Goal: Task Accomplishment & Management: Use online tool/utility

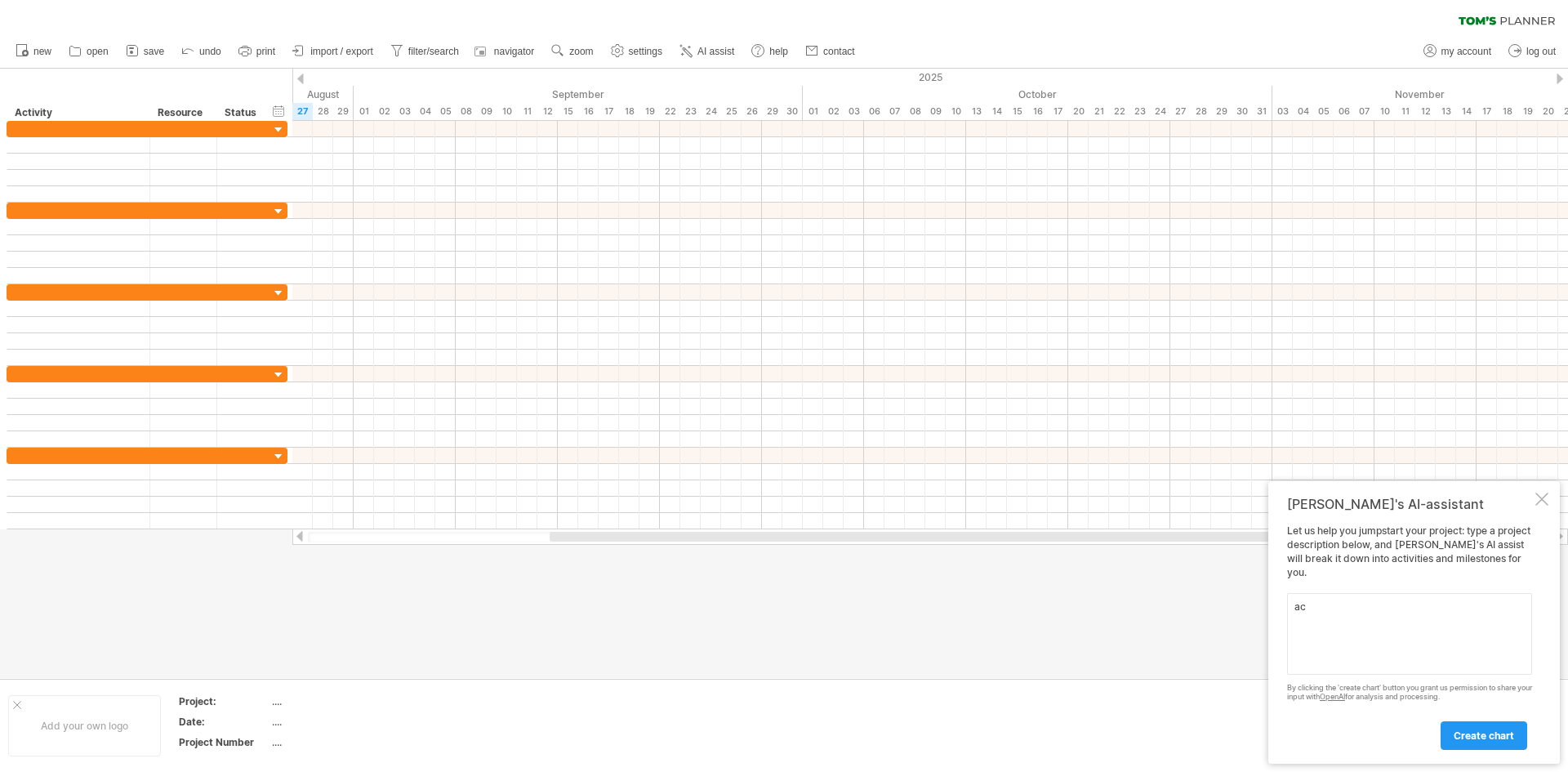
type textarea "a"
click at [1436, 646] on textarea "create a five year electrical engineering mathematics degree path in a [PERSON_…" at bounding box center [1410, 634] width 245 height 82
click at [1392, 643] on textarea "create a five year electrical engineering mathematics degree path in a [PERSON_…" at bounding box center [1410, 634] width 245 height 82
click at [1428, 665] on textarea "create a five year electrical engineering mathematics degree path in a [PERSON_…" at bounding box center [1410, 634] width 245 height 82
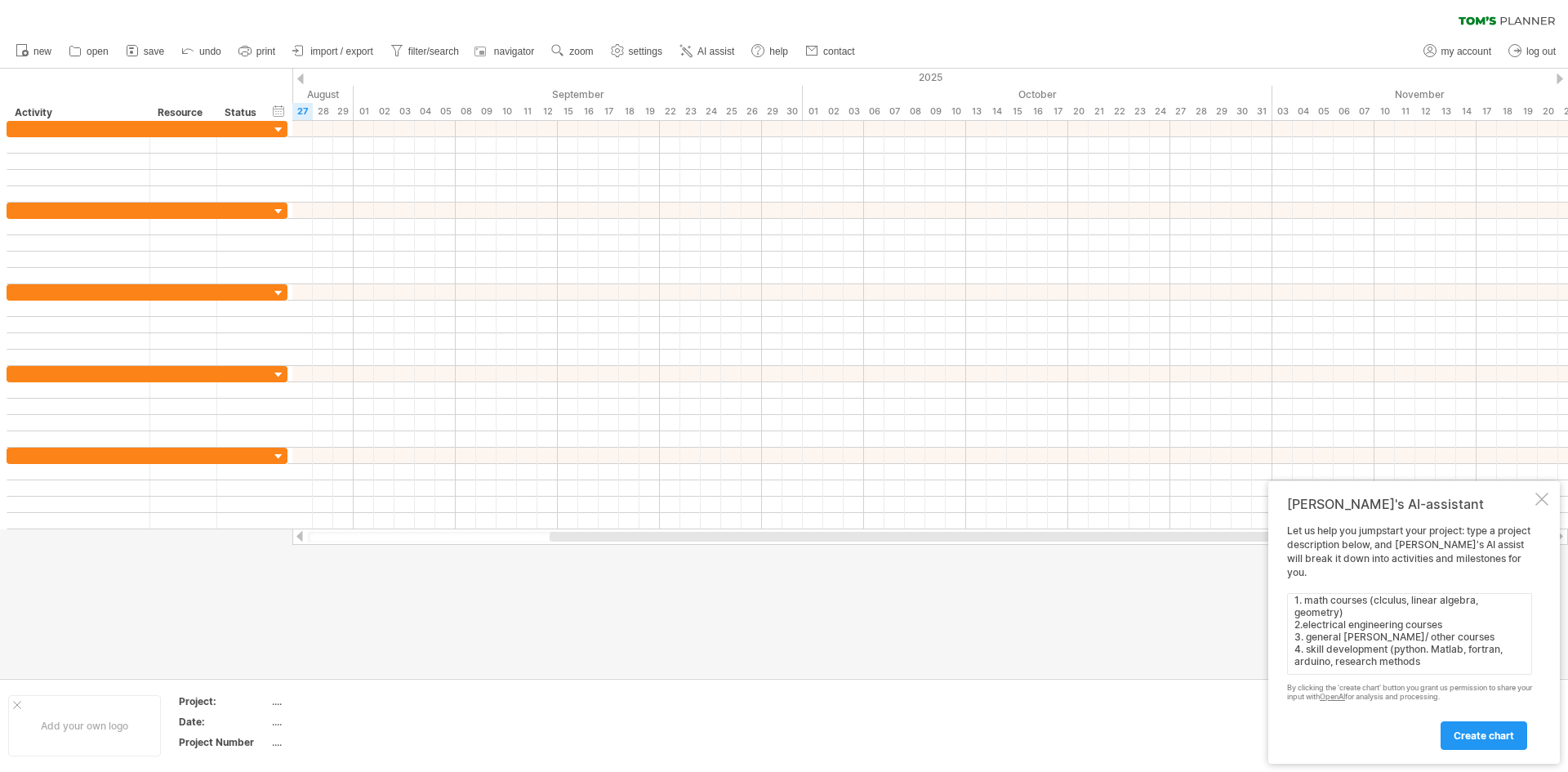
click at [1420, 650] on textarea "create a five year electrical engineering mathematics degree path in a [PERSON_…" at bounding box center [1410, 634] width 245 height 82
type textarea "c"
paste textarea "*"Loremi d 5-sita Consectetu Adipiscinge + Seddoeiusmo tempor incidi utla et d …"
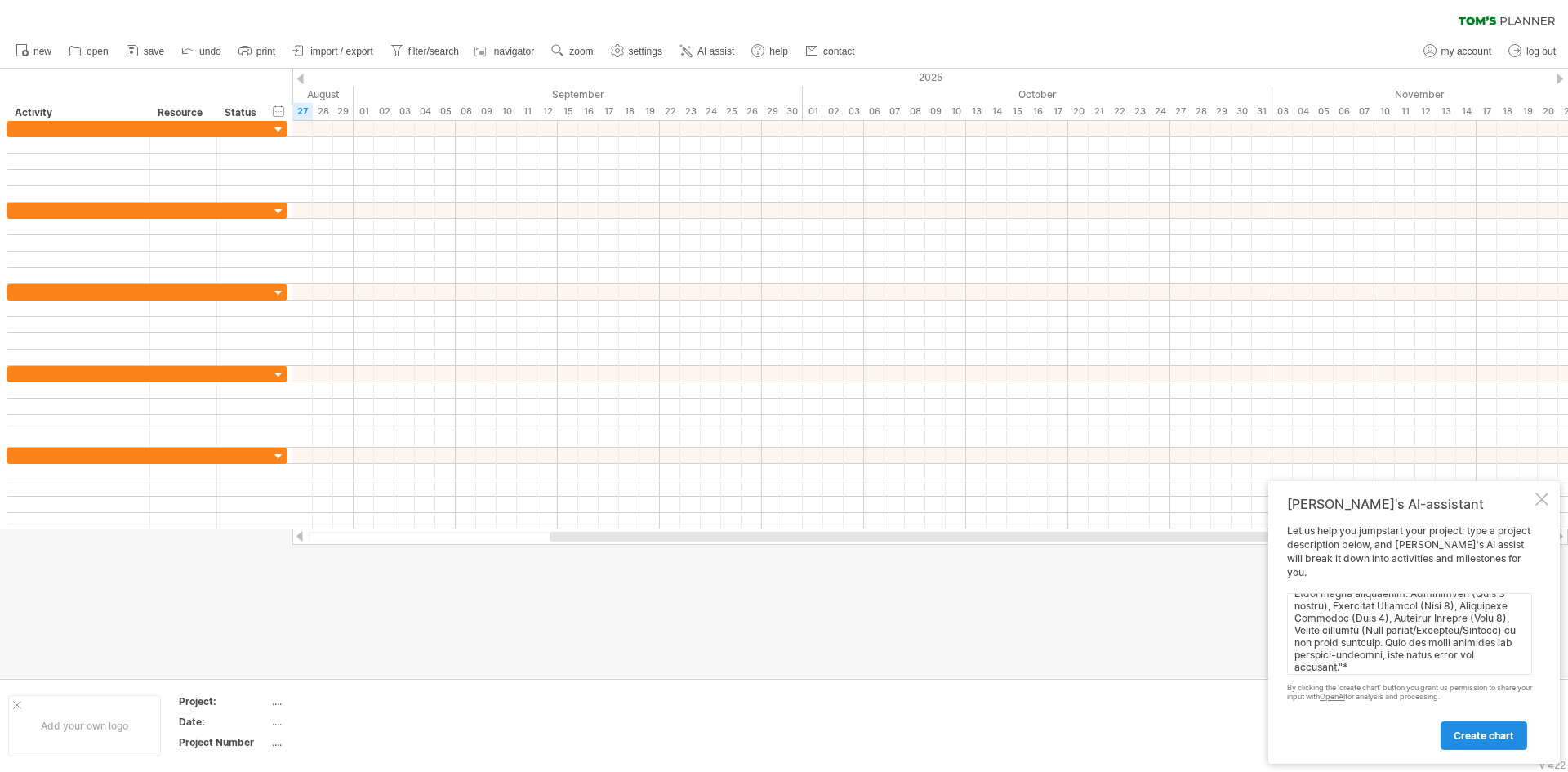
type textarea "*"Loremi d 5-sita Consectetu Adipiscinge + Seddoeiusmo tempor incidi utla et d …"
click at [1461, 731] on span "create chart" at bounding box center [1484, 736] width 60 height 12
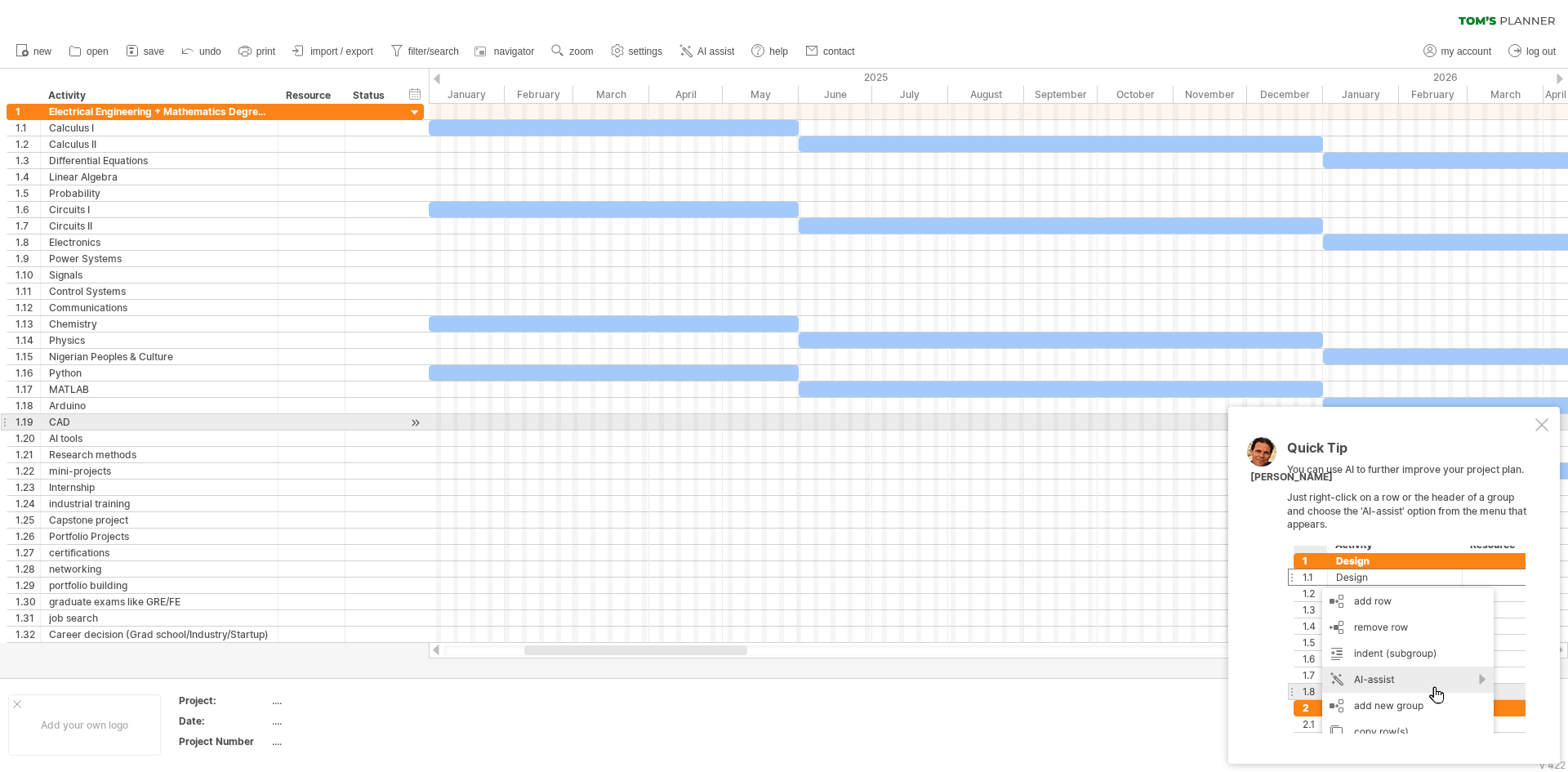
click at [1545, 420] on div at bounding box center [1541, 425] width 13 height 13
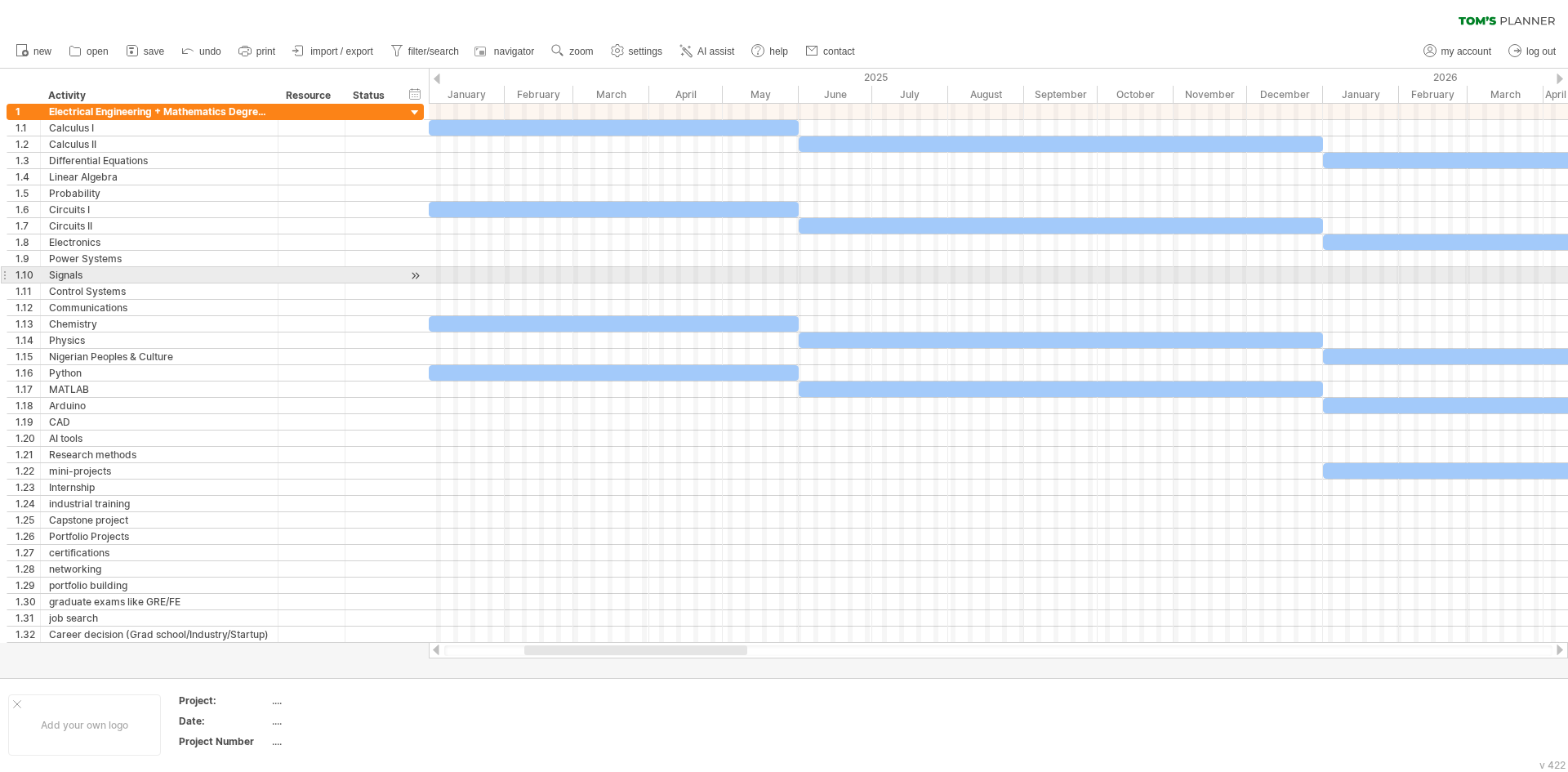
click at [409, 268] on div at bounding box center [415, 276] width 15 height 17
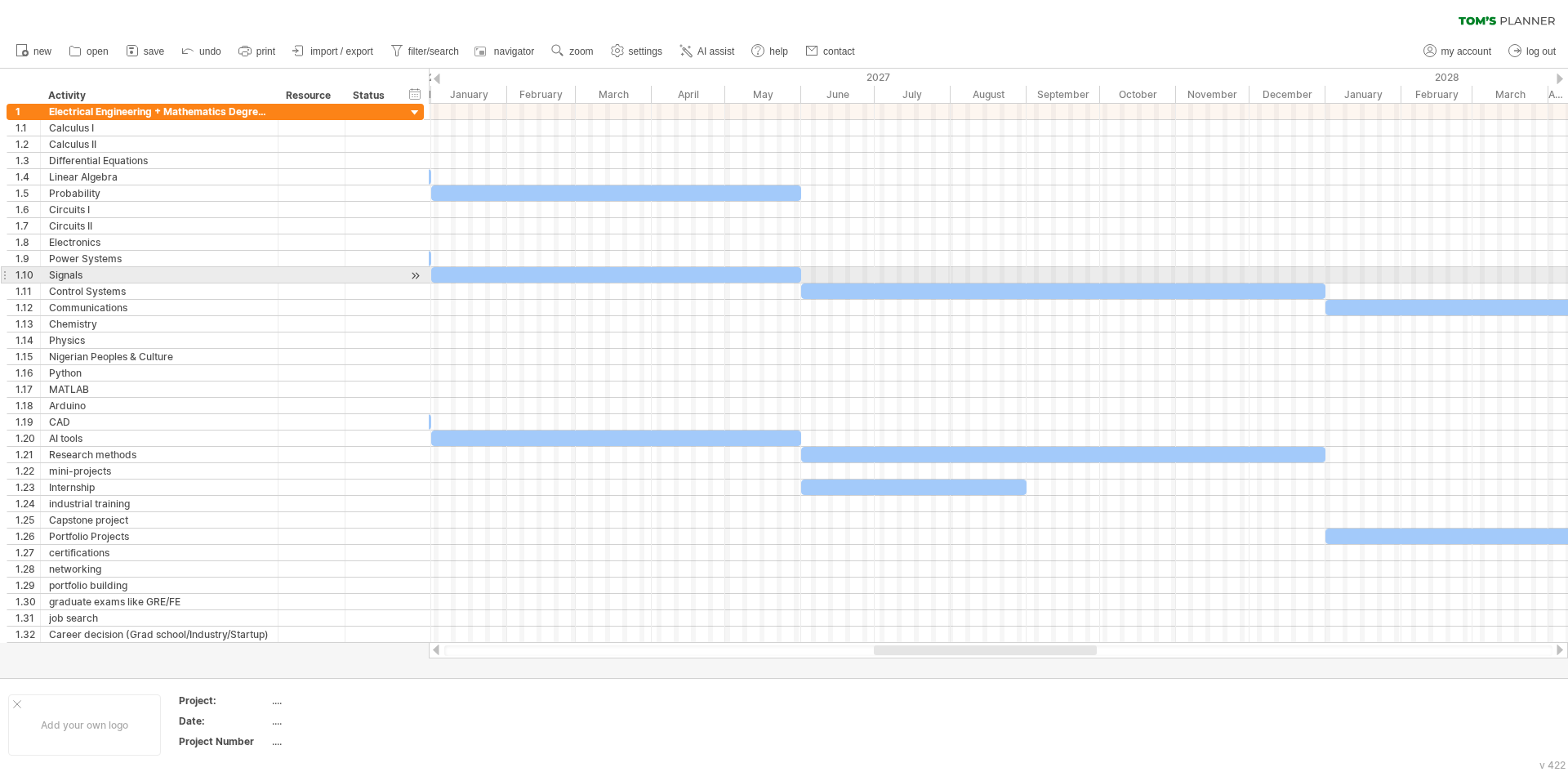
click at [409, 268] on div at bounding box center [415, 276] width 15 height 17
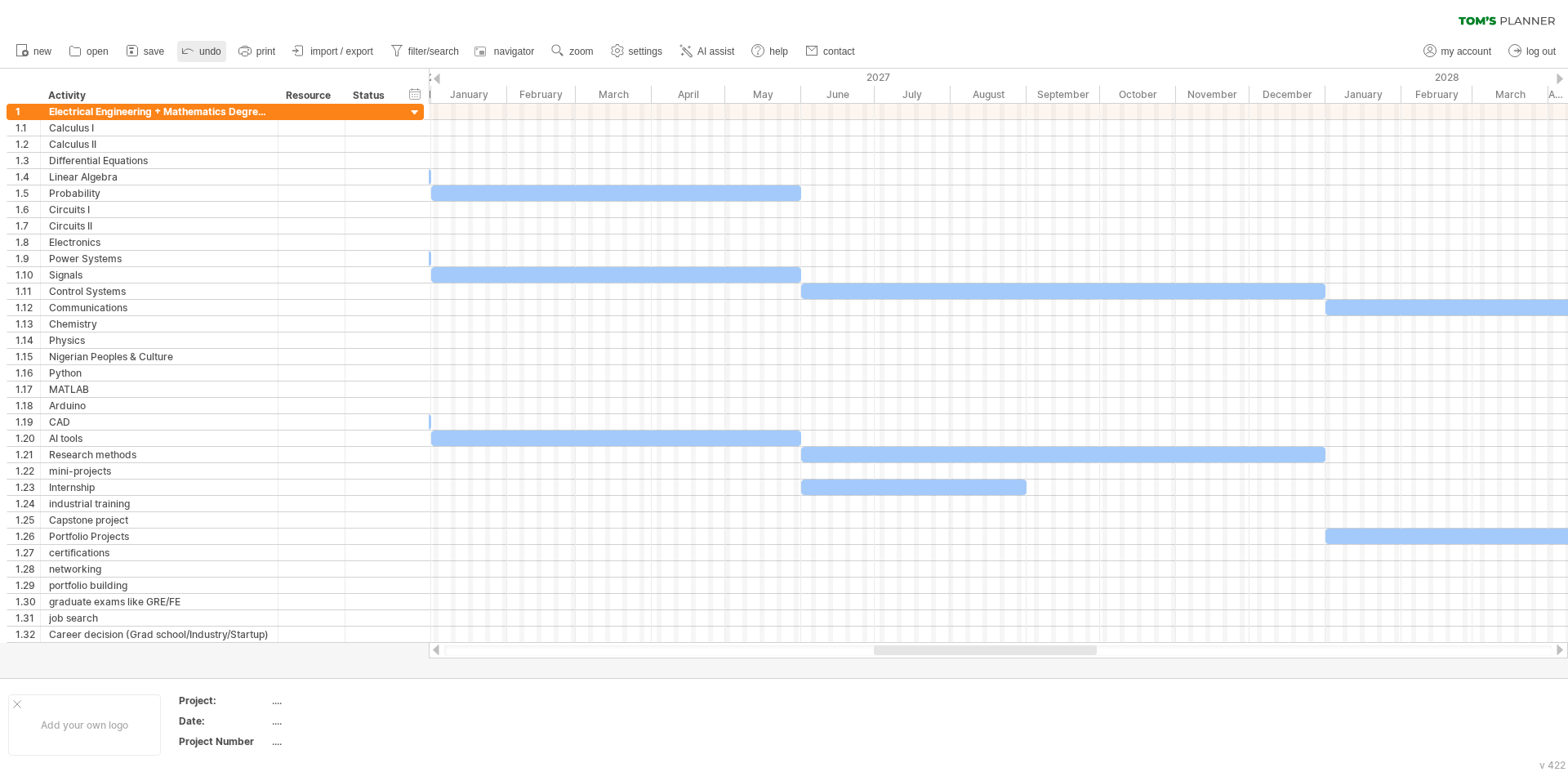
click at [217, 53] on span "undo" at bounding box center [211, 51] width 22 height 11
drag, startPoint x: 217, startPoint y: 51, endPoint x: 248, endPoint y: 59, distance: 32.0
click at [248, 59] on ul "new open" at bounding box center [435, 52] width 854 height 34
click at [201, 44] on link "undo" at bounding box center [201, 52] width 49 height 21
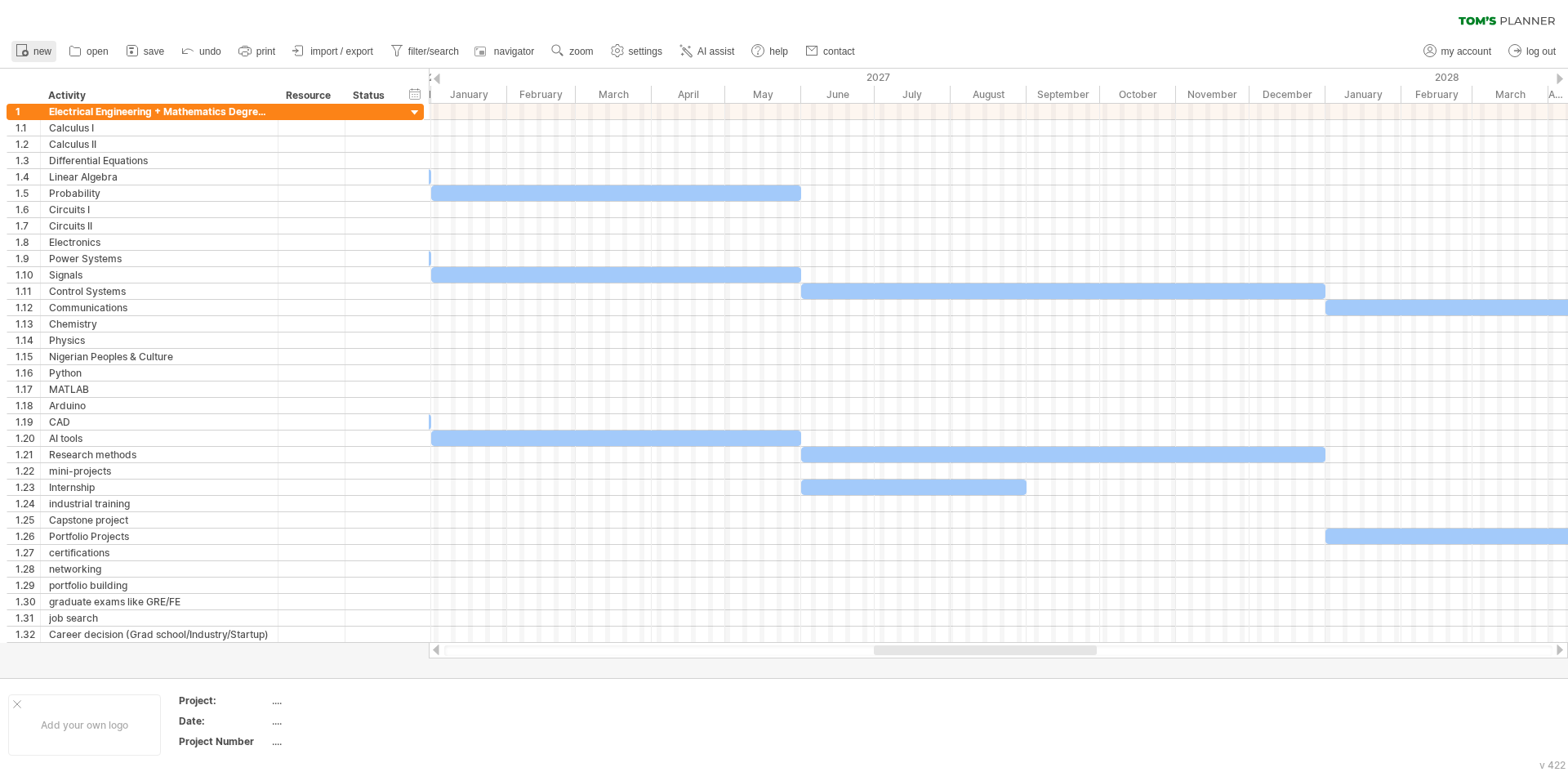
click at [22, 46] on icon at bounding box center [21, 49] width 16 height 16
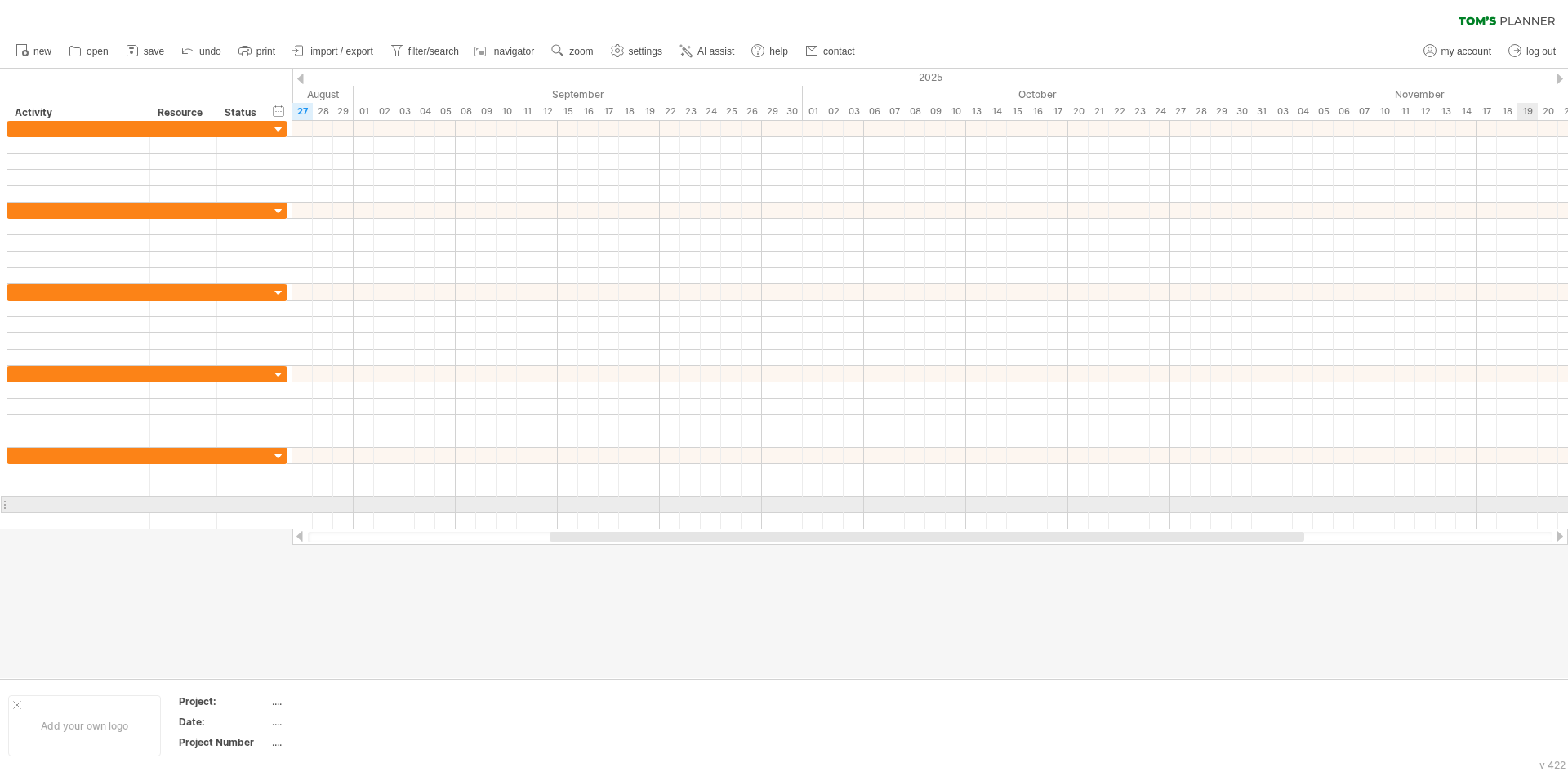
click at [1568, 561] on div at bounding box center [784, 373] width 1568 height 610
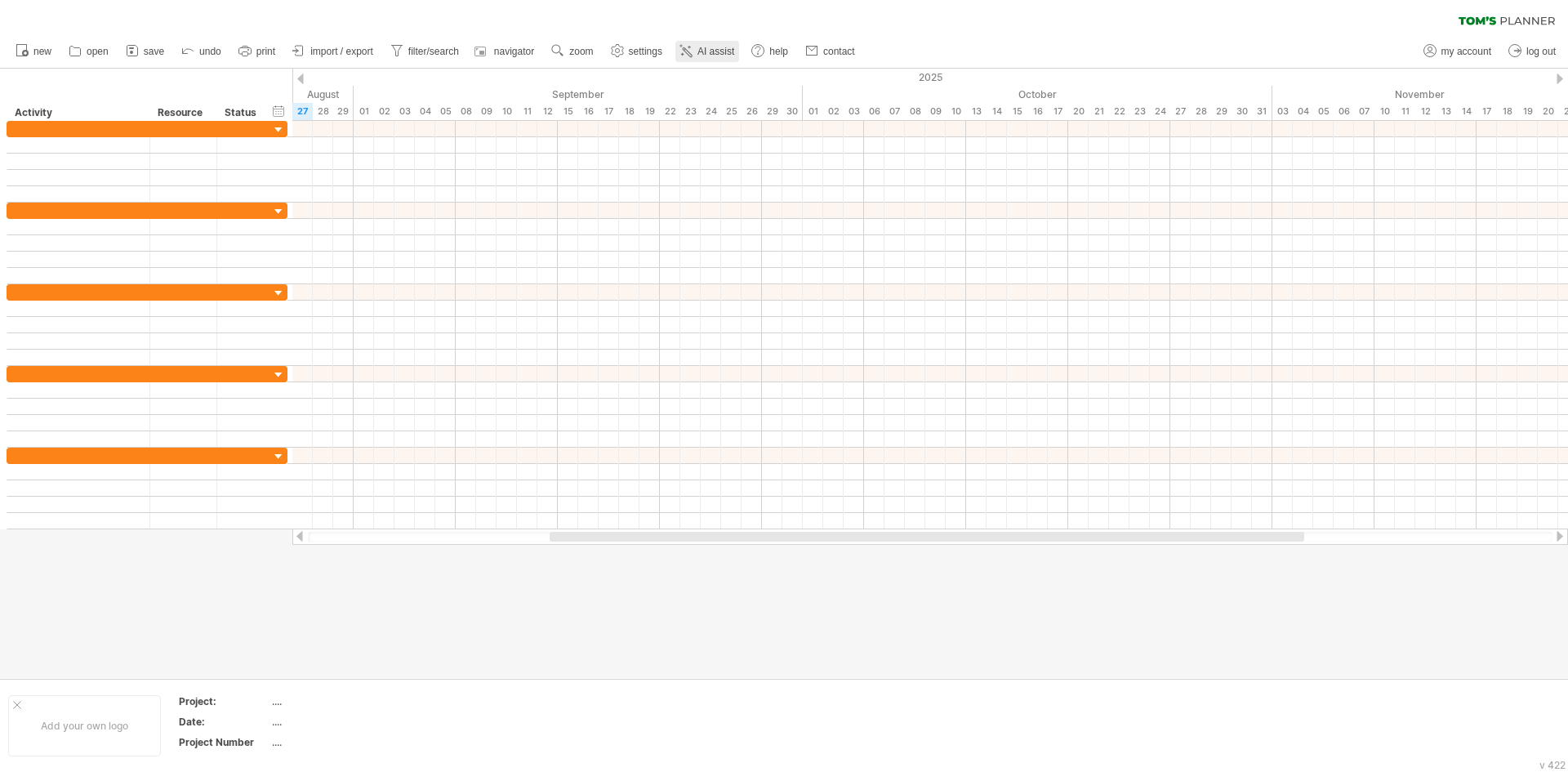
click at [700, 46] on span "AI assist" at bounding box center [716, 51] width 37 height 11
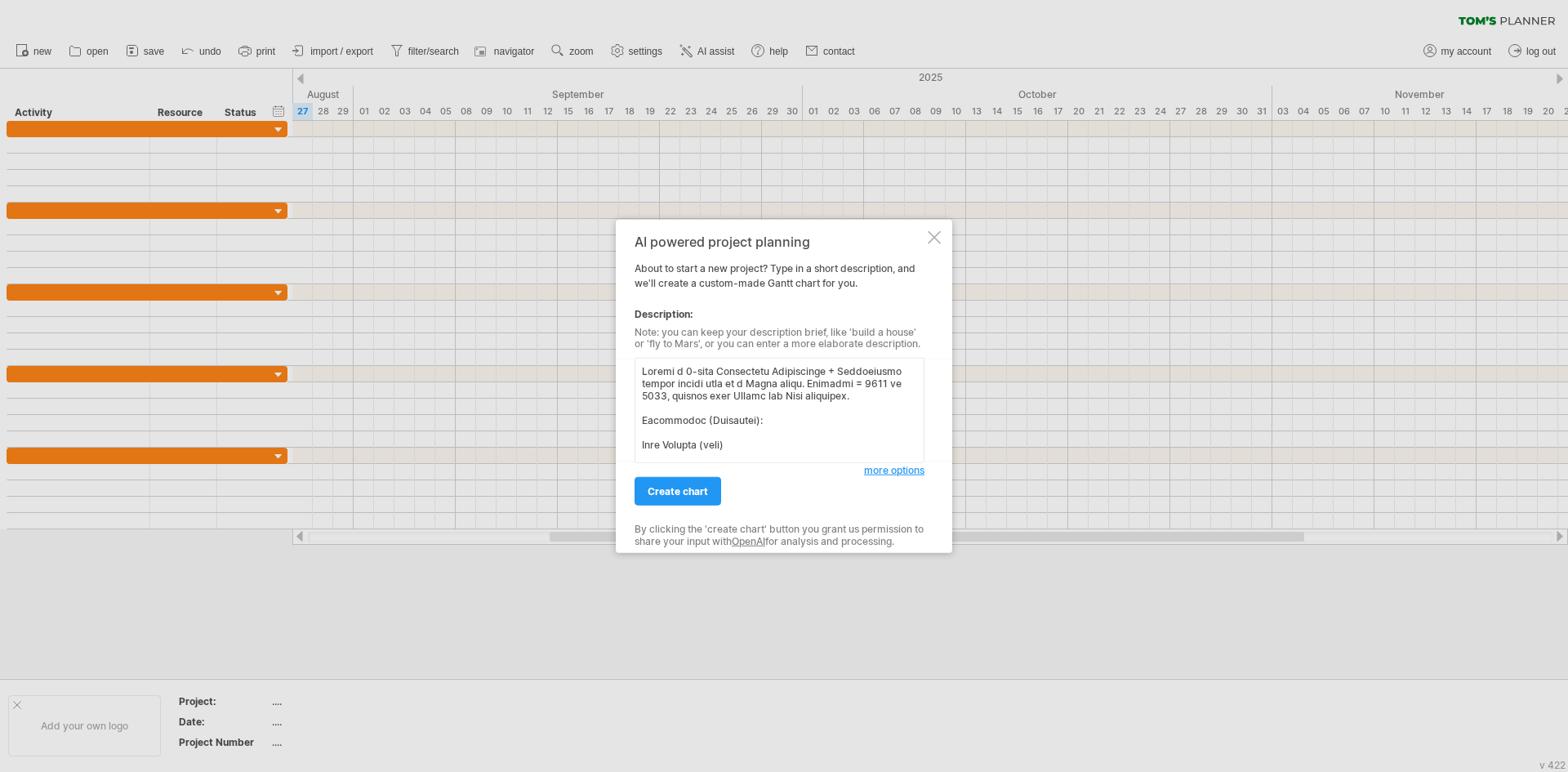
scroll to position [1030, 0]
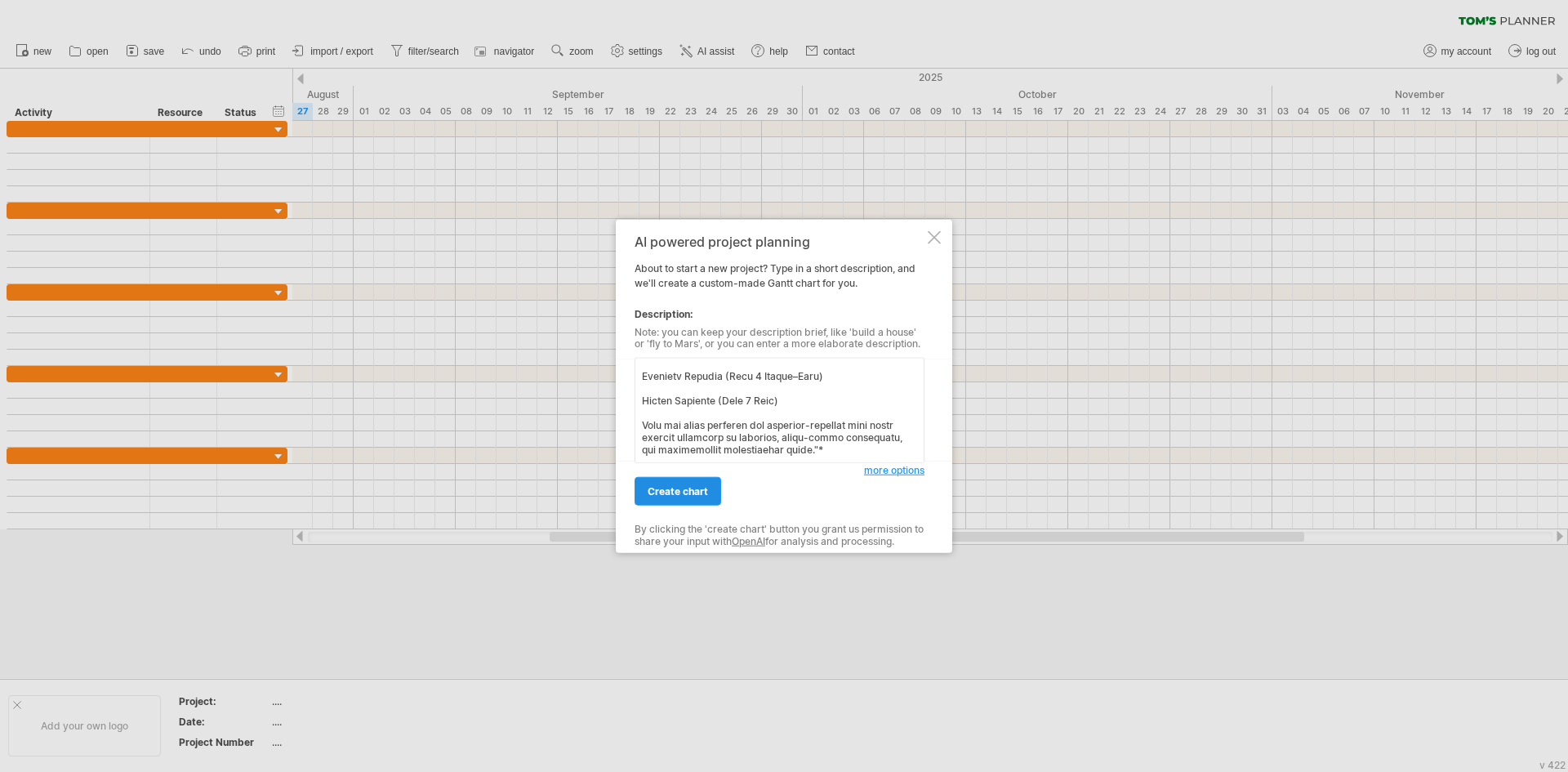
type textarea "Create a 5-year Electrical Engineering + Mathematics degree career path in a [P…"
click at [698, 499] on link "create chart" at bounding box center [677, 491] width 87 height 28
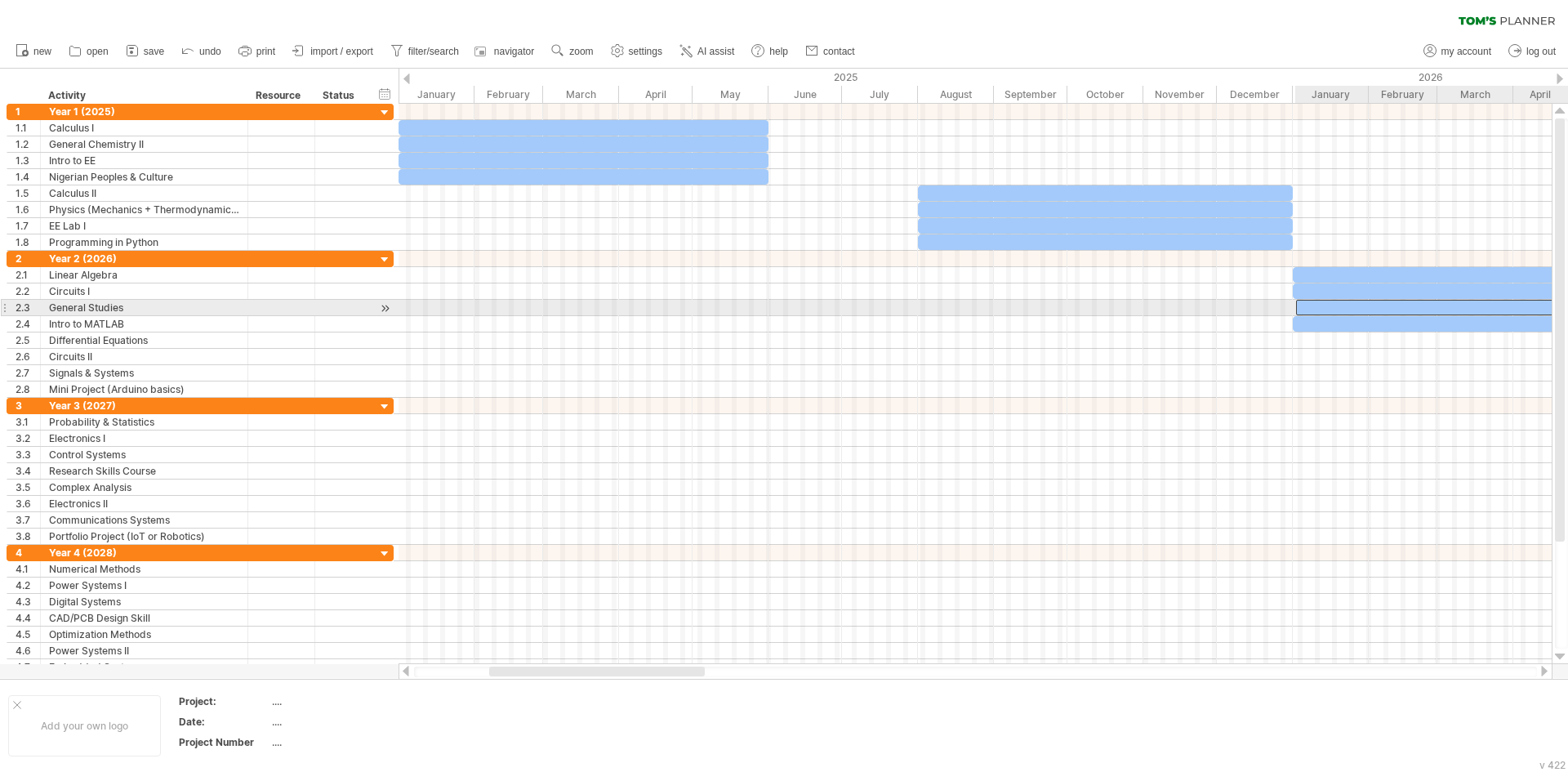
drag, startPoint x: 1393, startPoint y: 311, endPoint x: 1436, endPoint y: 334, distance: 48.8
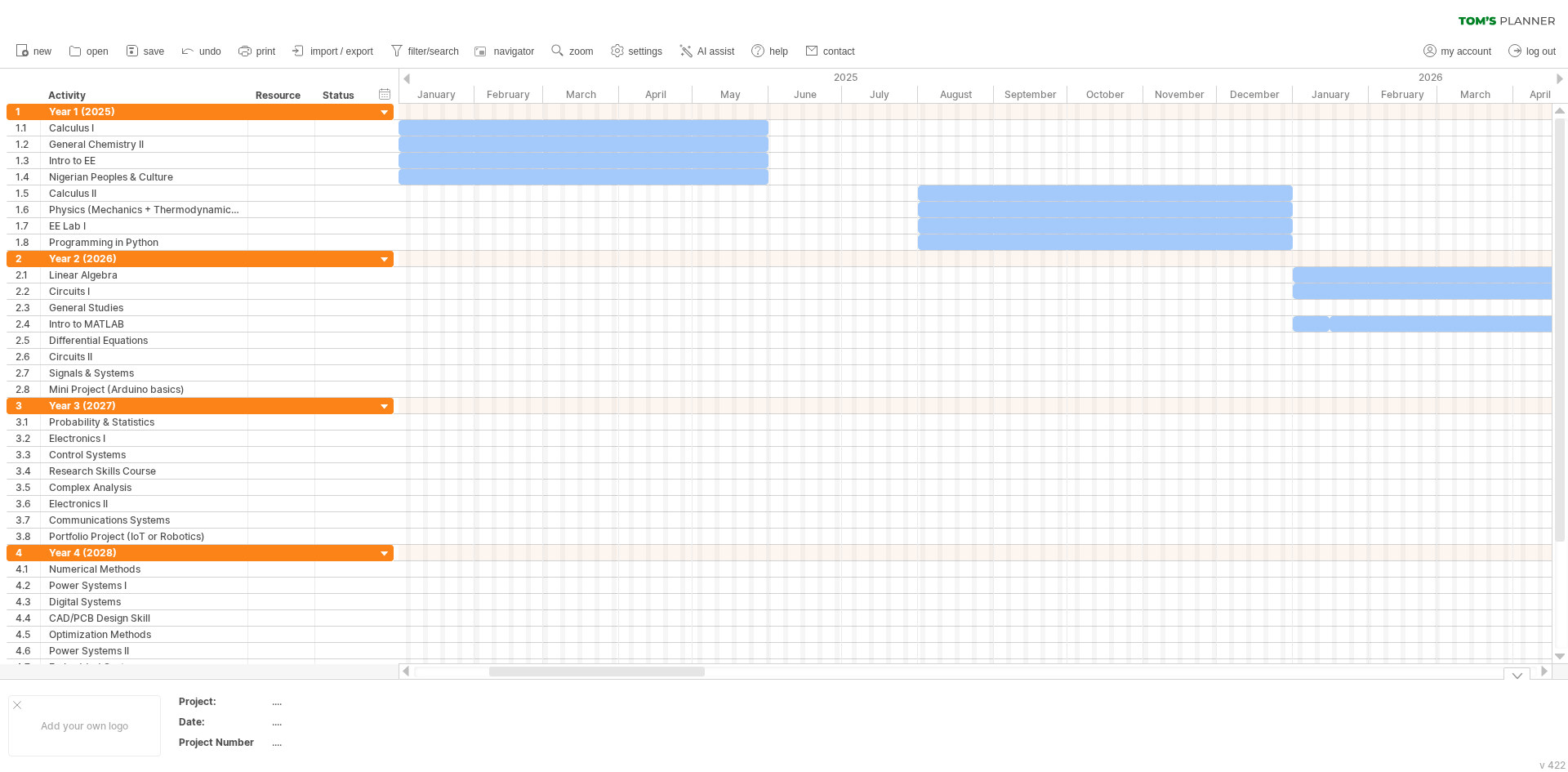
click at [1536, 677] on div at bounding box center [976, 671] width 1155 height 16
drag, startPoint x: 1536, startPoint y: 677, endPoint x: 1544, endPoint y: 673, distance: 8.9
click at [1542, 674] on div at bounding box center [976, 671] width 1155 height 16
click at [1544, 673] on div at bounding box center [1544, 671] width 13 height 10
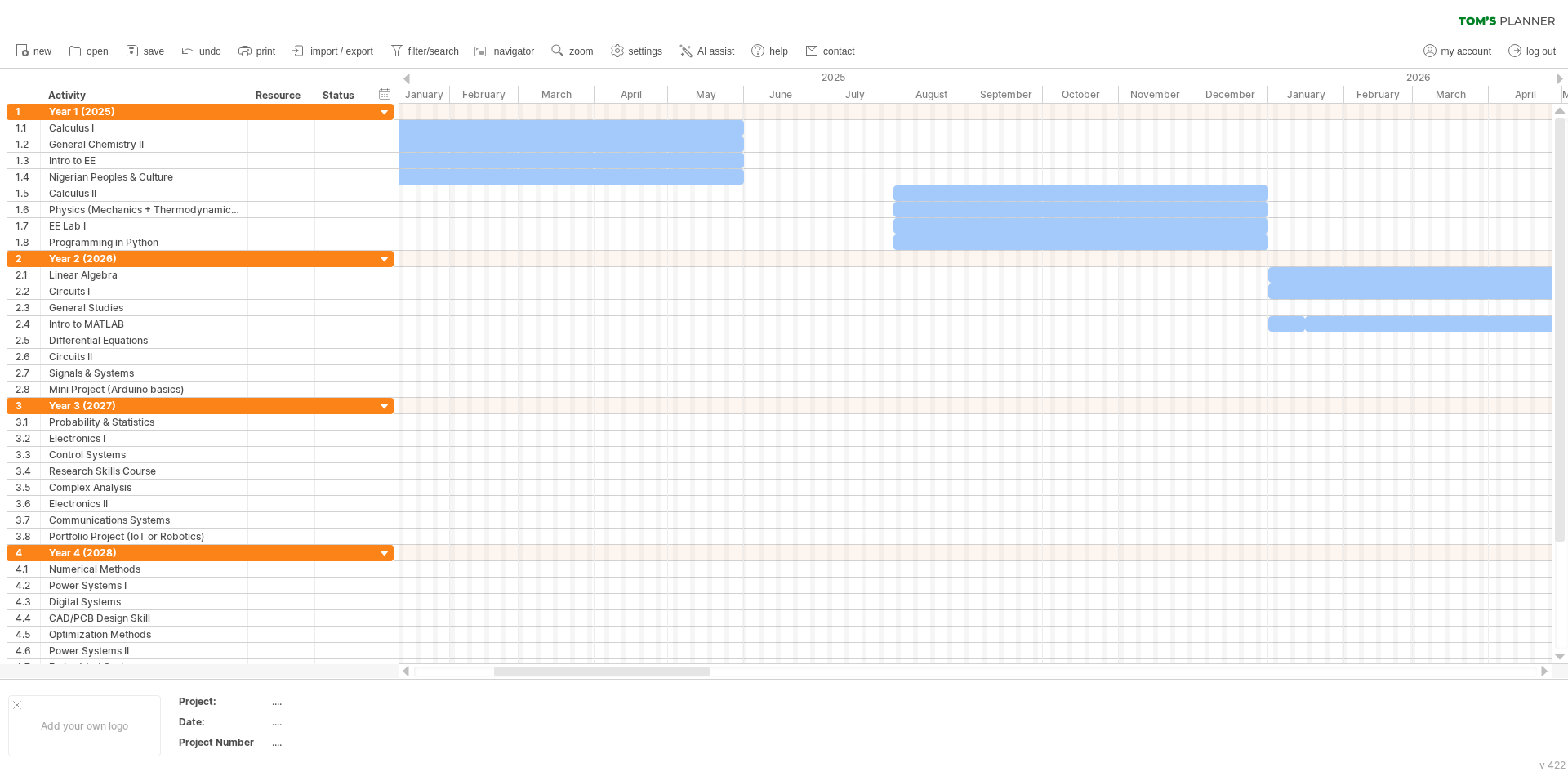
click at [1547, 670] on div at bounding box center [1544, 671] width 13 height 10
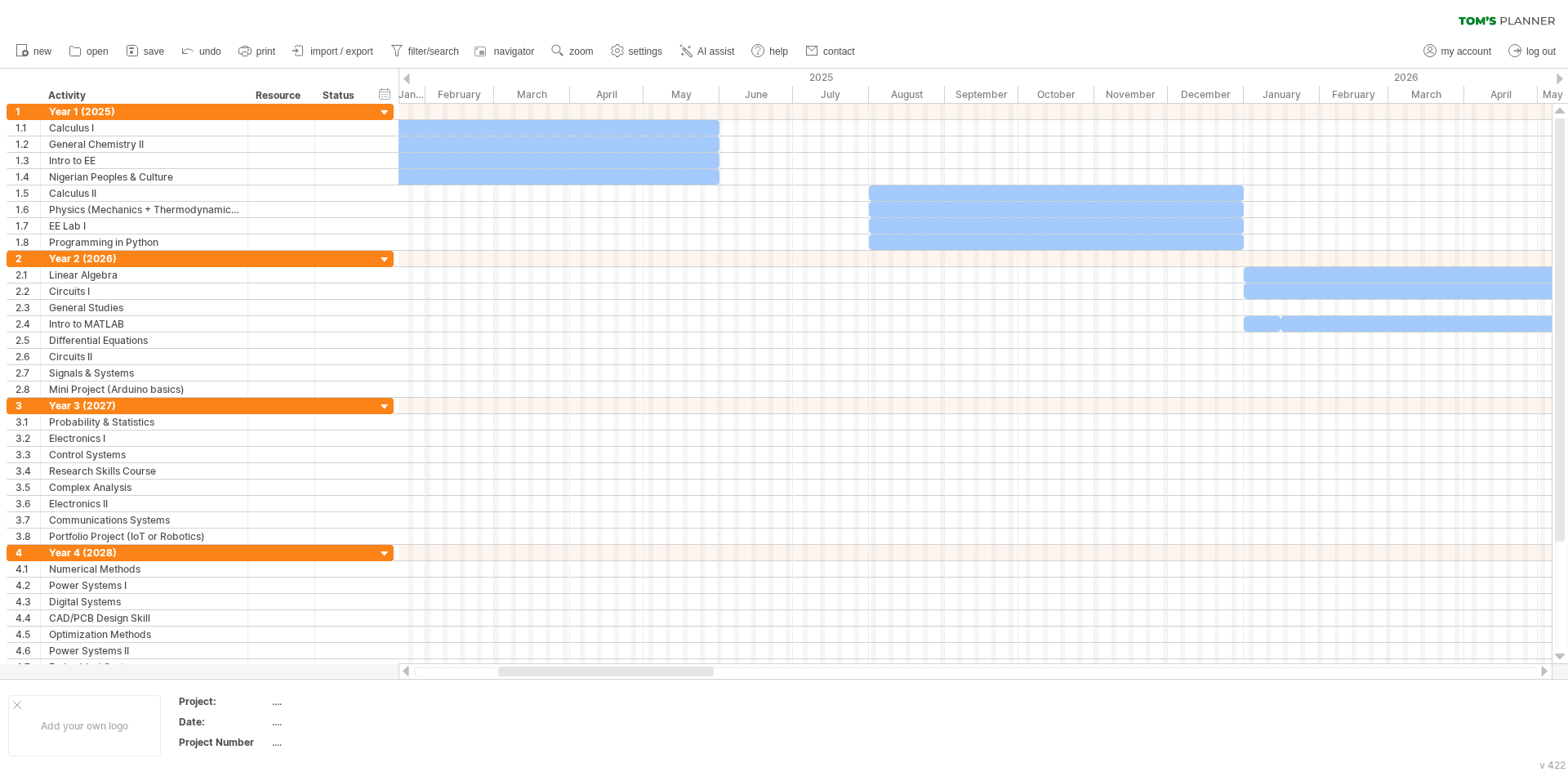
click at [1547, 670] on div at bounding box center [1544, 671] width 13 height 10
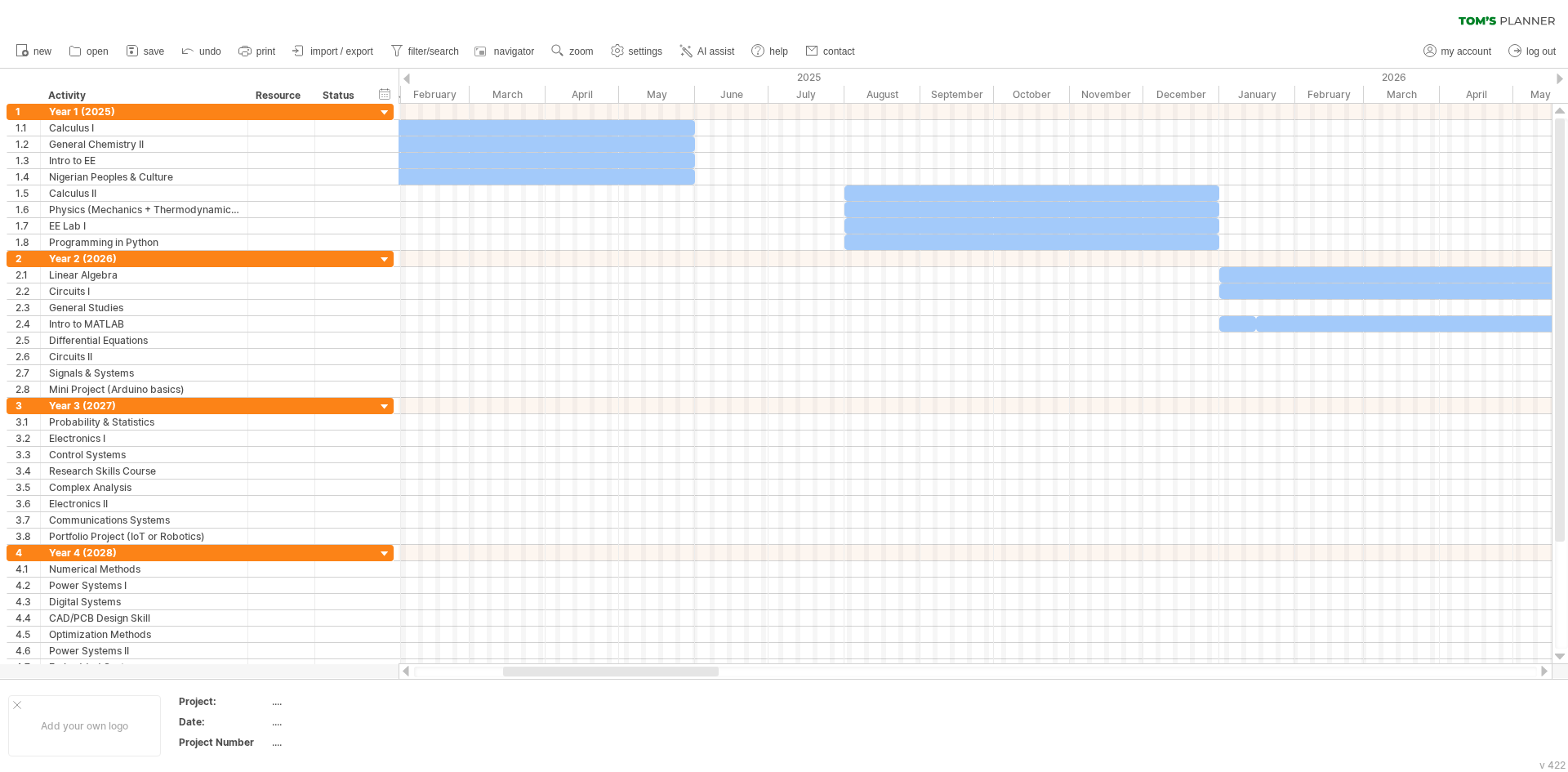
click at [1547, 670] on div at bounding box center [1544, 671] width 13 height 10
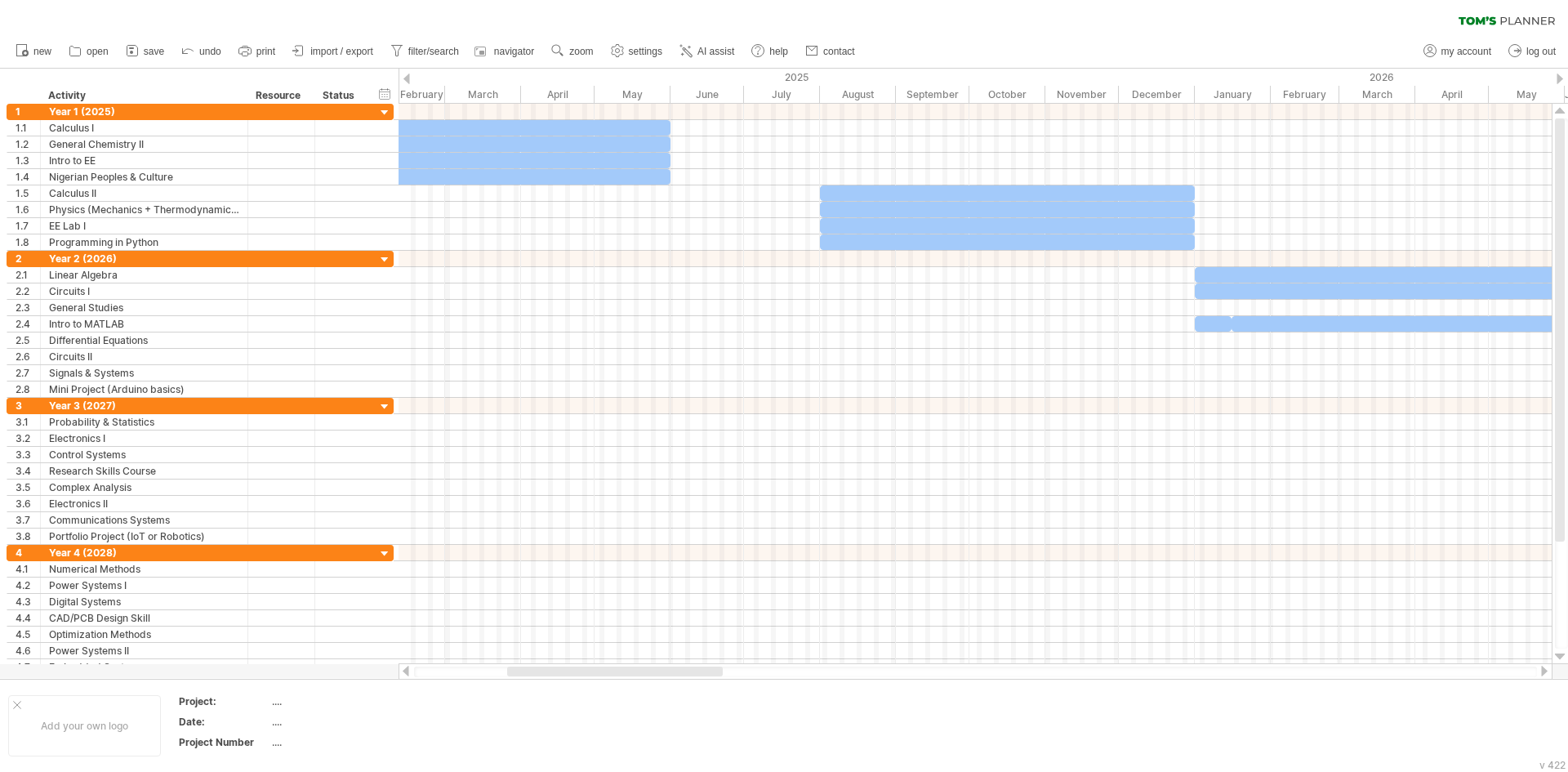
click at [1547, 670] on div at bounding box center [1544, 671] width 13 height 10
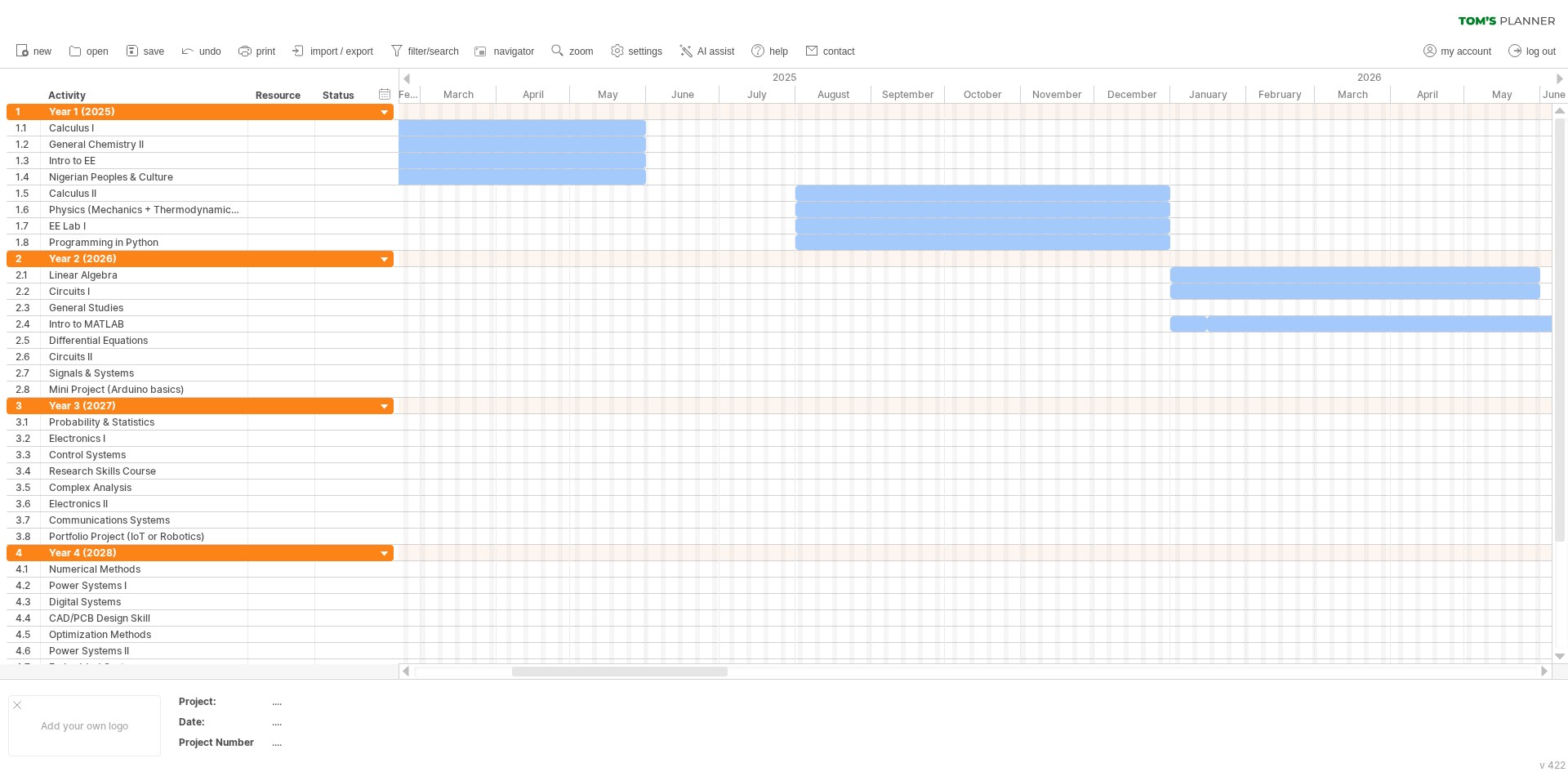
click at [1547, 670] on div at bounding box center [1544, 671] width 13 height 10
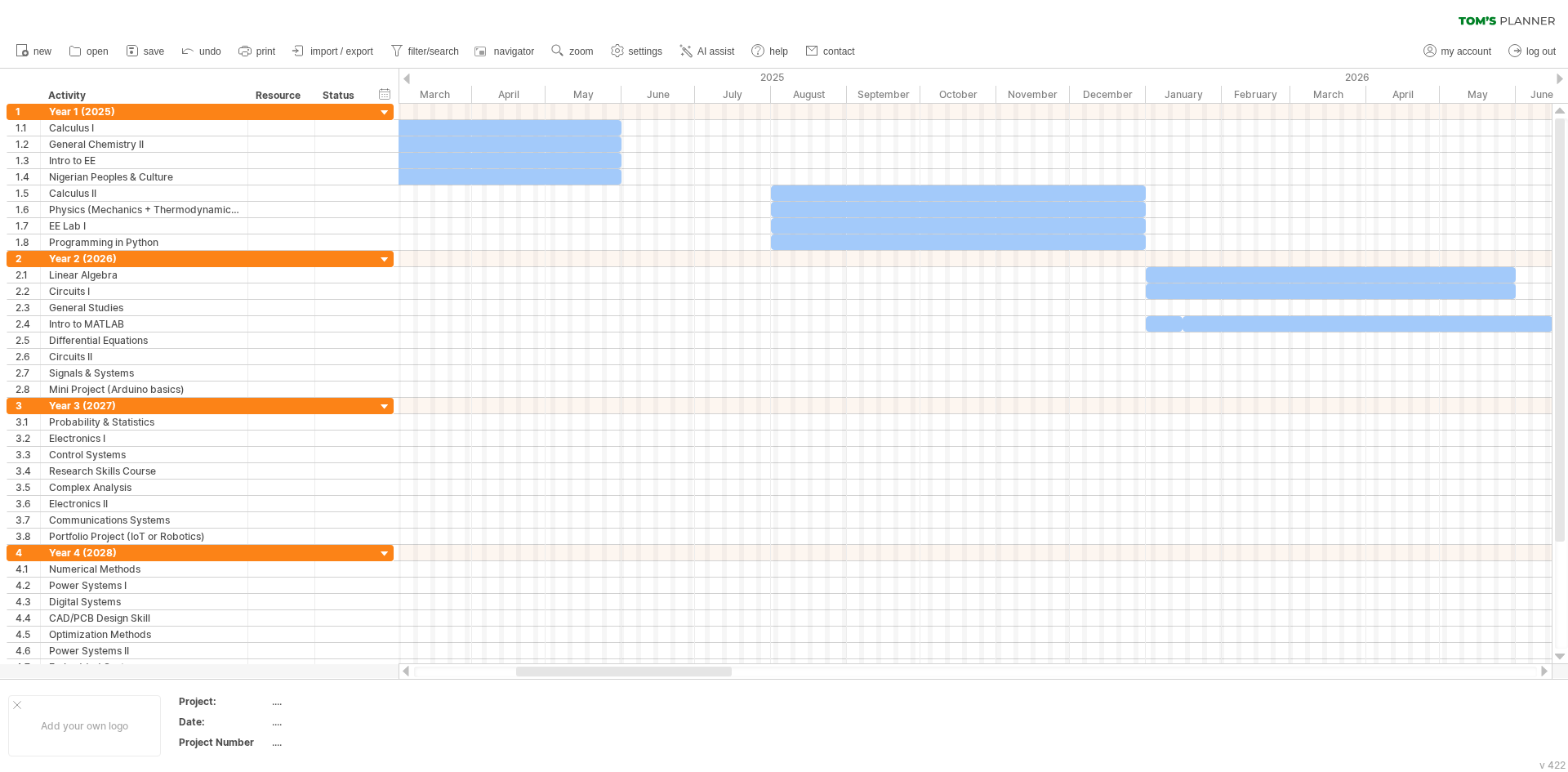
click at [1547, 670] on div at bounding box center [1544, 671] width 13 height 10
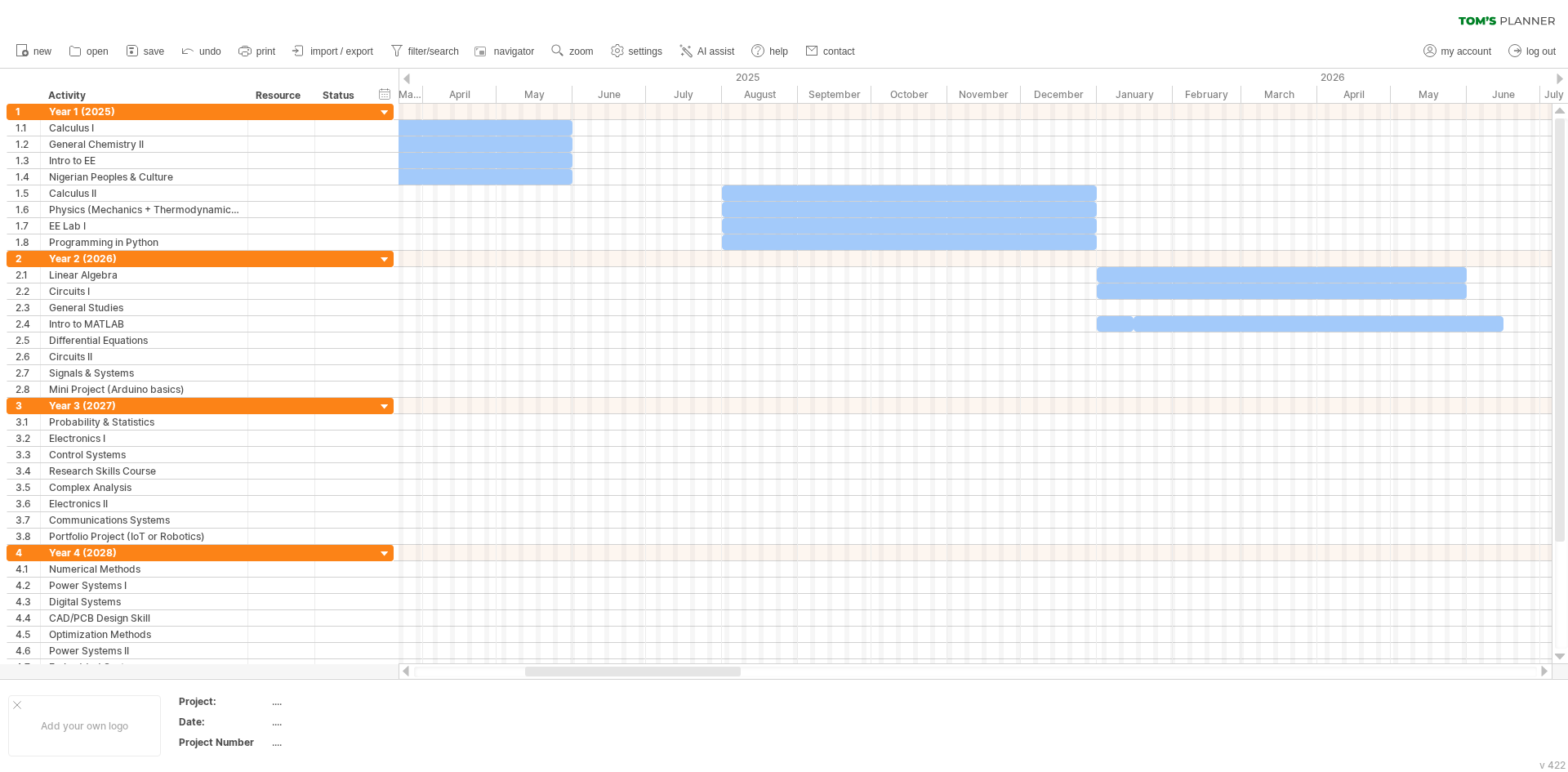
click at [1547, 670] on div at bounding box center [1544, 671] width 13 height 10
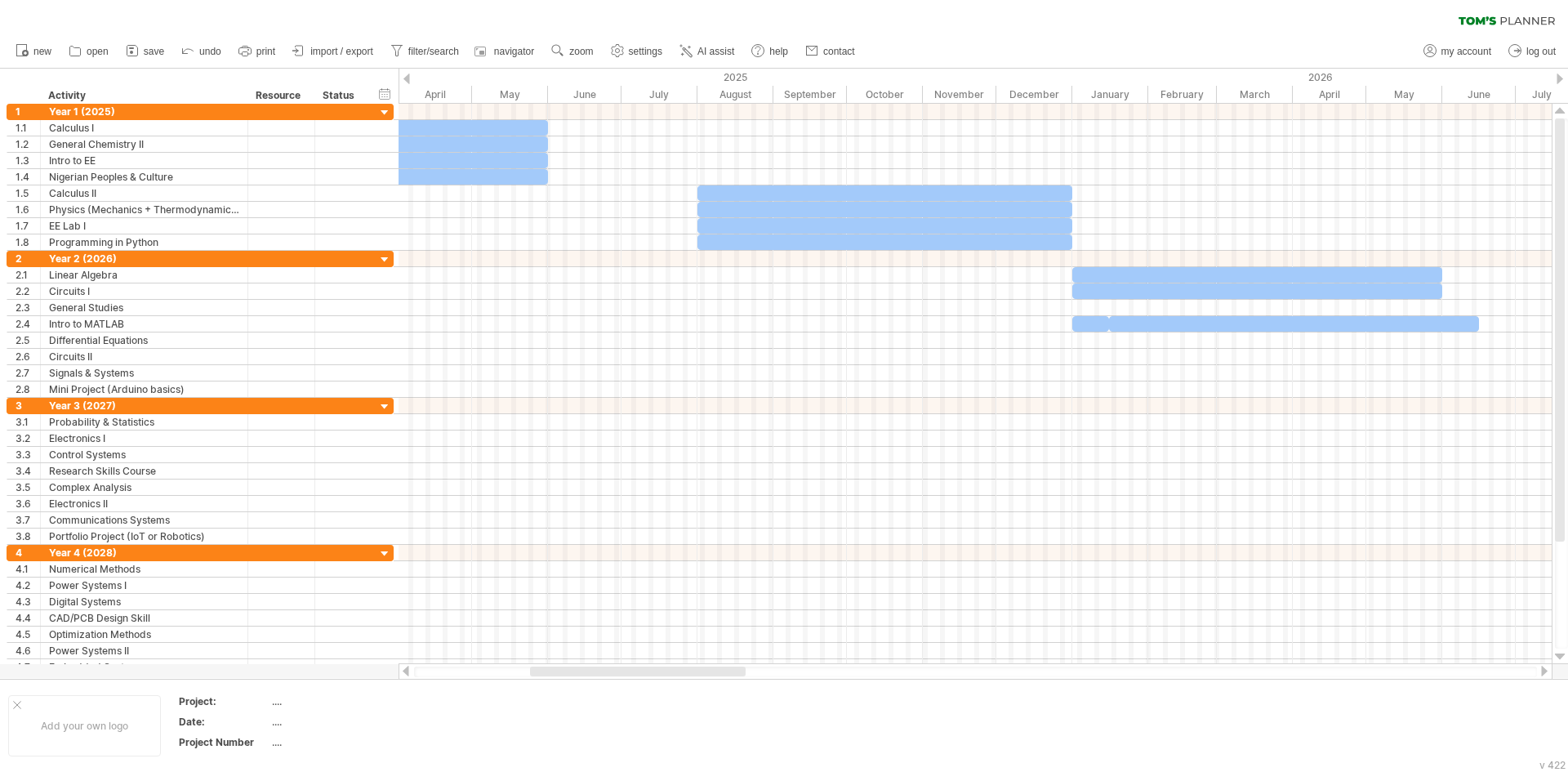
click at [1547, 670] on div at bounding box center [1544, 671] width 13 height 10
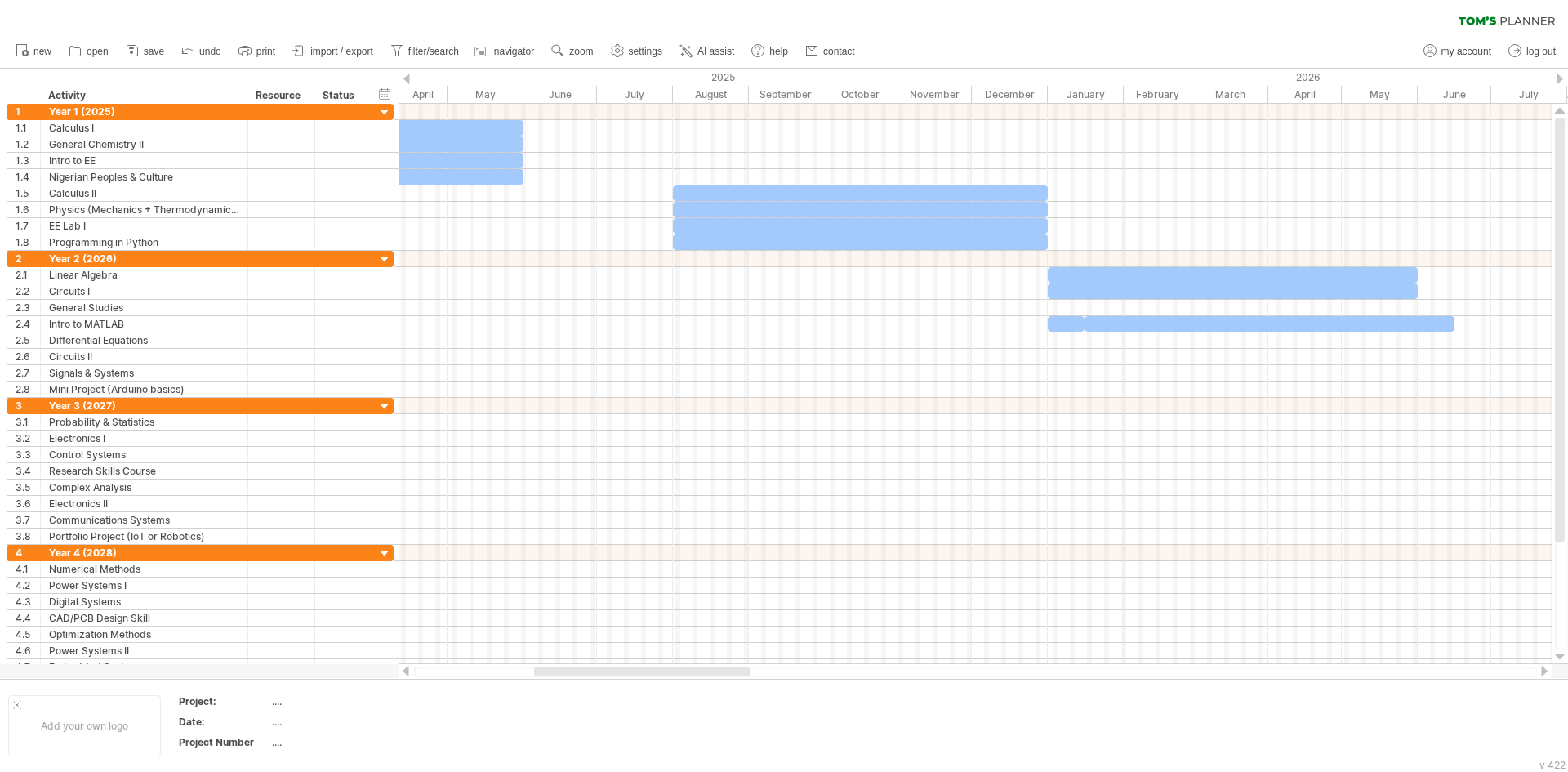
click at [1547, 670] on div at bounding box center [1544, 671] width 13 height 10
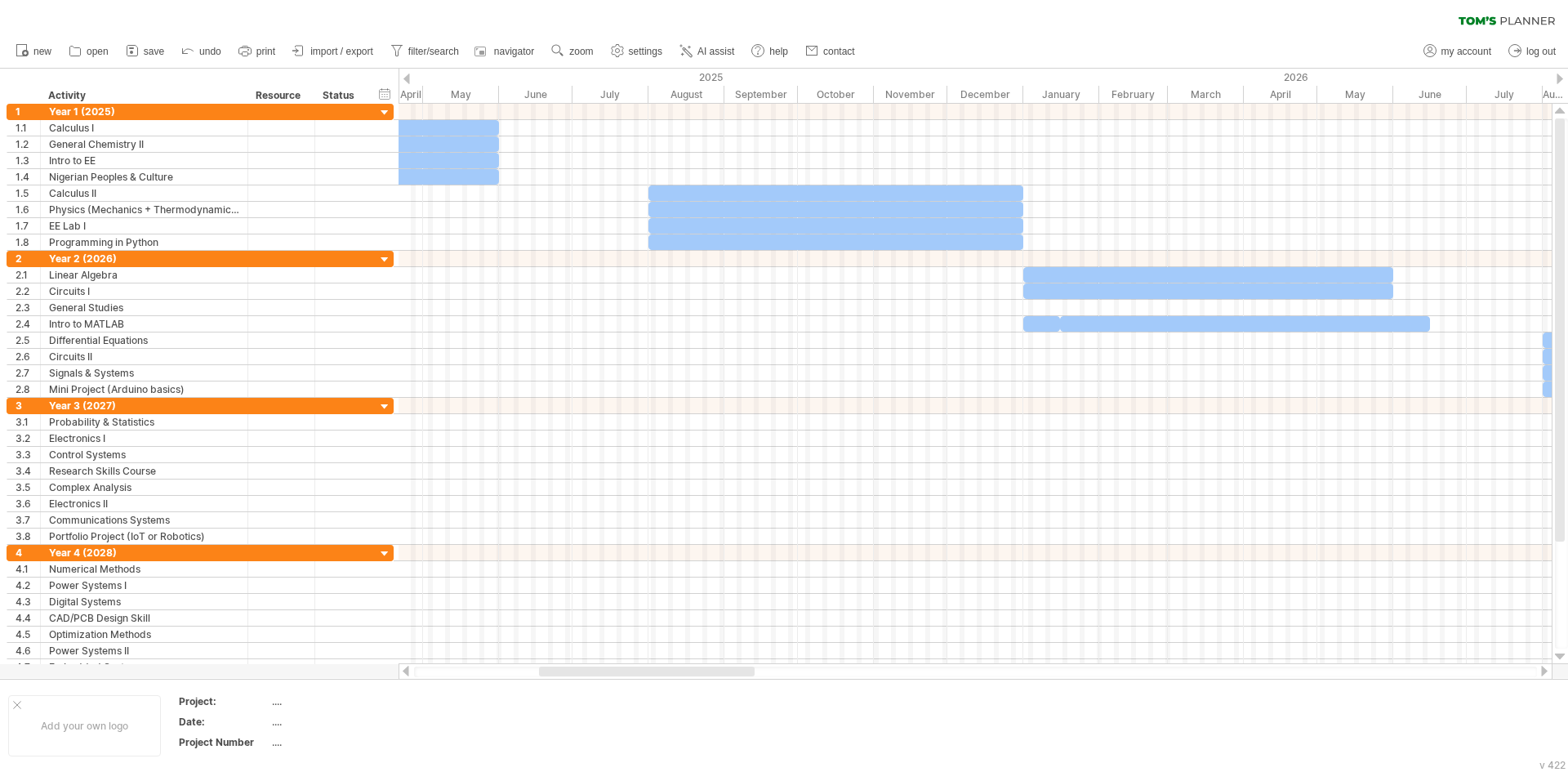
click at [1547, 670] on div at bounding box center [1544, 671] width 13 height 10
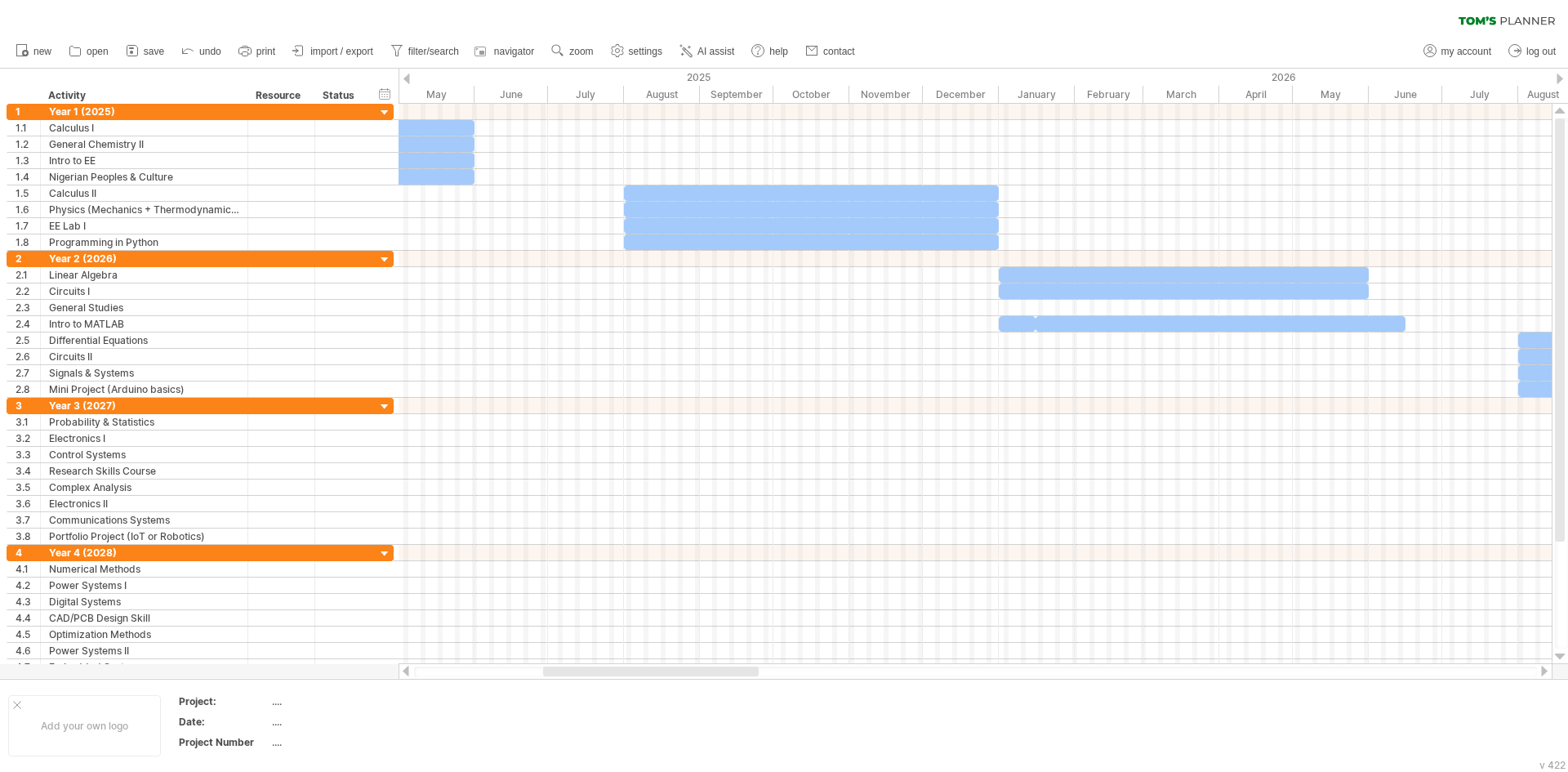
click at [1547, 670] on div at bounding box center [1544, 671] width 13 height 10
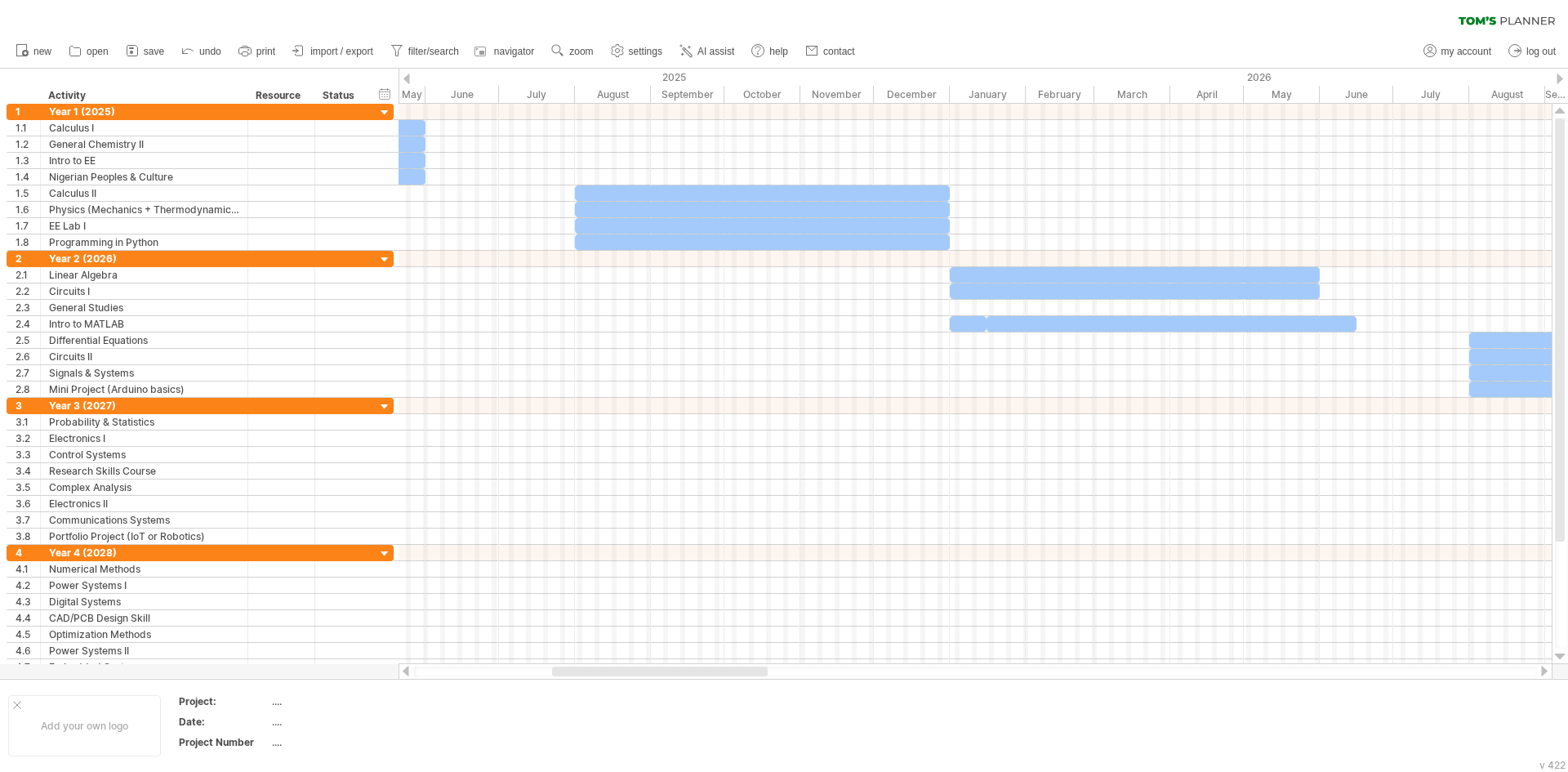
click at [1547, 670] on div at bounding box center [1544, 671] width 13 height 10
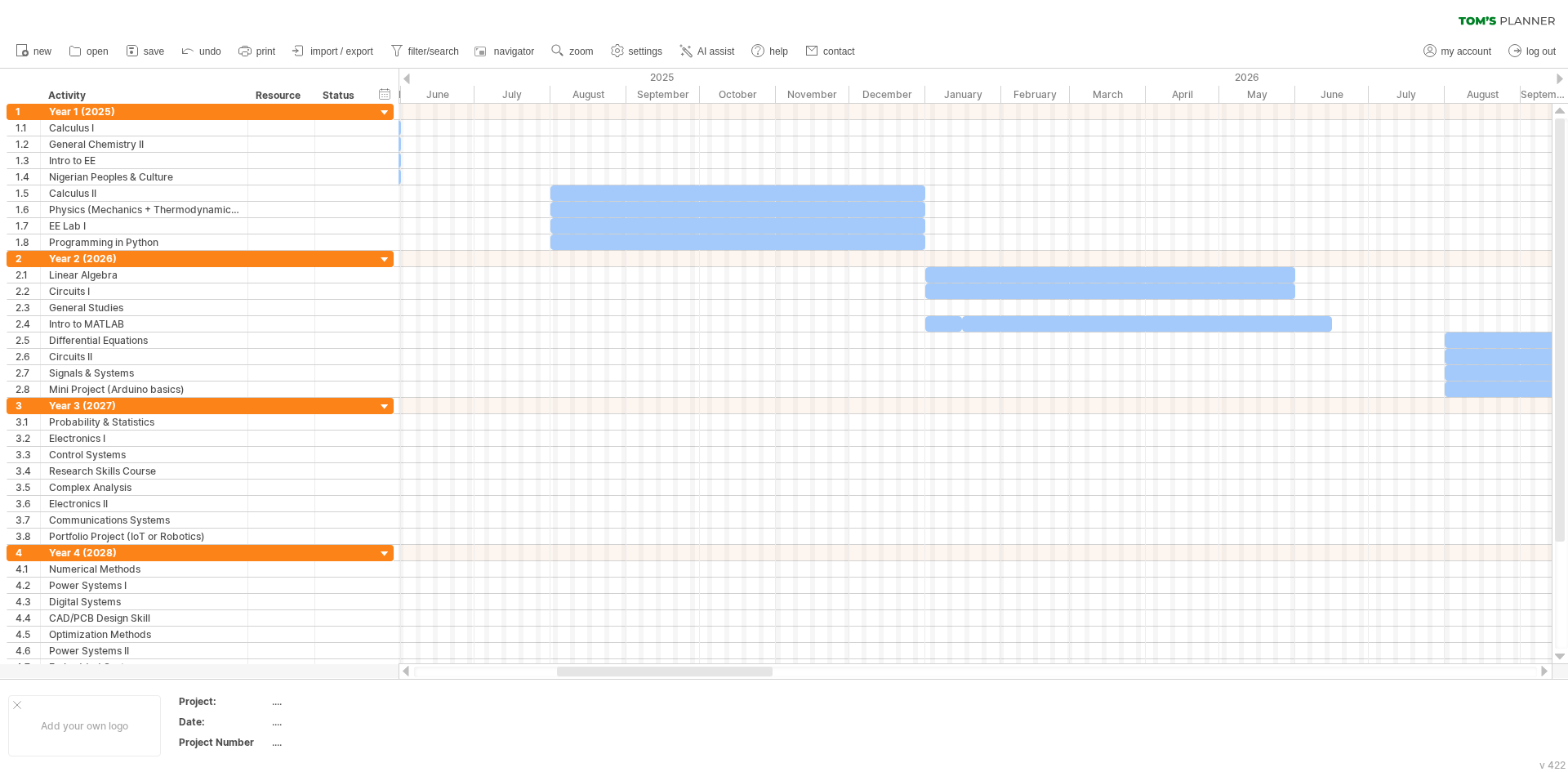
click at [1547, 670] on div at bounding box center [1544, 671] width 13 height 10
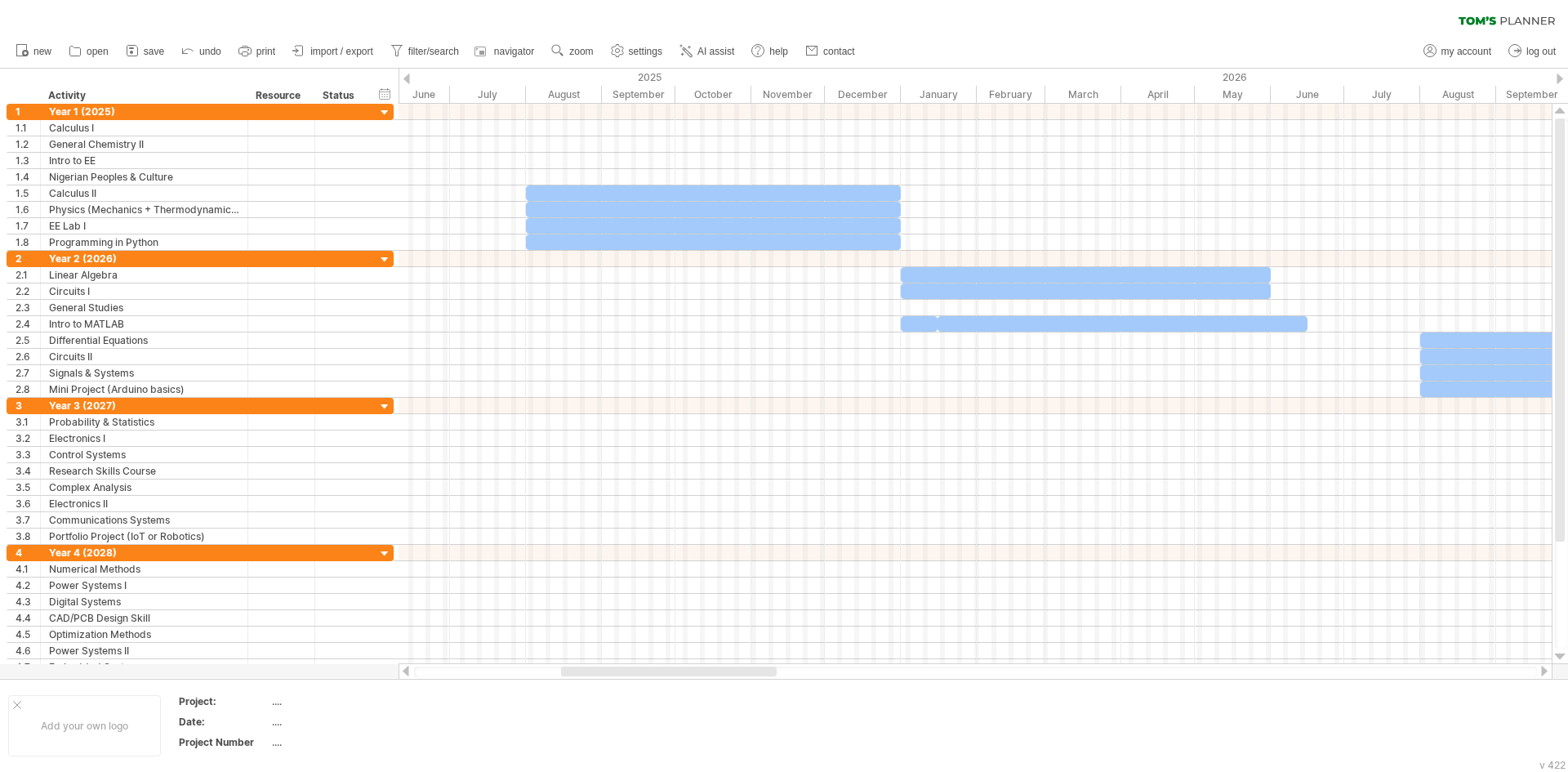
click at [1547, 670] on div at bounding box center [1544, 671] width 13 height 10
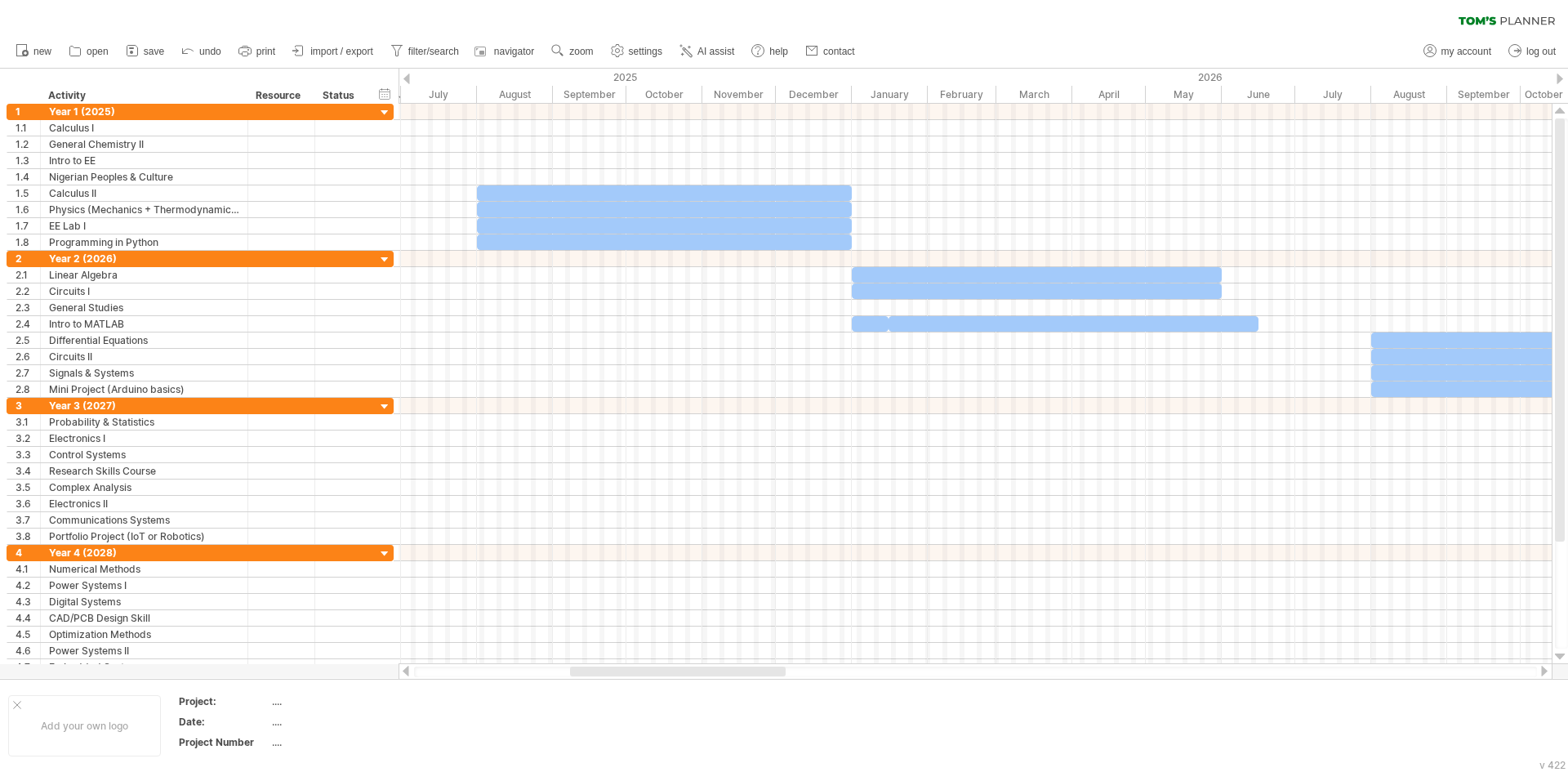
click at [1547, 670] on div at bounding box center [1544, 671] width 13 height 10
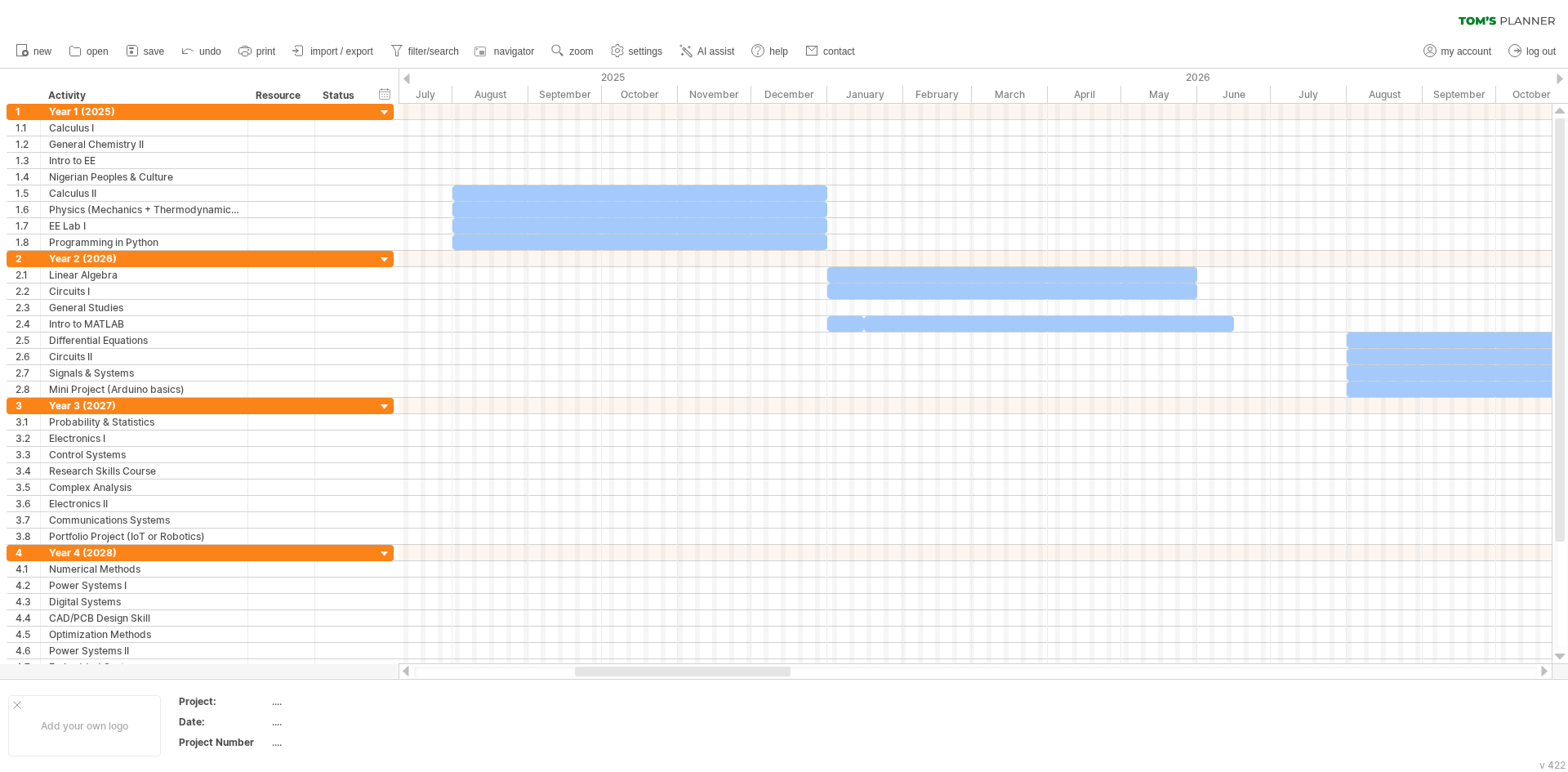
click at [1547, 670] on div at bounding box center [1544, 671] width 13 height 10
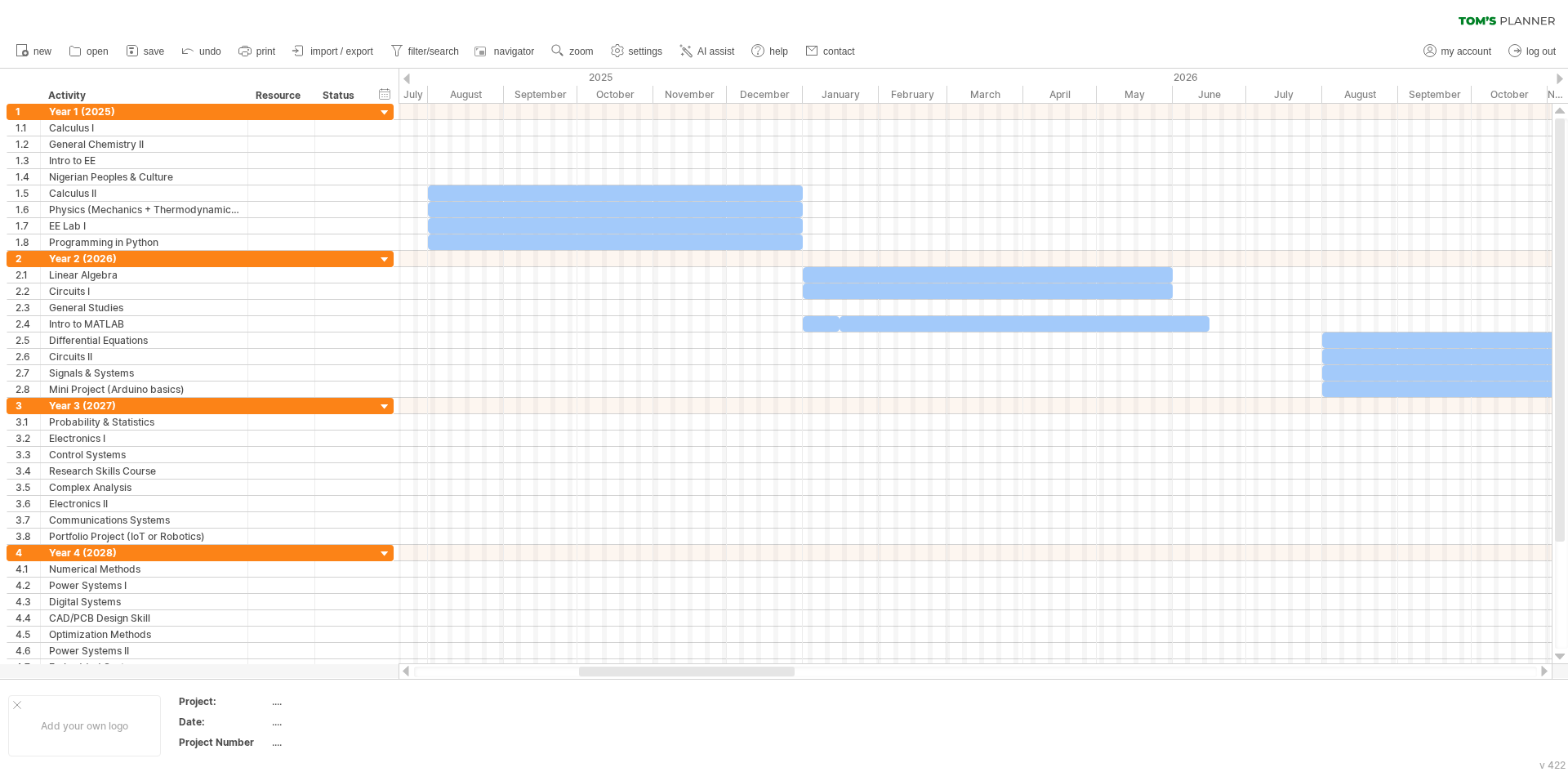
click at [1547, 670] on div at bounding box center [1544, 671] width 13 height 10
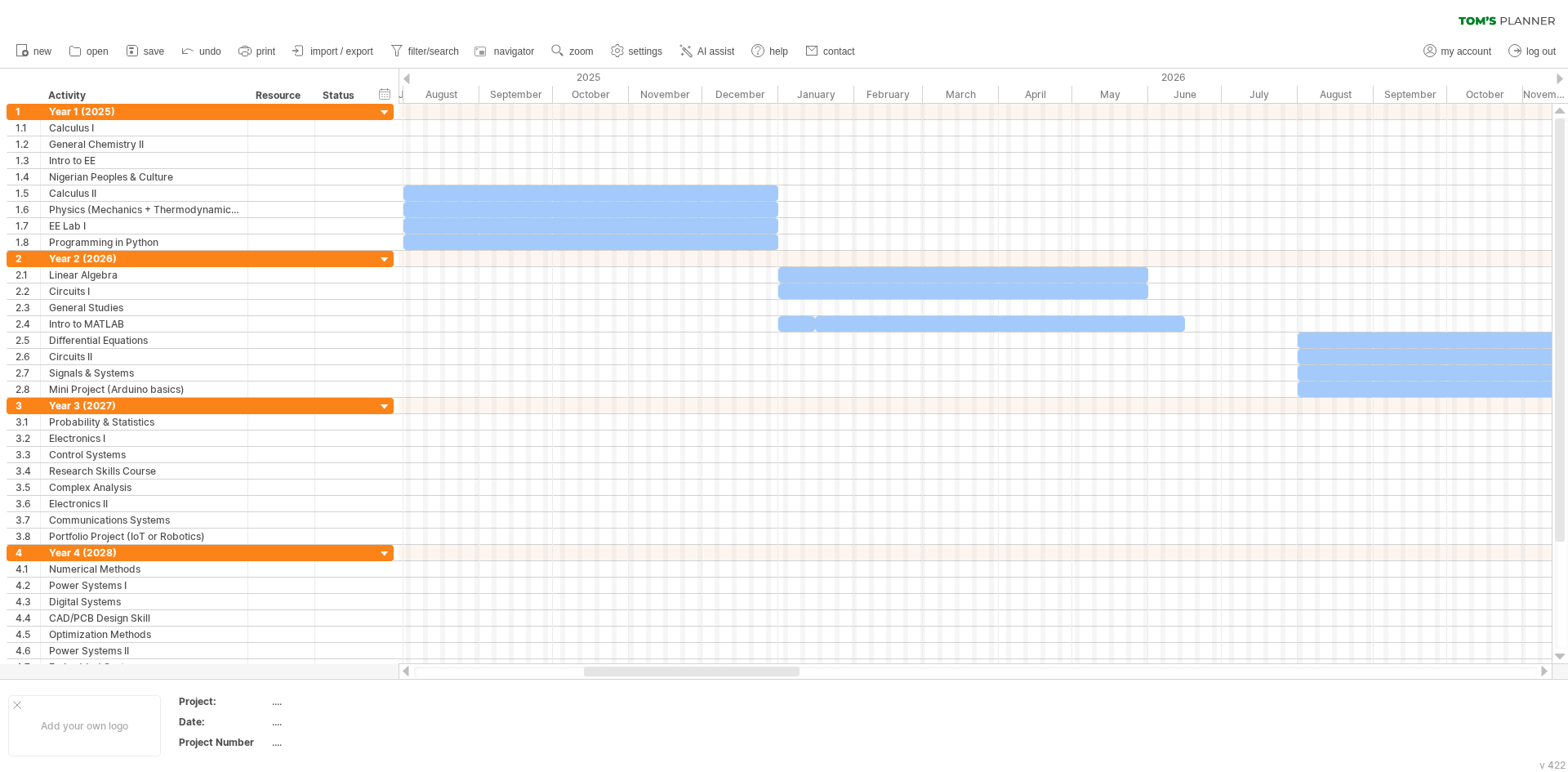
click at [1547, 670] on div at bounding box center [1544, 671] width 13 height 10
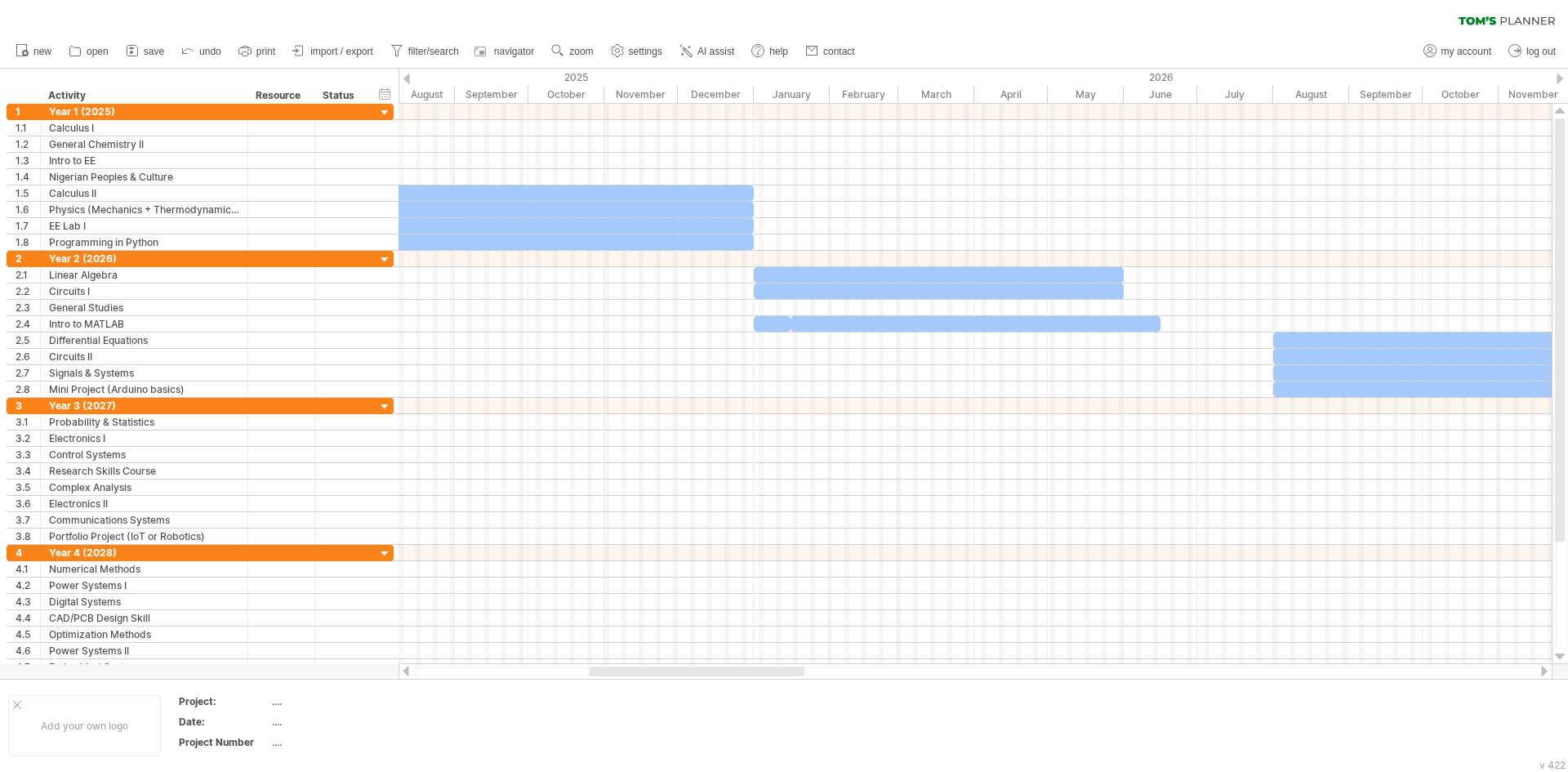
click at [1547, 670] on div at bounding box center [1544, 671] width 13 height 10
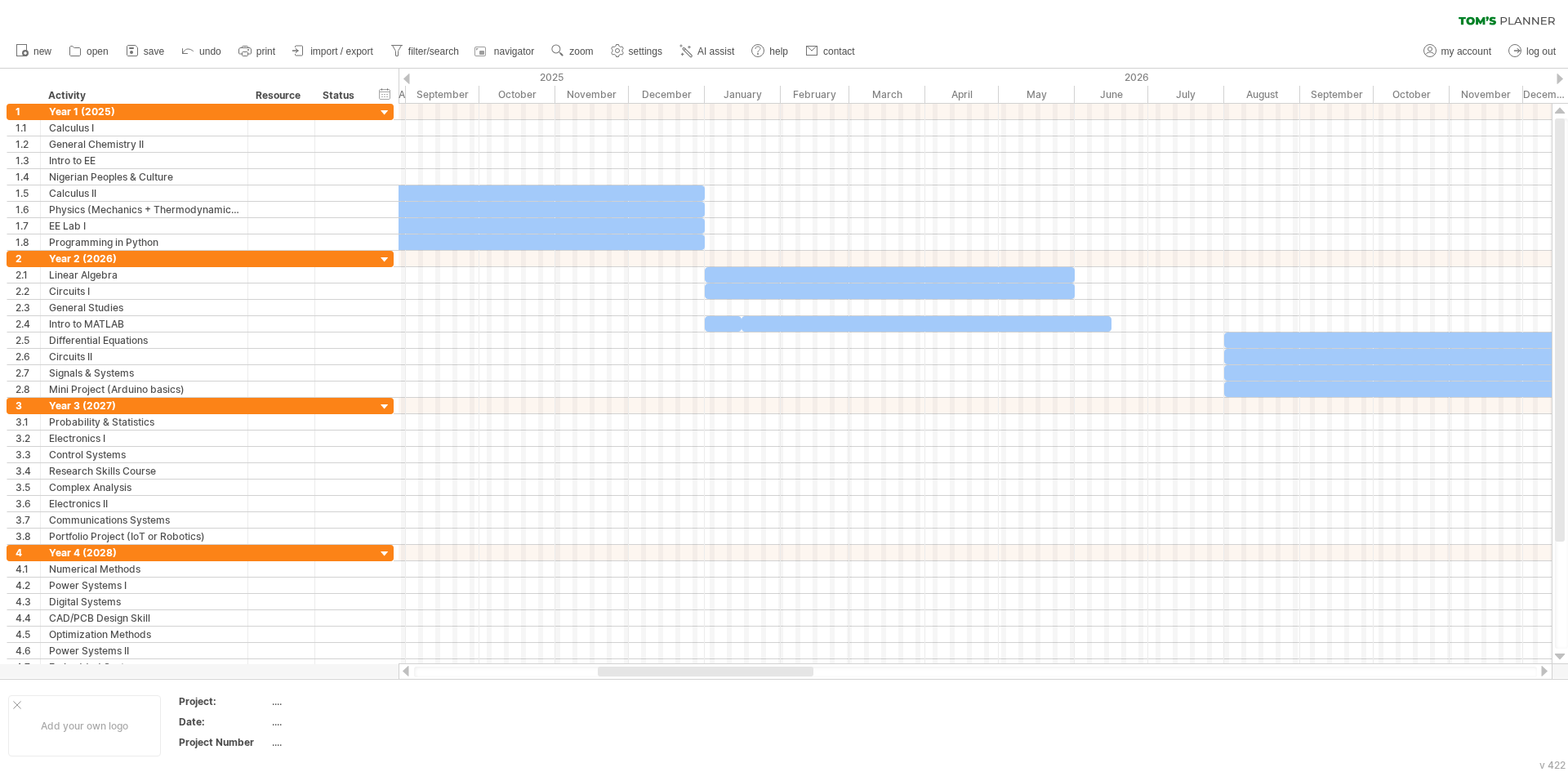
click at [1547, 670] on div at bounding box center [1544, 671] width 13 height 10
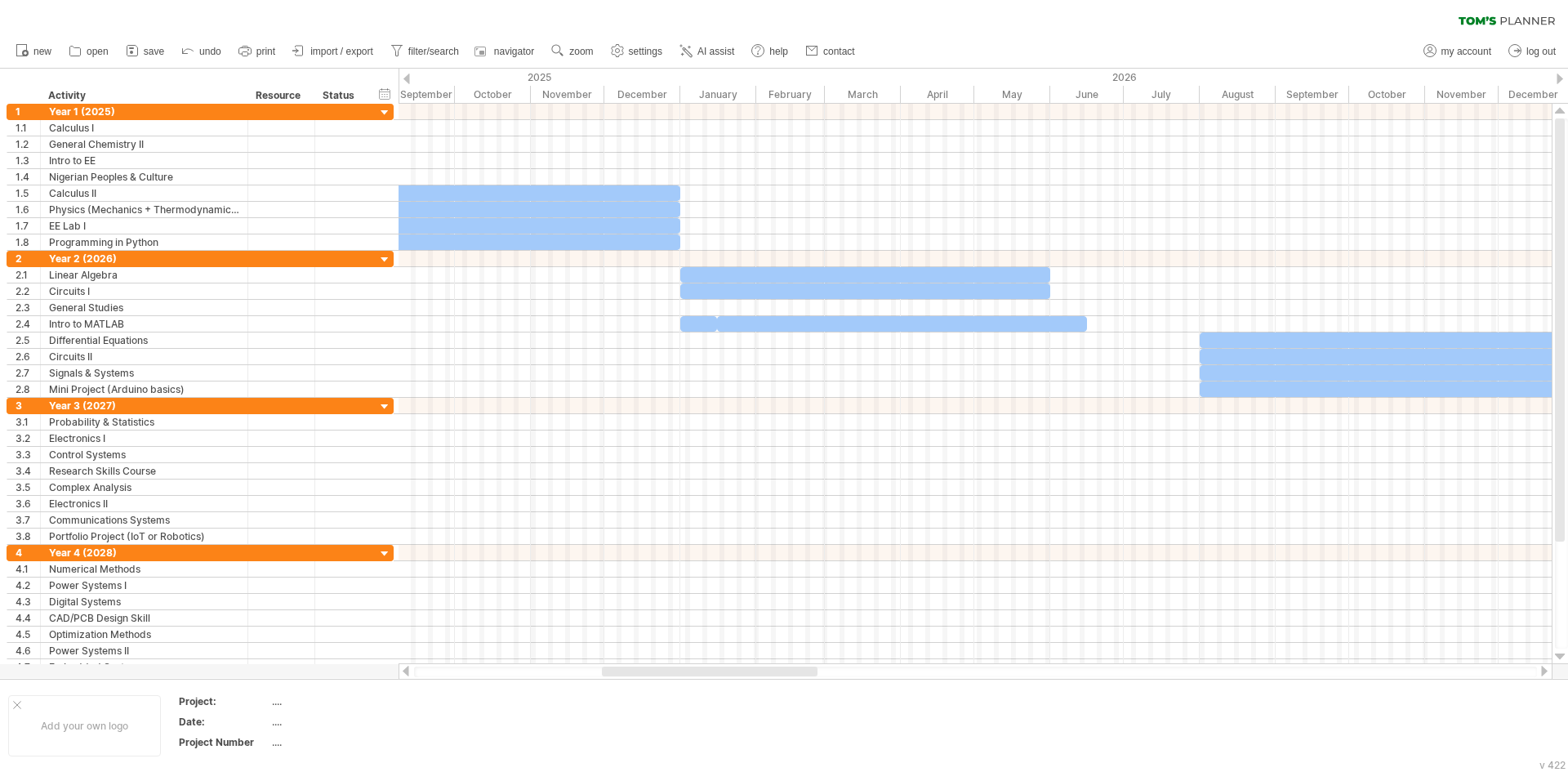
click at [1547, 670] on div at bounding box center [1544, 671] width 13 height 10
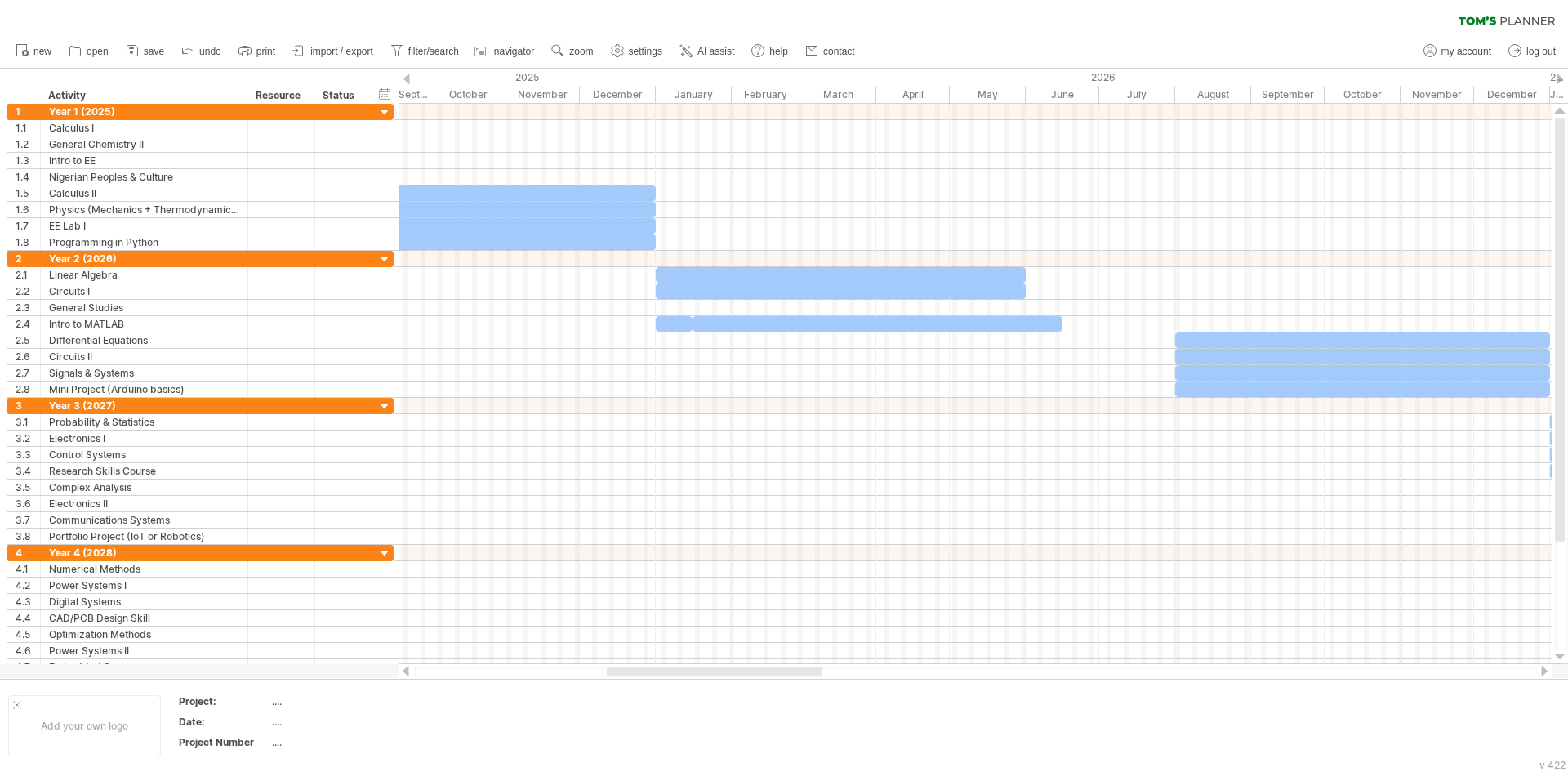
click at [1547, 670] on div at bounding box center [1544, 671] width 13 height 10
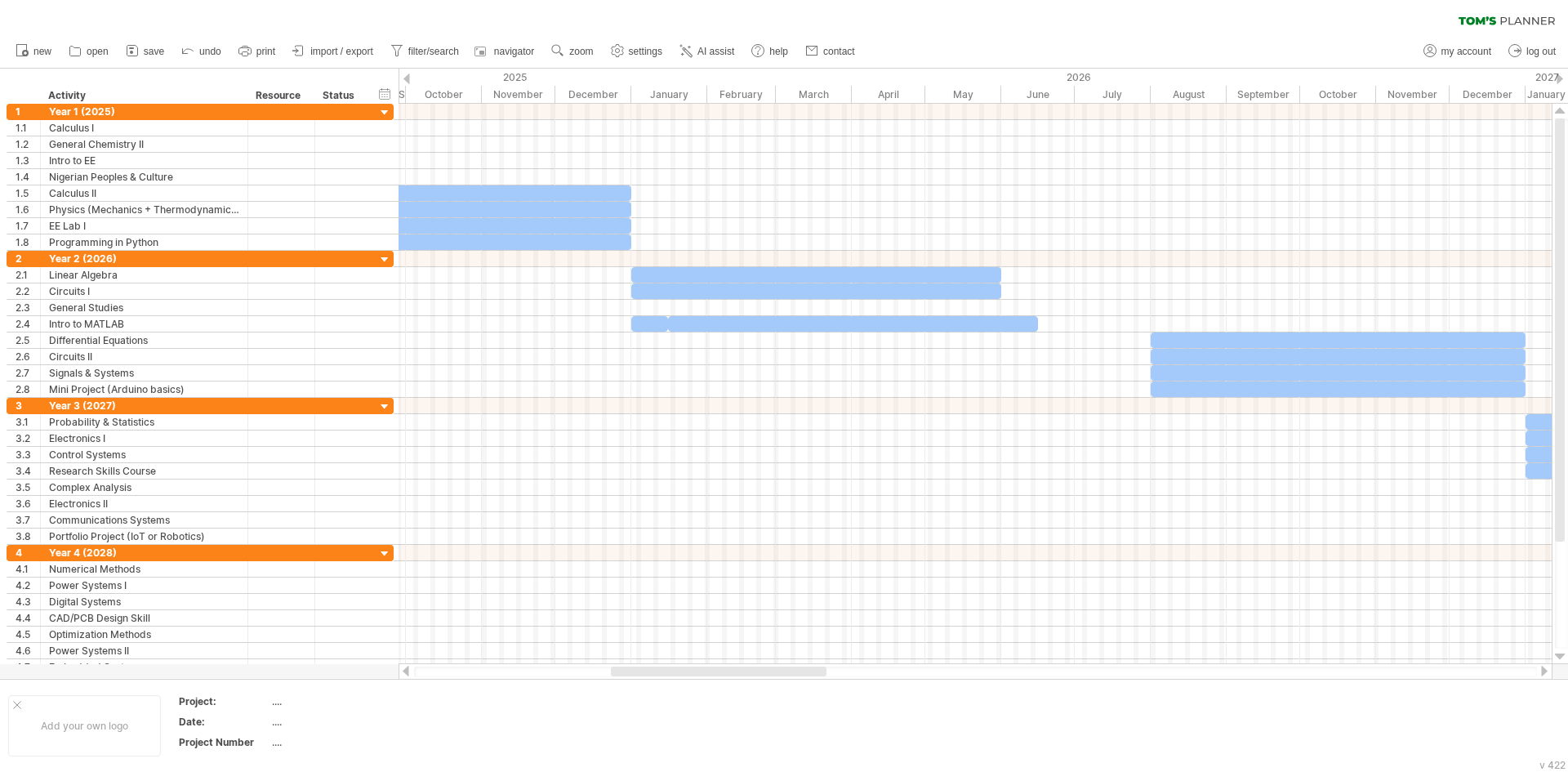
click at [1547, 670] on div at bounding box center [1544, 671] width 13 height 10
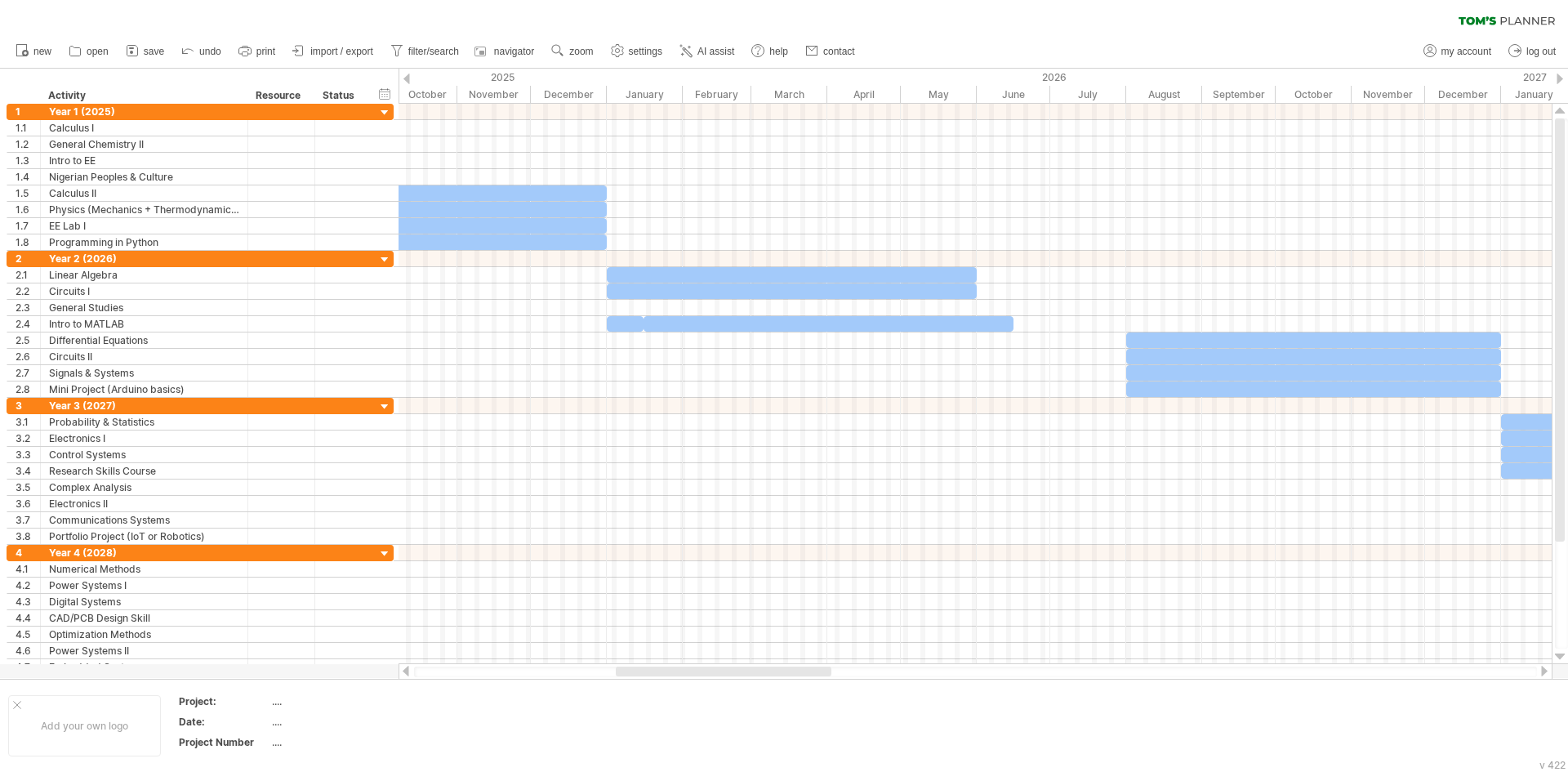
click at [1547, 670] on div at bounding box center [1544, 671] width 13 height 10
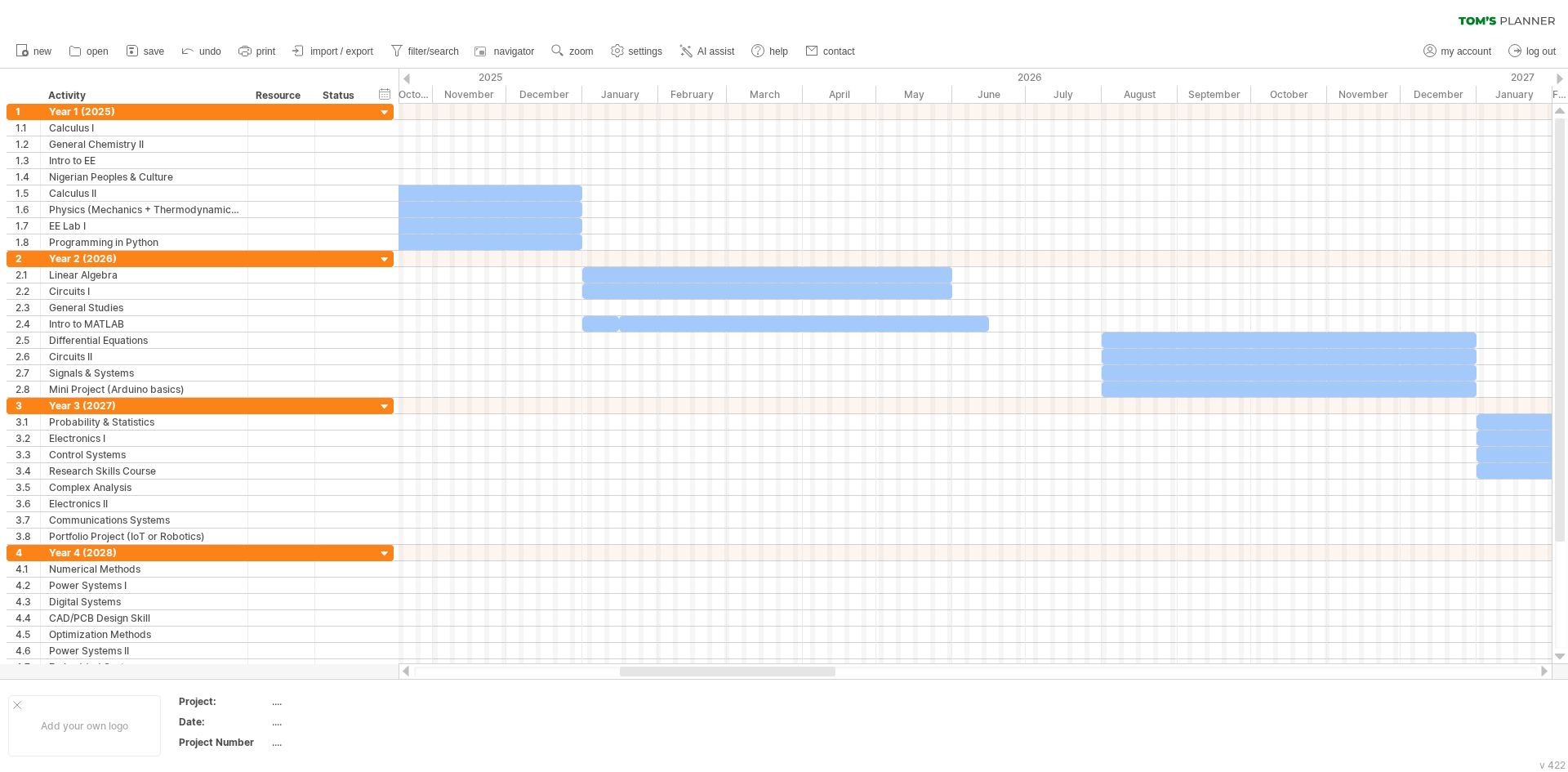
click at [1547, 670] on div at bounding box center [1544, 671] width 13 height 10
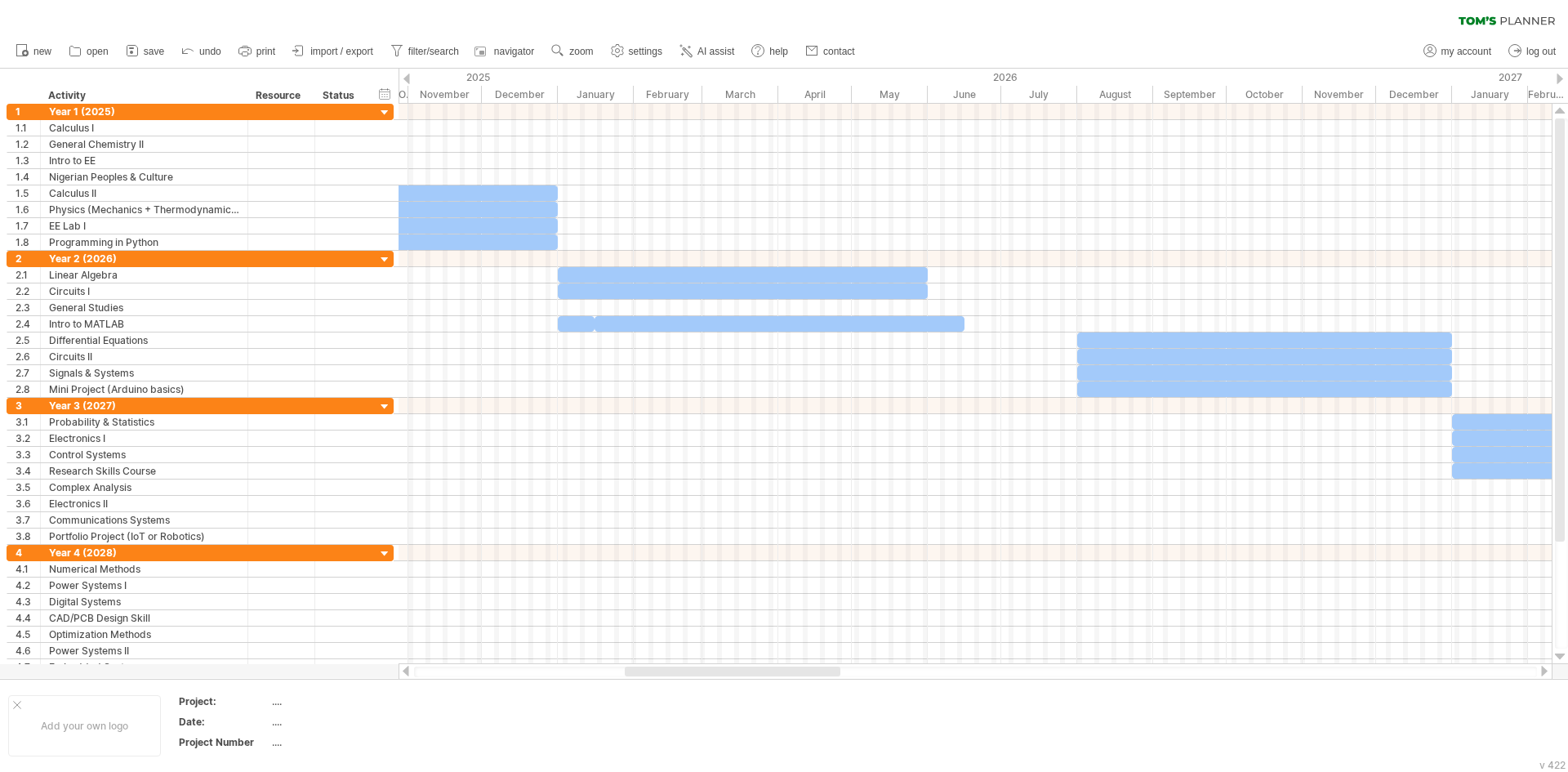
click at [1547, 670] on div at bounding box center [1544, 671] width 13 height 10
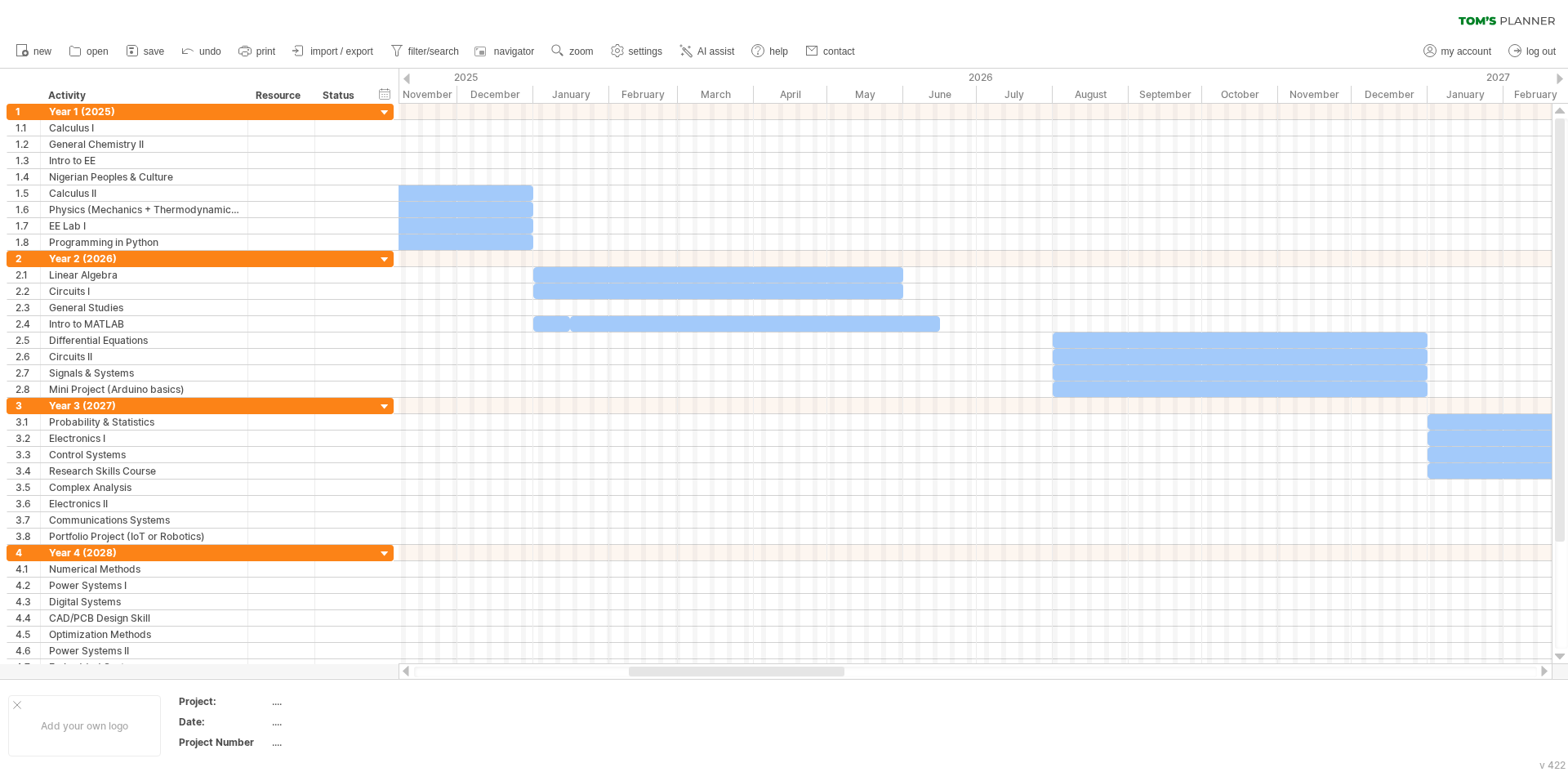
click at [1547, 670] on div at bounding box center [1544, 671] width 13 height 10
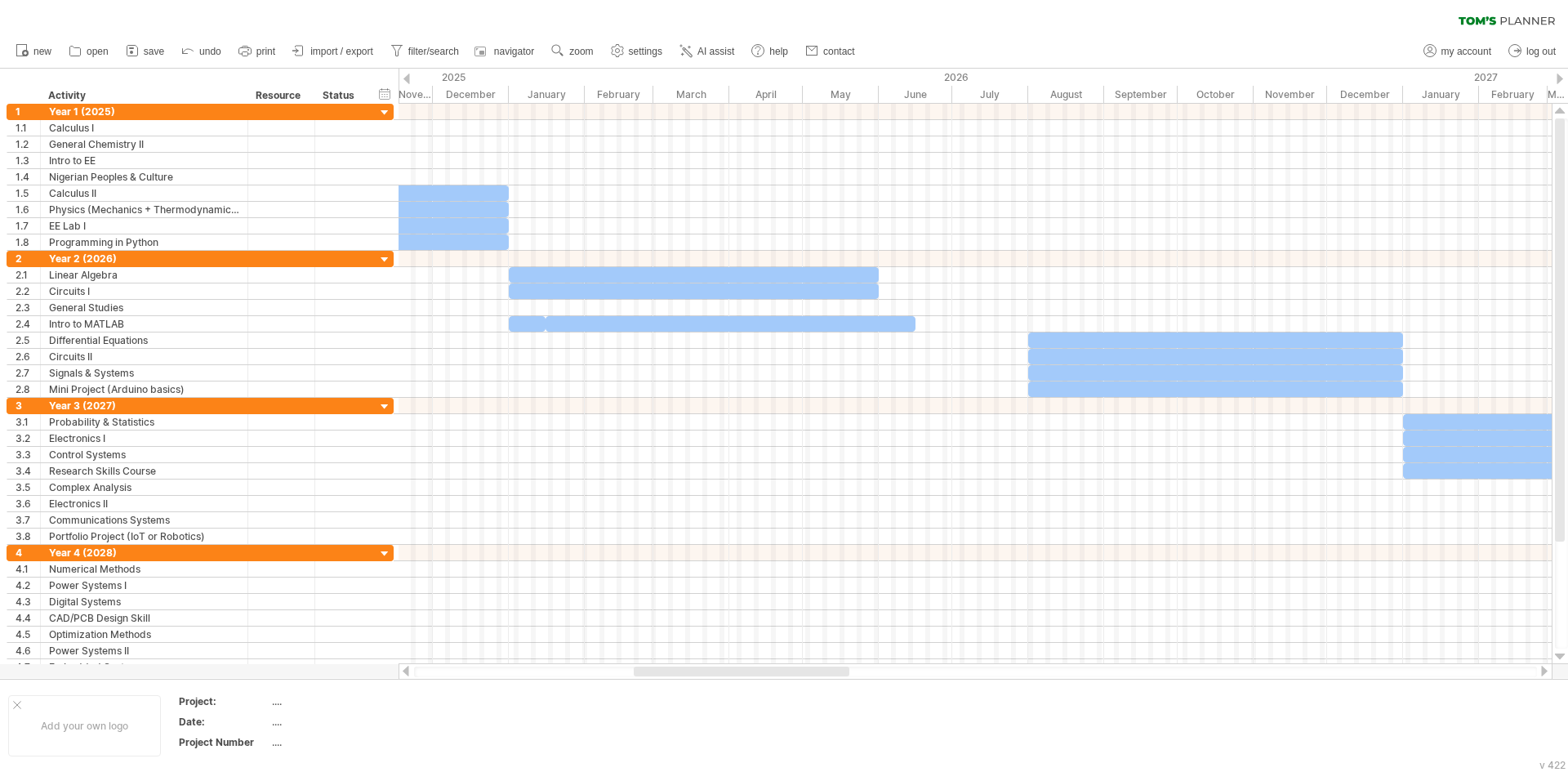
click at [1547, 670] on div at bounding box center [1544, 671] width 13 height 10
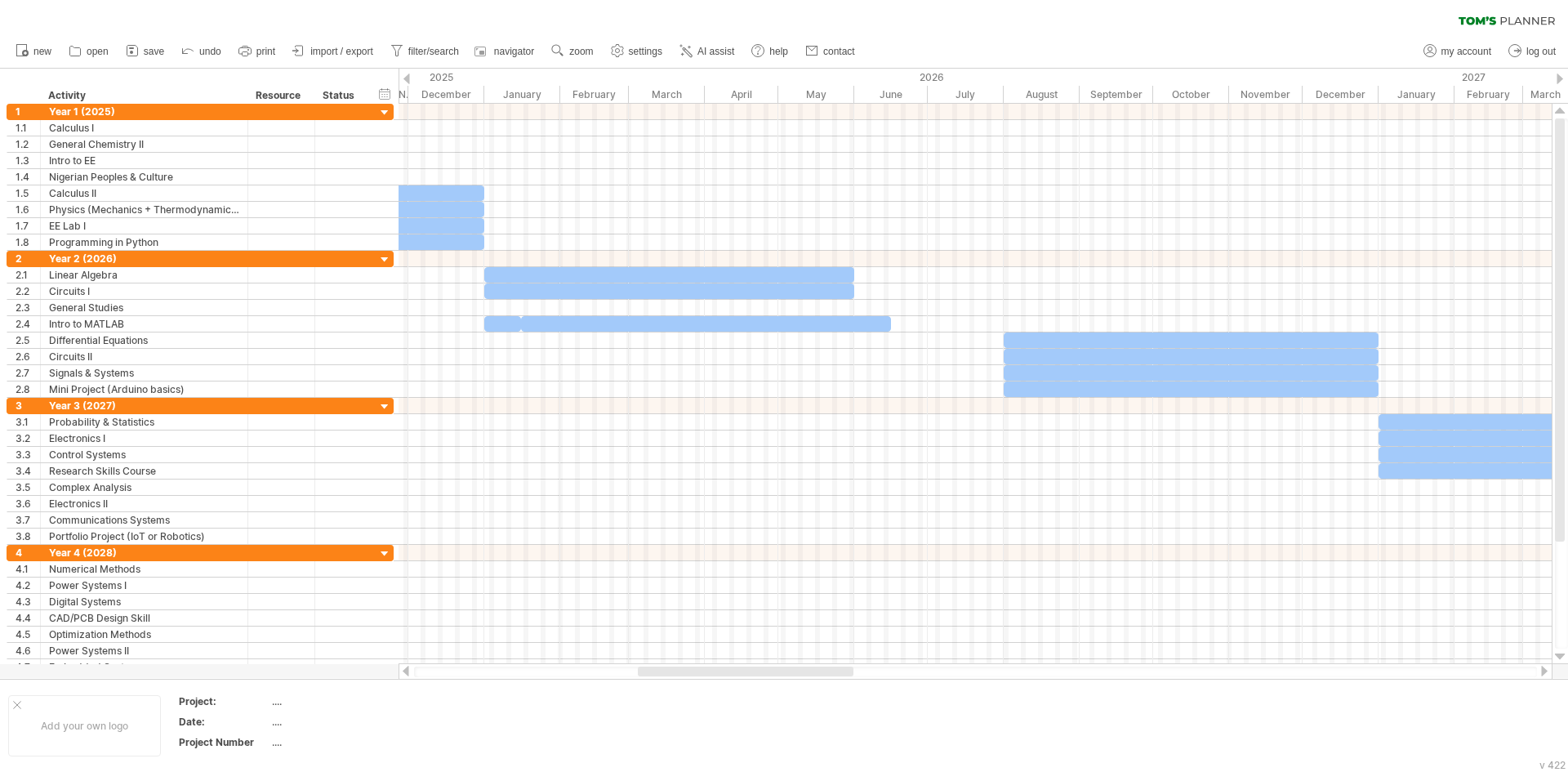
click at [1547, 670] on div at bounding box center [1544, 671] width 13 height 10
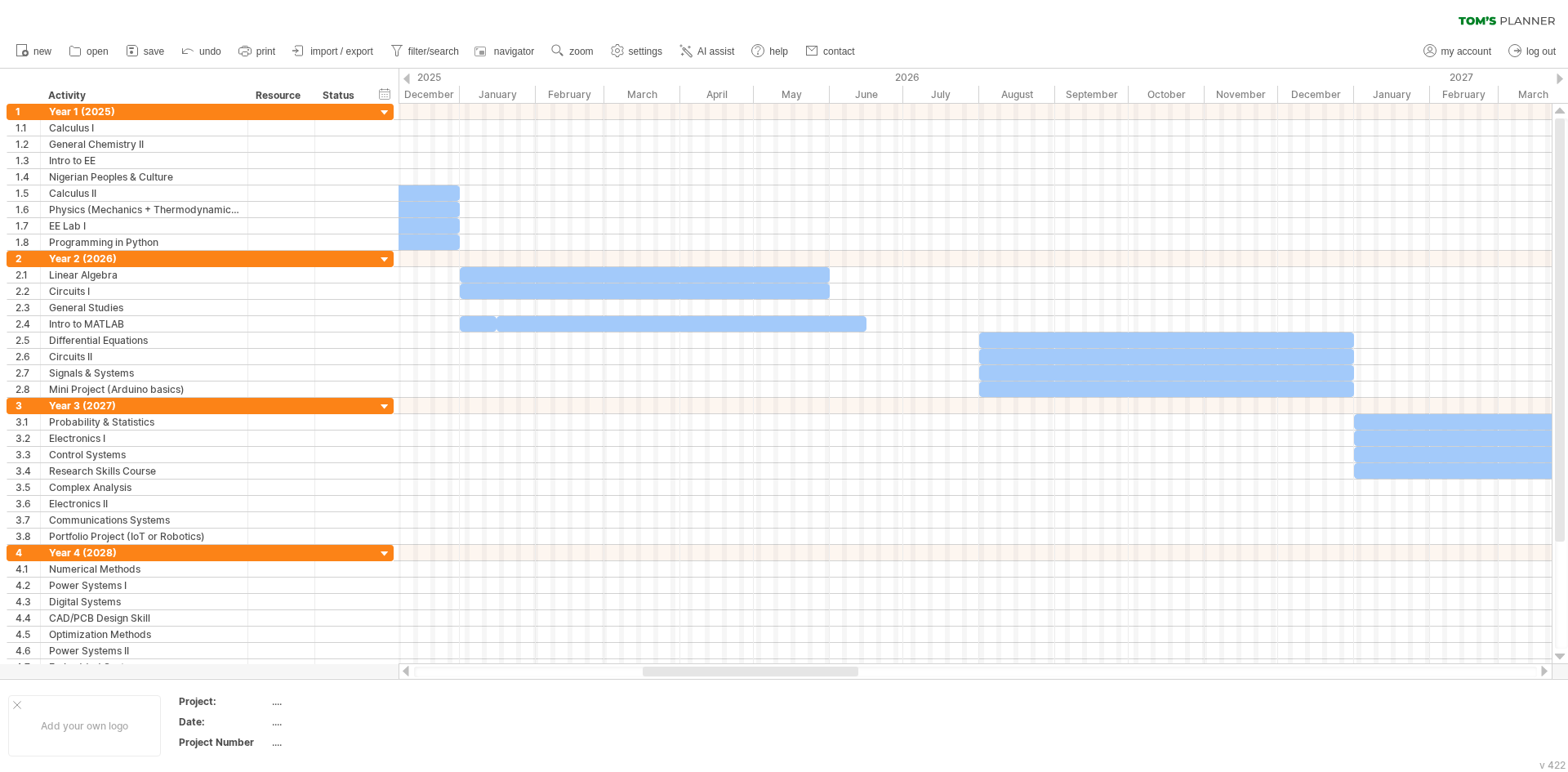
click at [1547, 670] on div at bounding box center [1544, 671] width 13 height 10
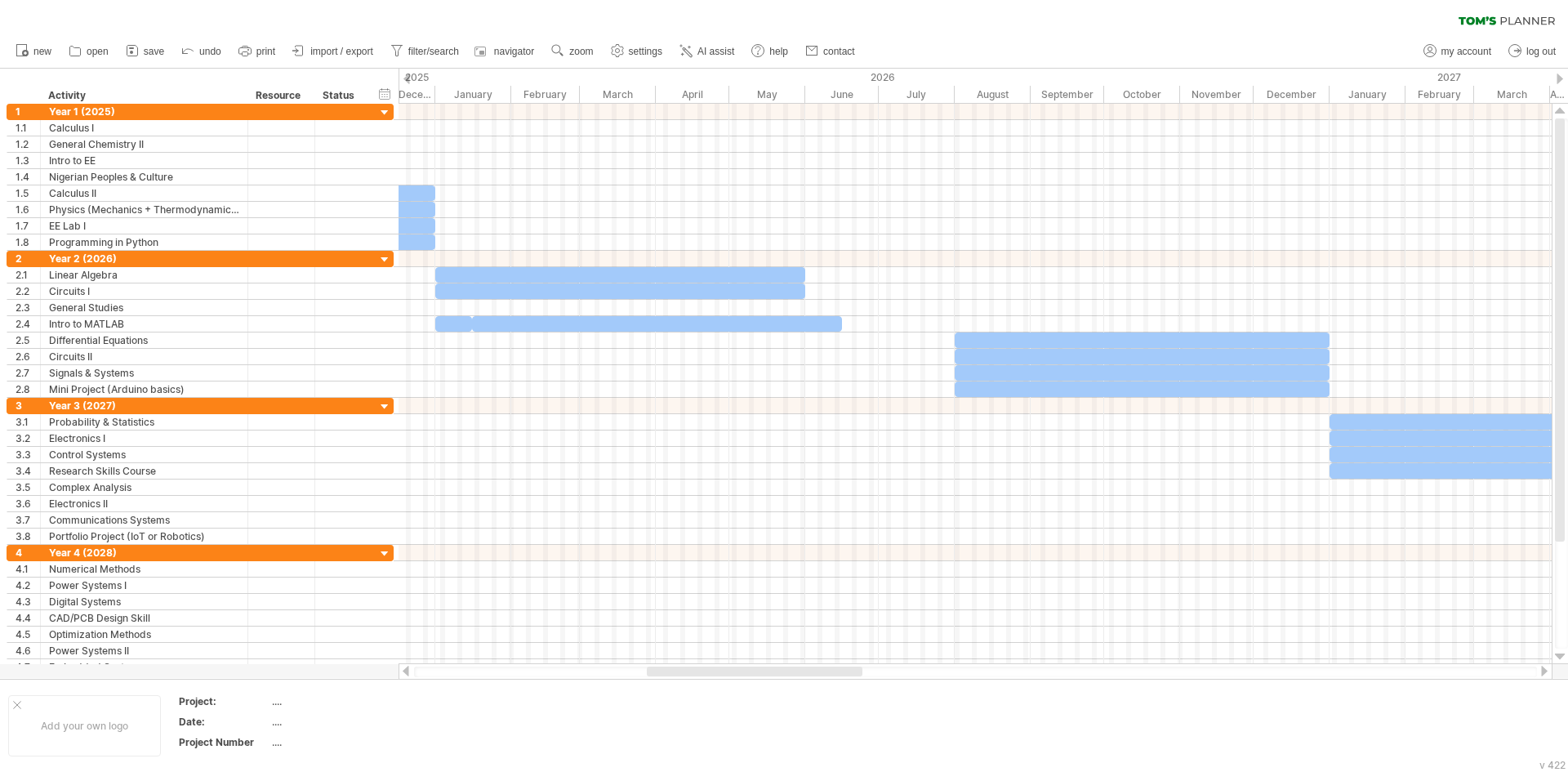
click at [1547, 670] on div at bounding box center [1544, 671] width 13 height 10
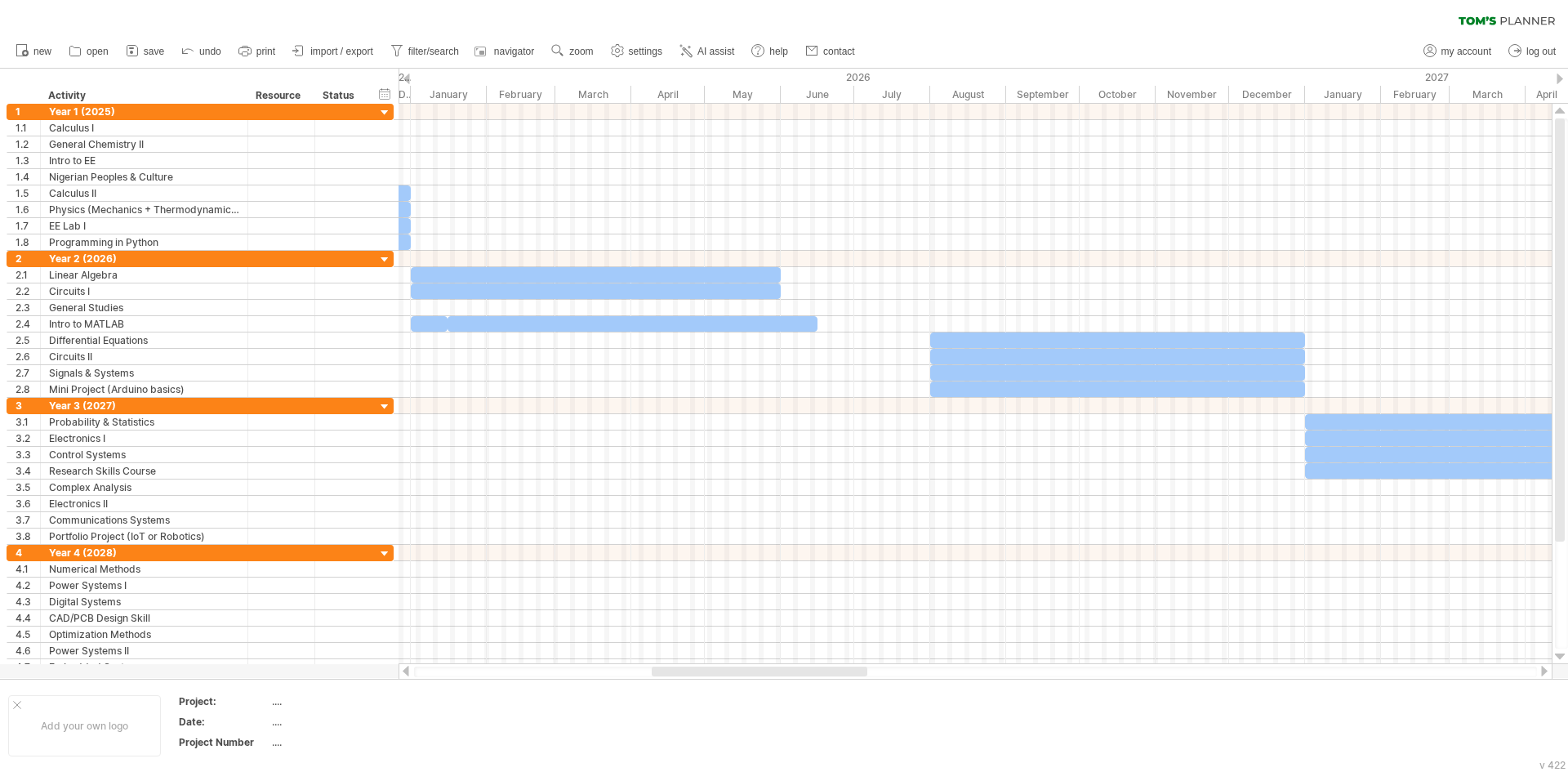
click at [1547, 670] on div at bounding box center [1544, 671] width 13 height 10
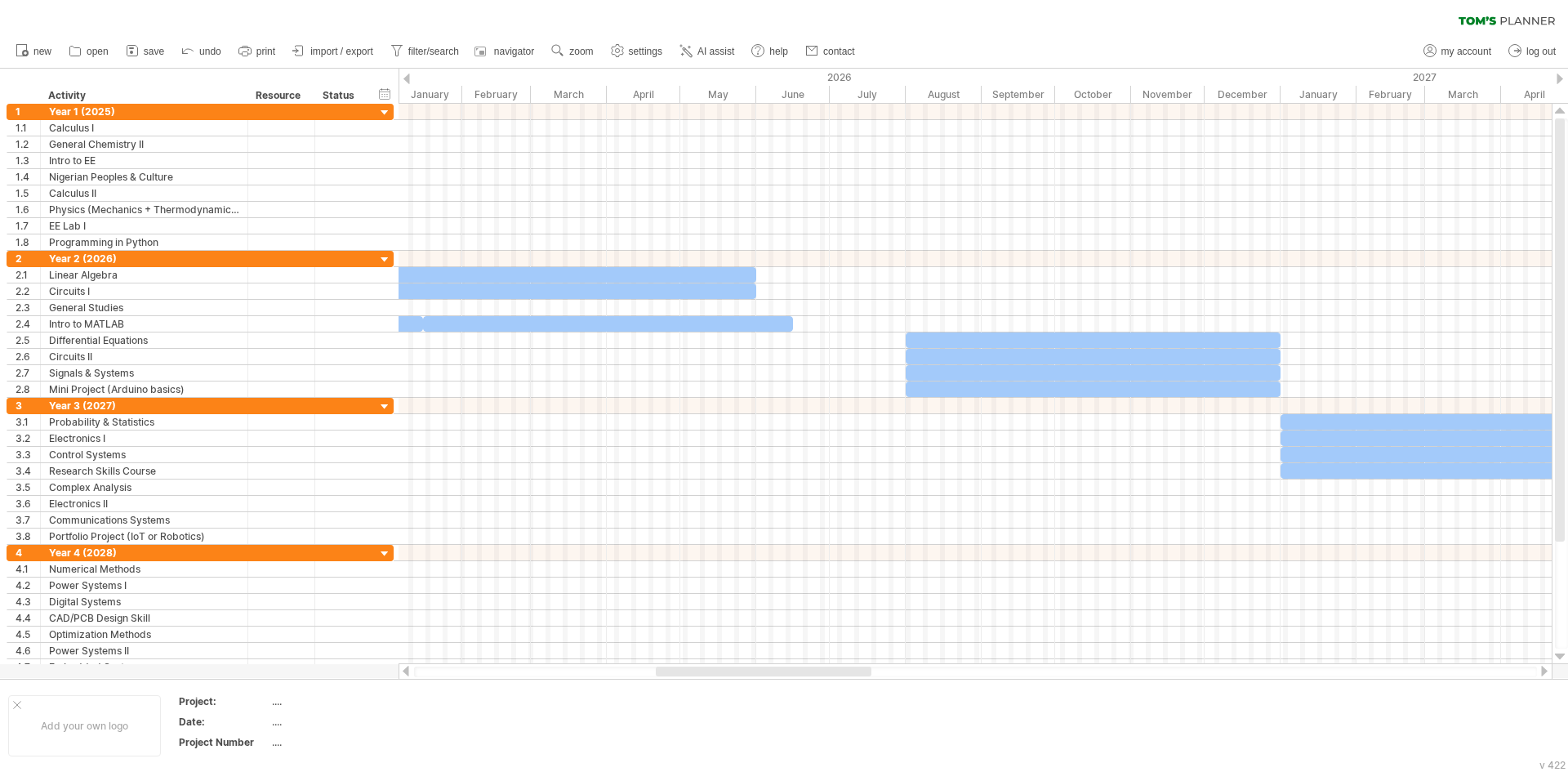
click at [1547, 670] on div at bounding box center [1544, 671] width 13 height 10
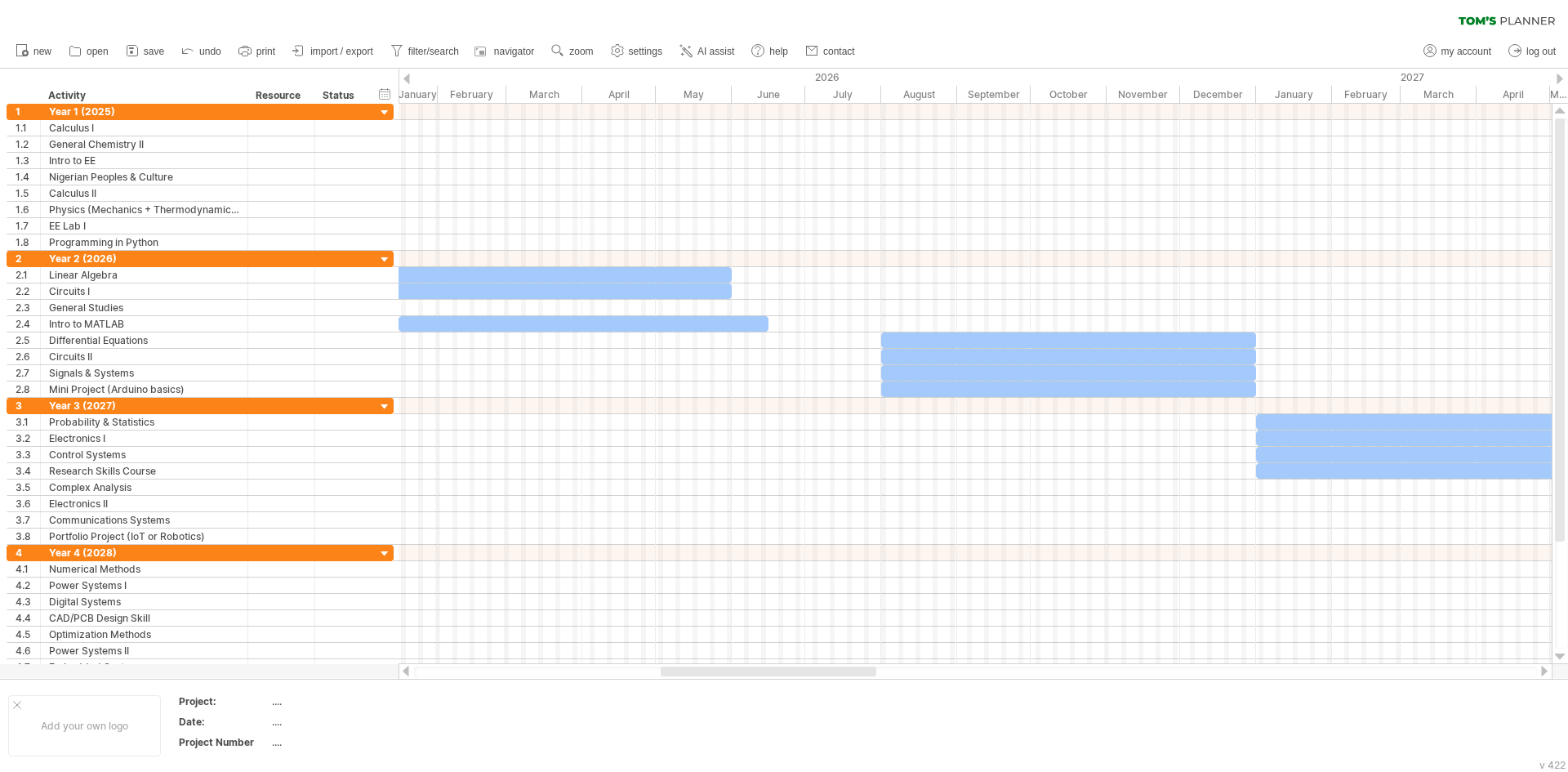
click at [1547, 670] on div at bounding box center [1544, 671] width 13 height 10
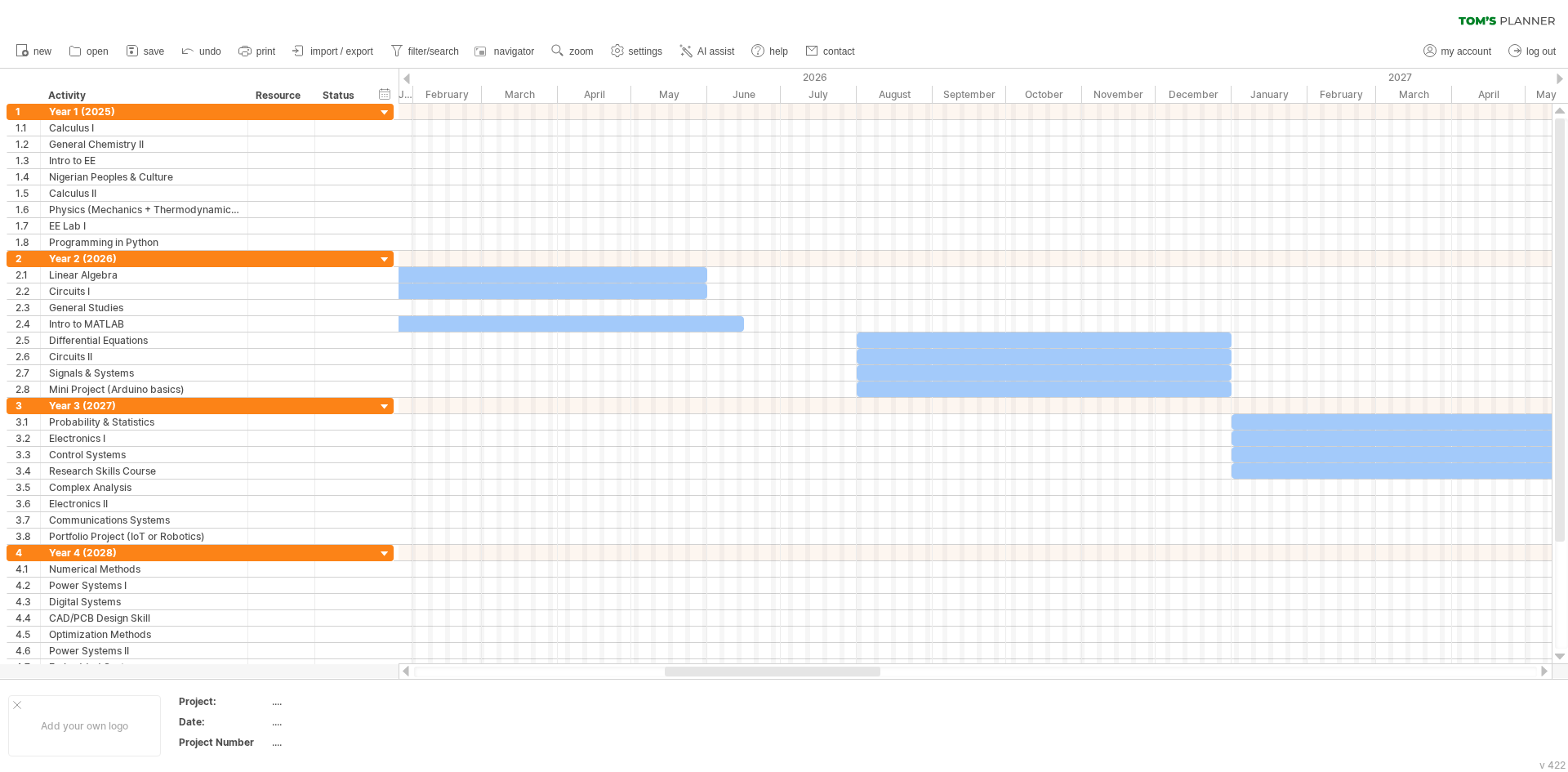
click at [1547, 670] on div at bounding box center [1544, 671] width 13 height 10
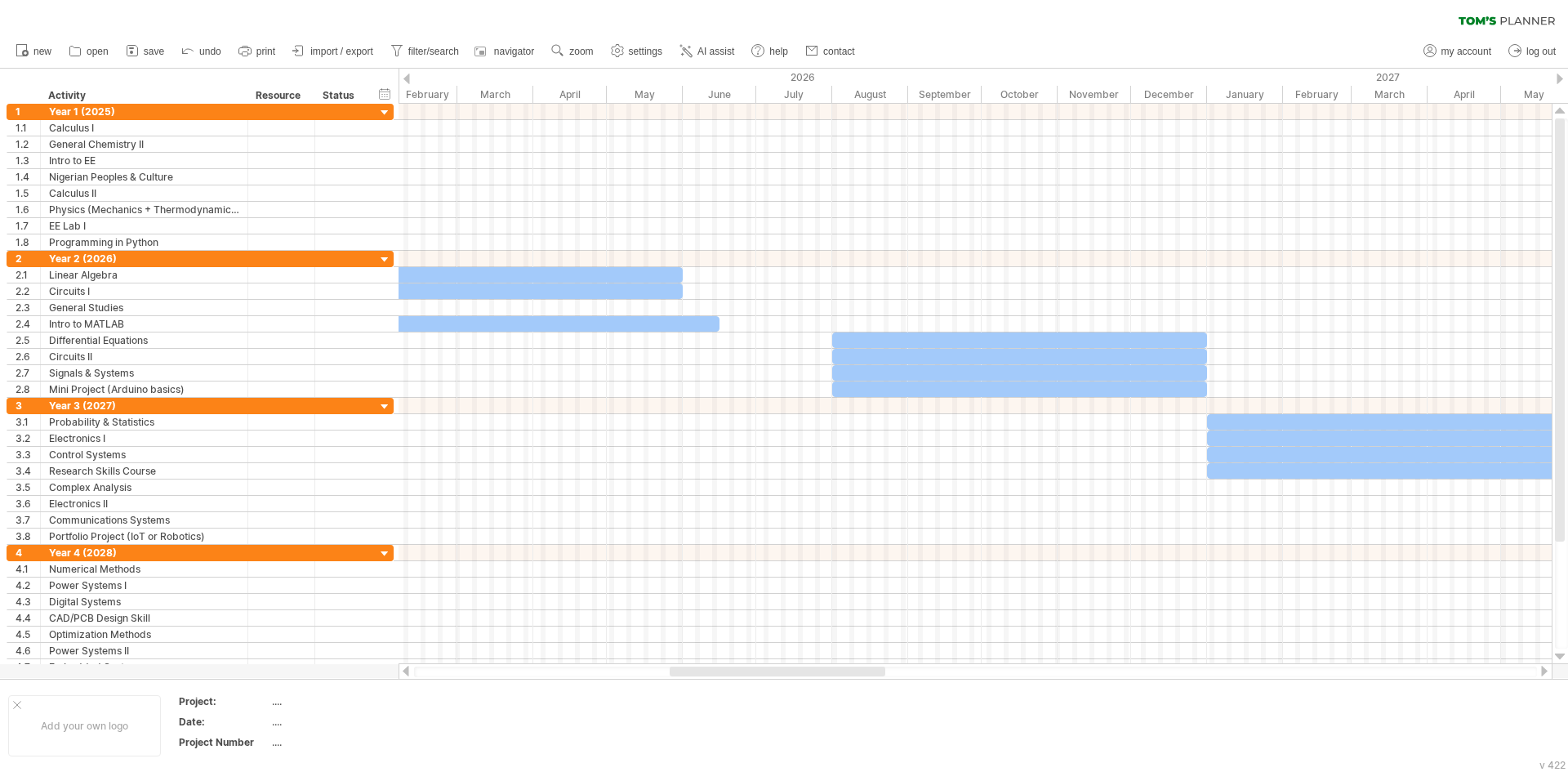
click at [1547, 670] on div at bounding box center [1544, 671] width 13 height 10
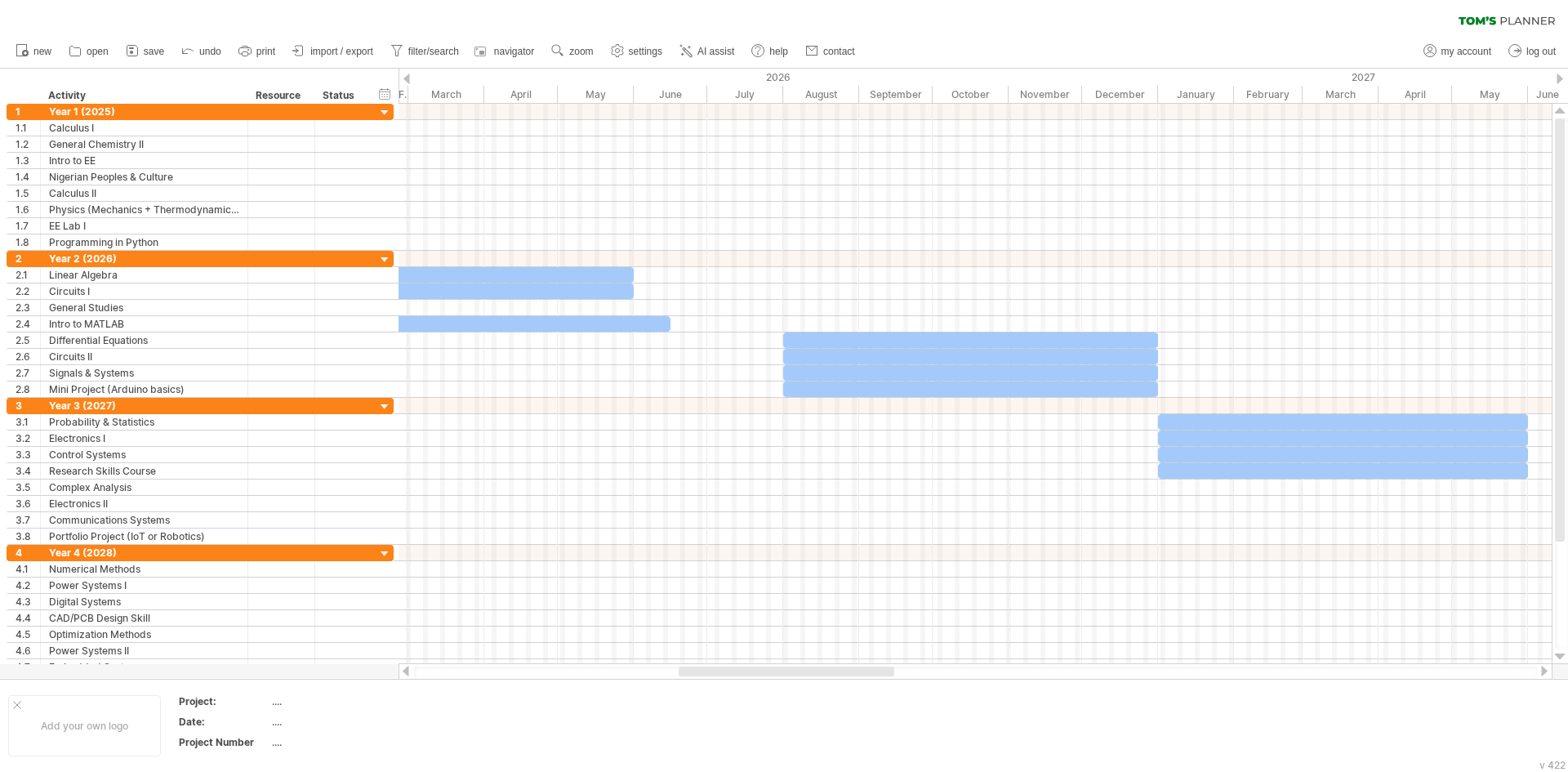
click at [1547, 670] on div at bounding box center [1544, 671] width 13 height 10
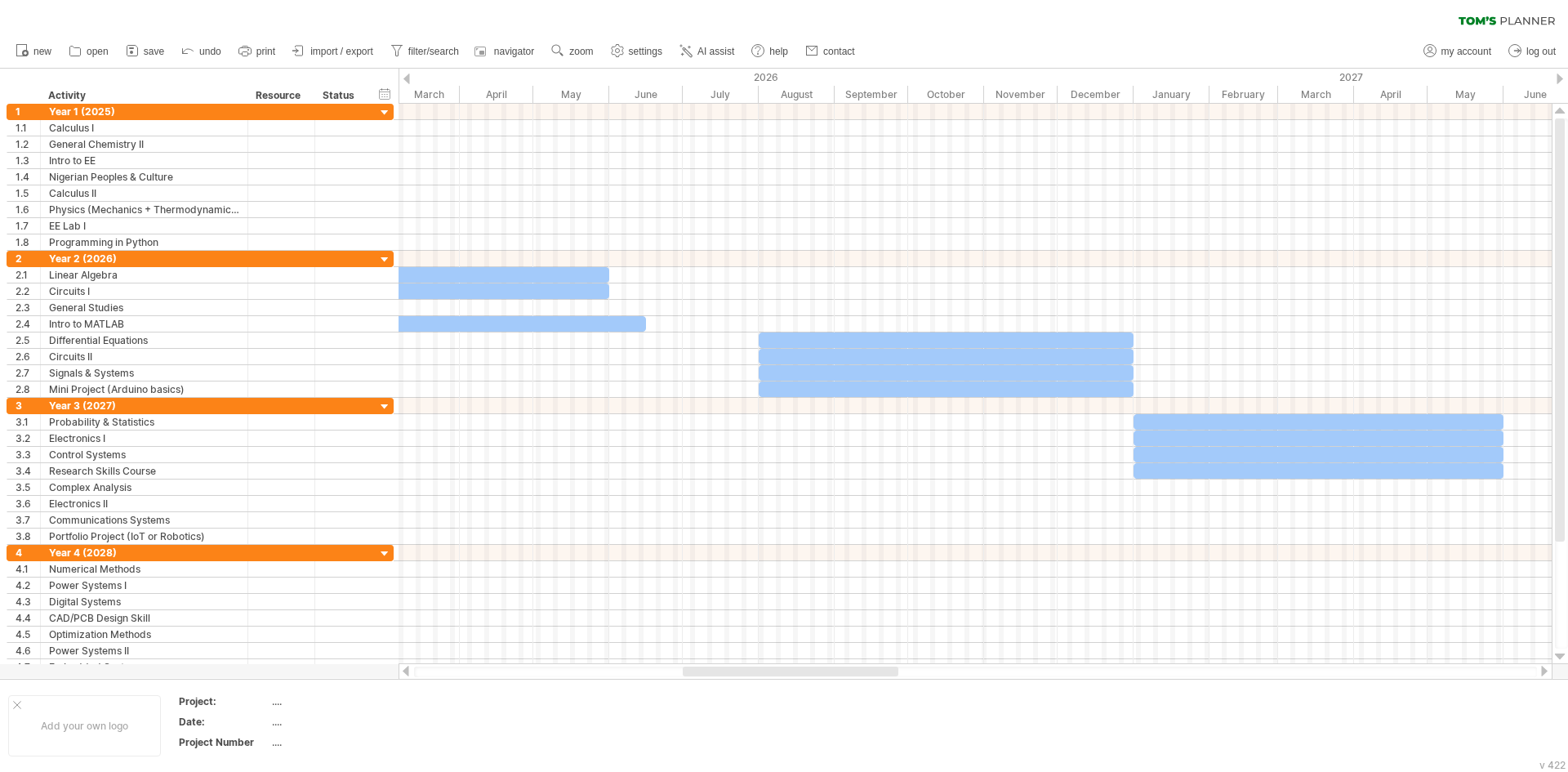
click at [1547, 670] on div at bounding box center [1544, 671] width 13 height 10
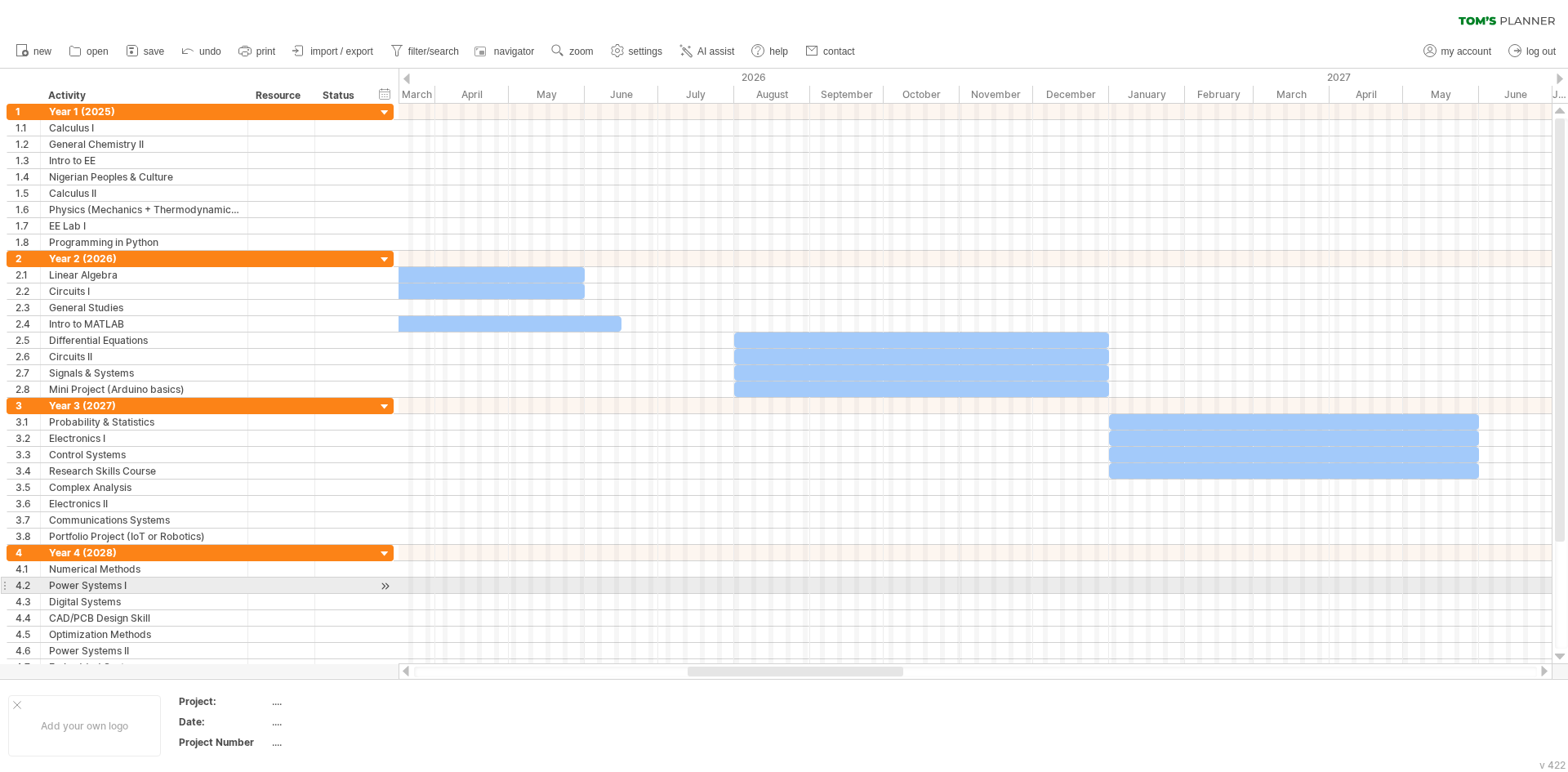
click at [1568, 582] on div at bounding box center [1561, 383] width 13 height 530
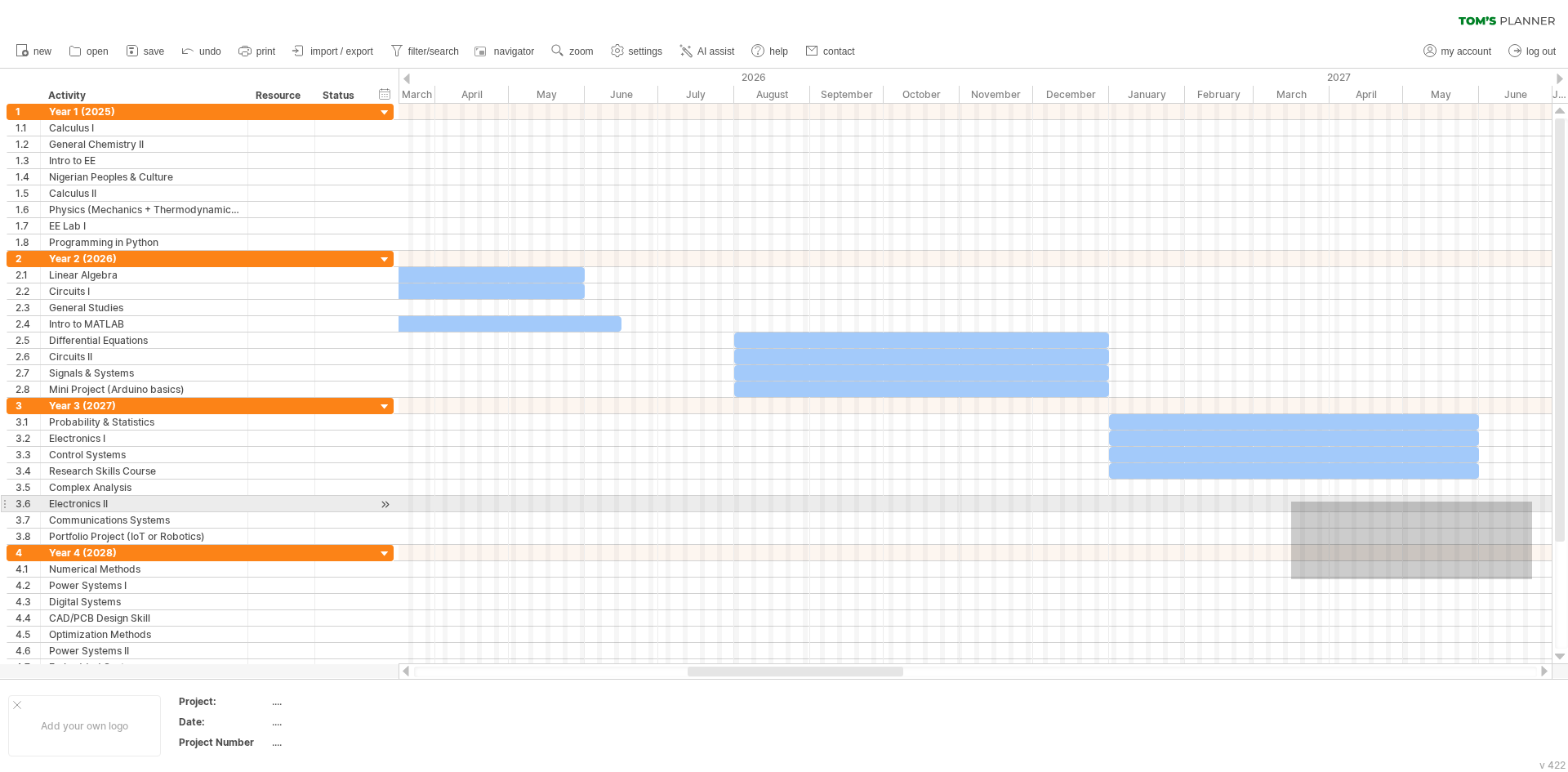
drag, startPoint x: 1533, startPoint y: 579, endPoint x: 1153, endPoint y: 456, distance: 399.4
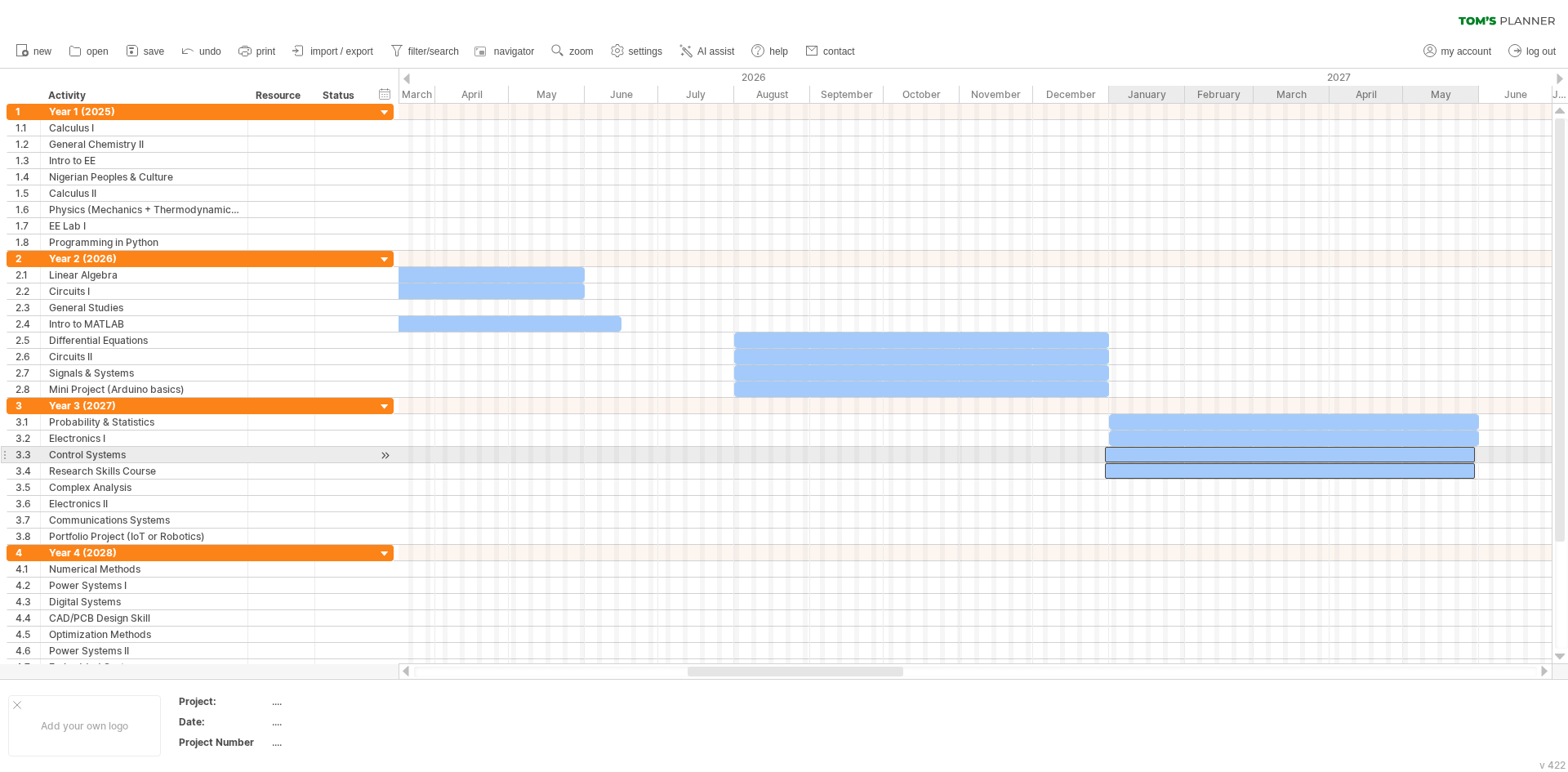
drag, startPoint x: 1153, startPoint y: 456, endPoint x: 1065, endPoint y: 414, distance: 97.5
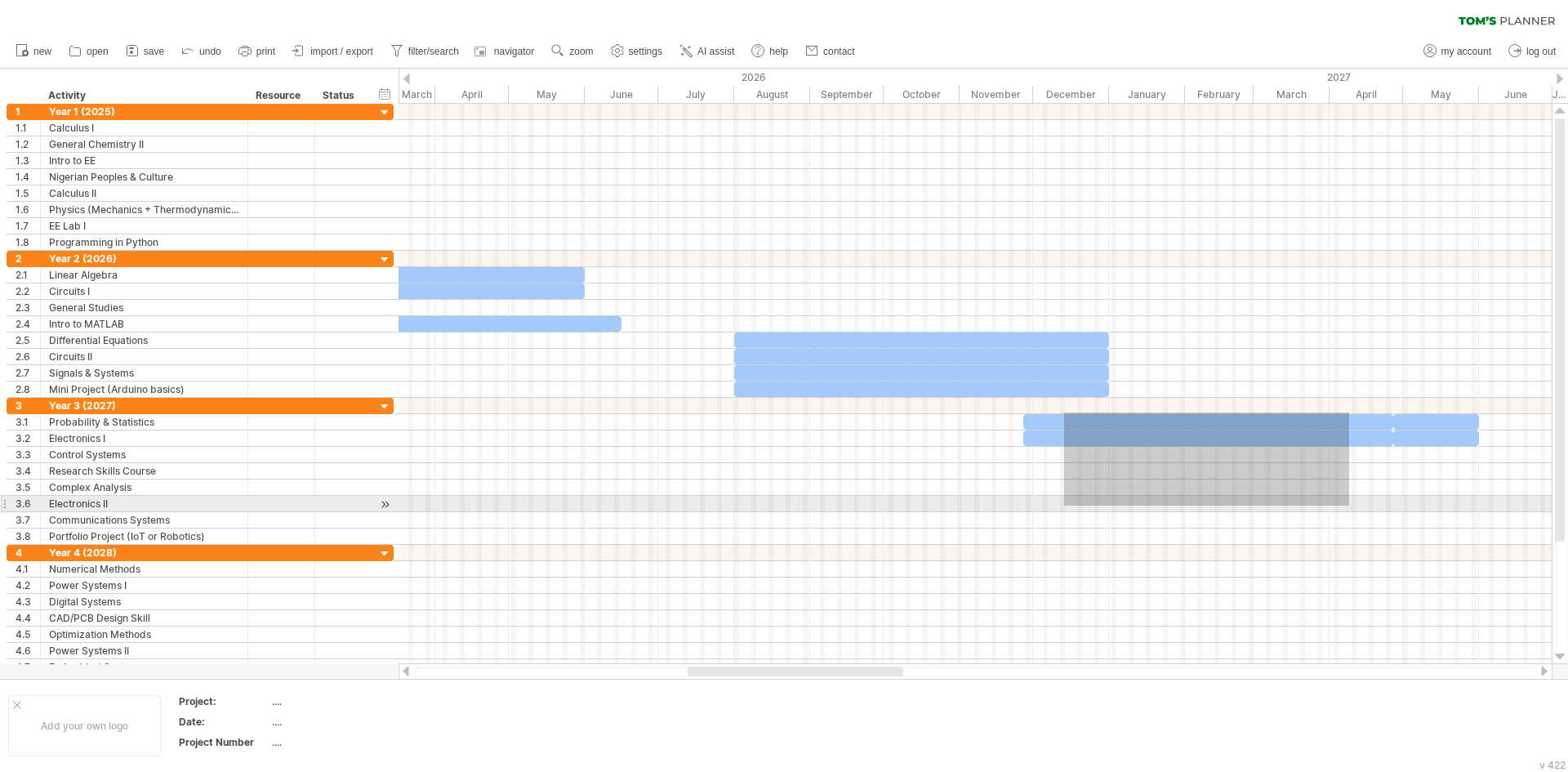
drag, startPoint x: 1064, startPoint y: 413, endPoint x: 1369, endPoint y: 505, distance: 318.6
click at [1369, 505] on div at bounding box center [976, 471] width 1154 height 147
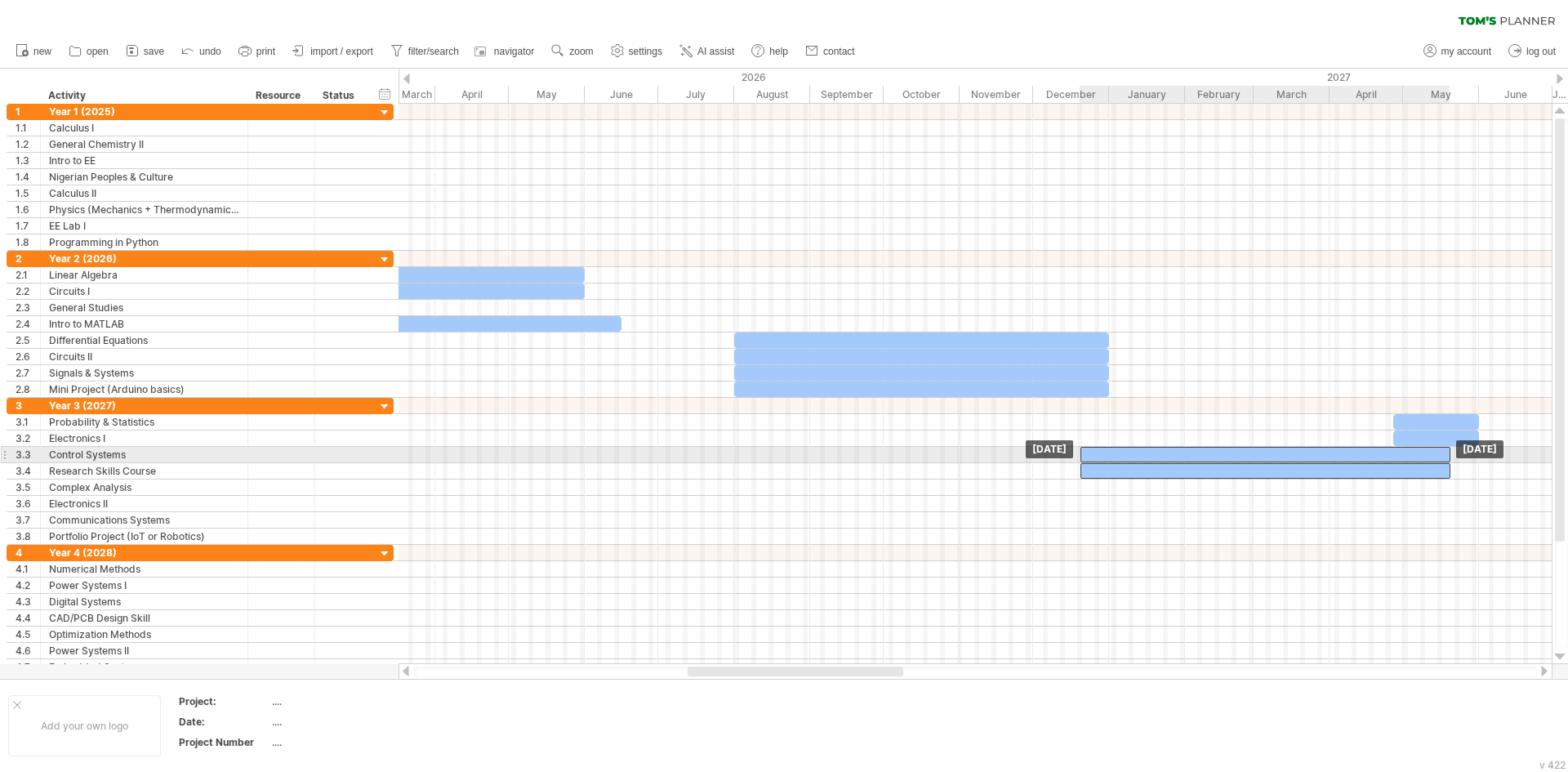
drag, startPoint x: 1168, startPoint y: 426, endPoint x: 1228, endPoint y: 457, distance: 67.5
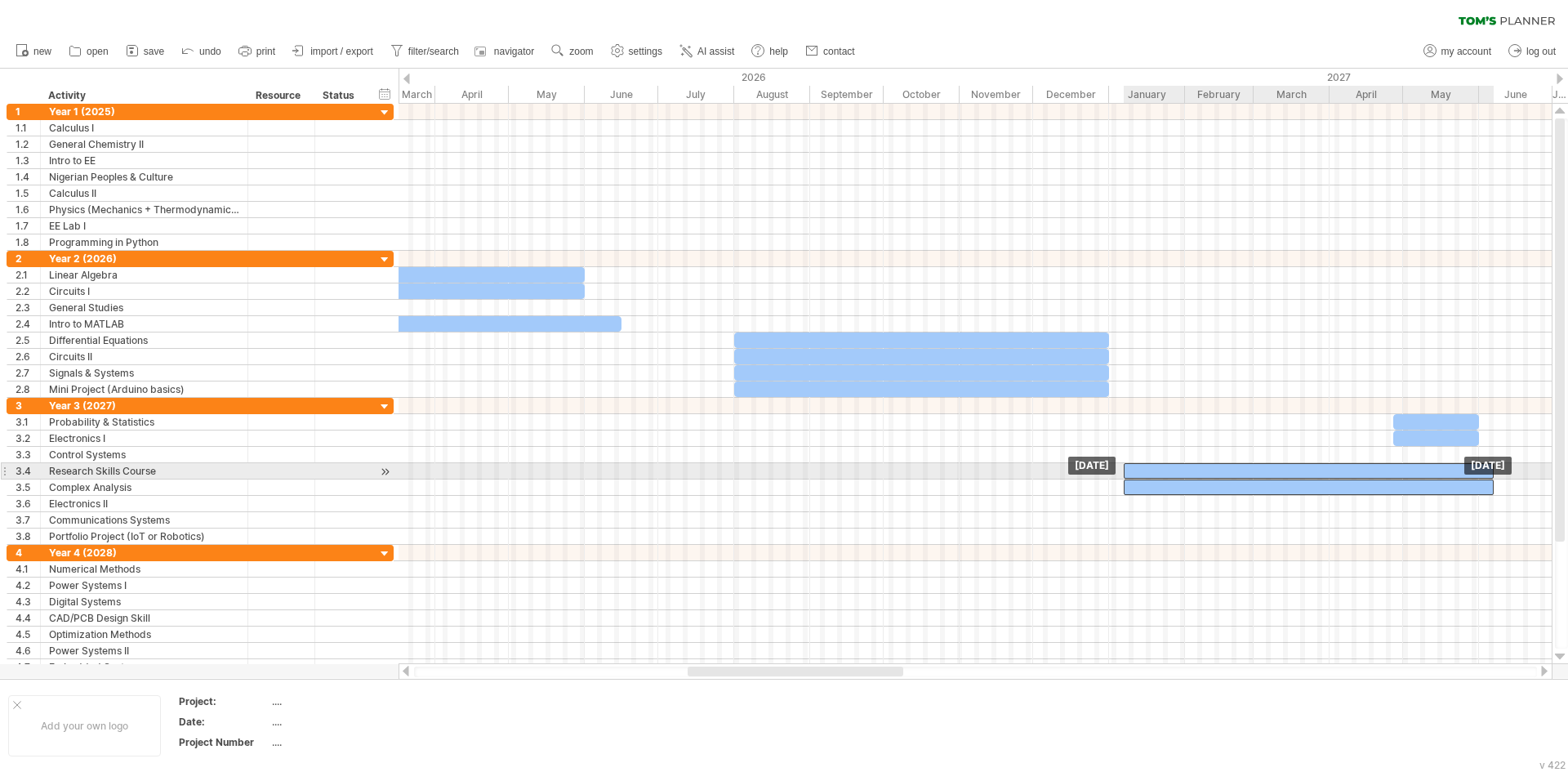
drag, startPoint x: 1239, startPoint y: 458, endPoint x: 1277, endPoint y: 468, distance: 39.3
click at [1277, 468] on div at bounding box center [1309, 471] width 370 height 15
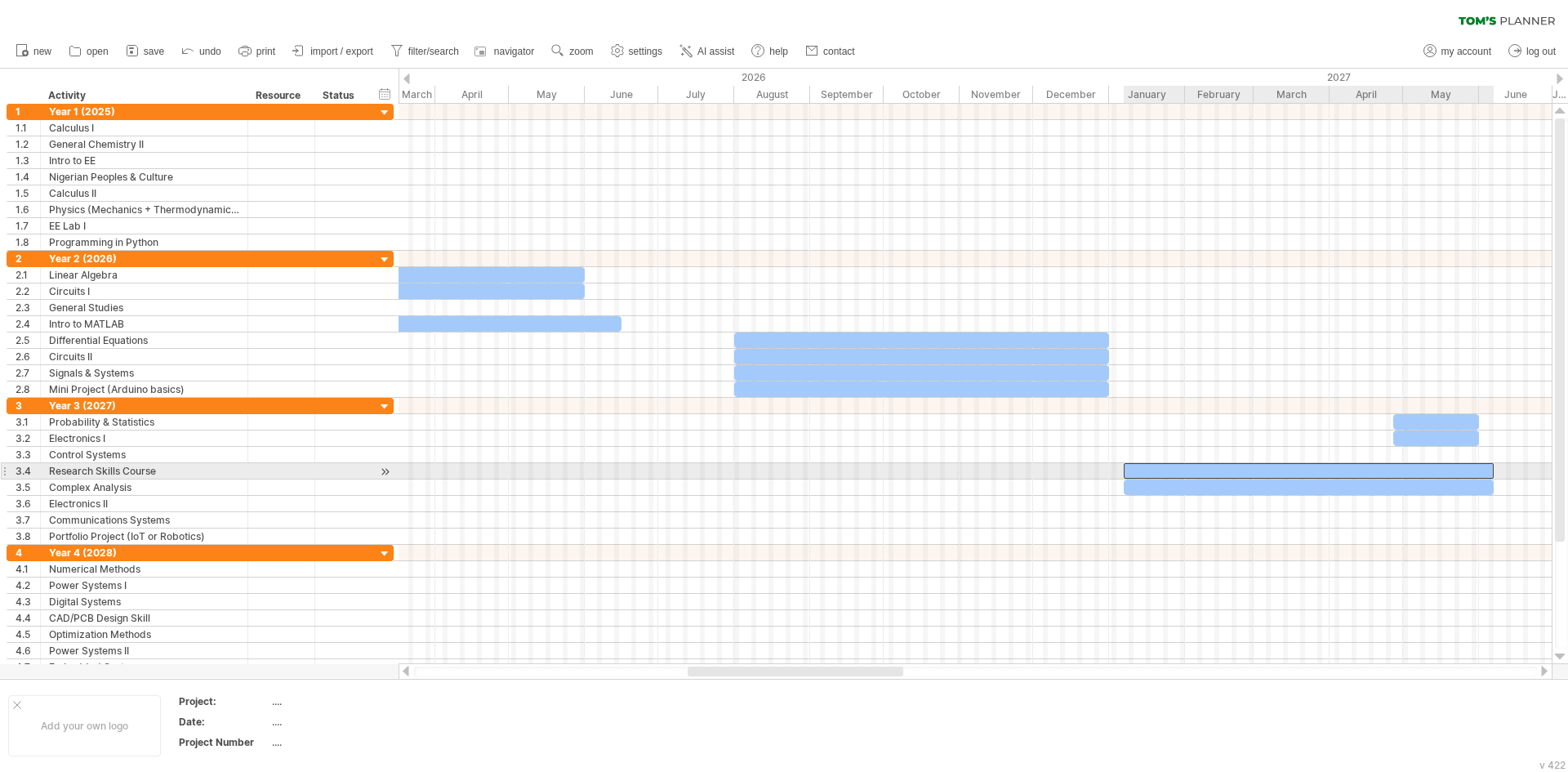
click at [1277, 468] on div at bounding box center [1309, 471] width 370 height 15
click at [1272, 467] on div at bounding box center [1309, 471] width 370 height 15
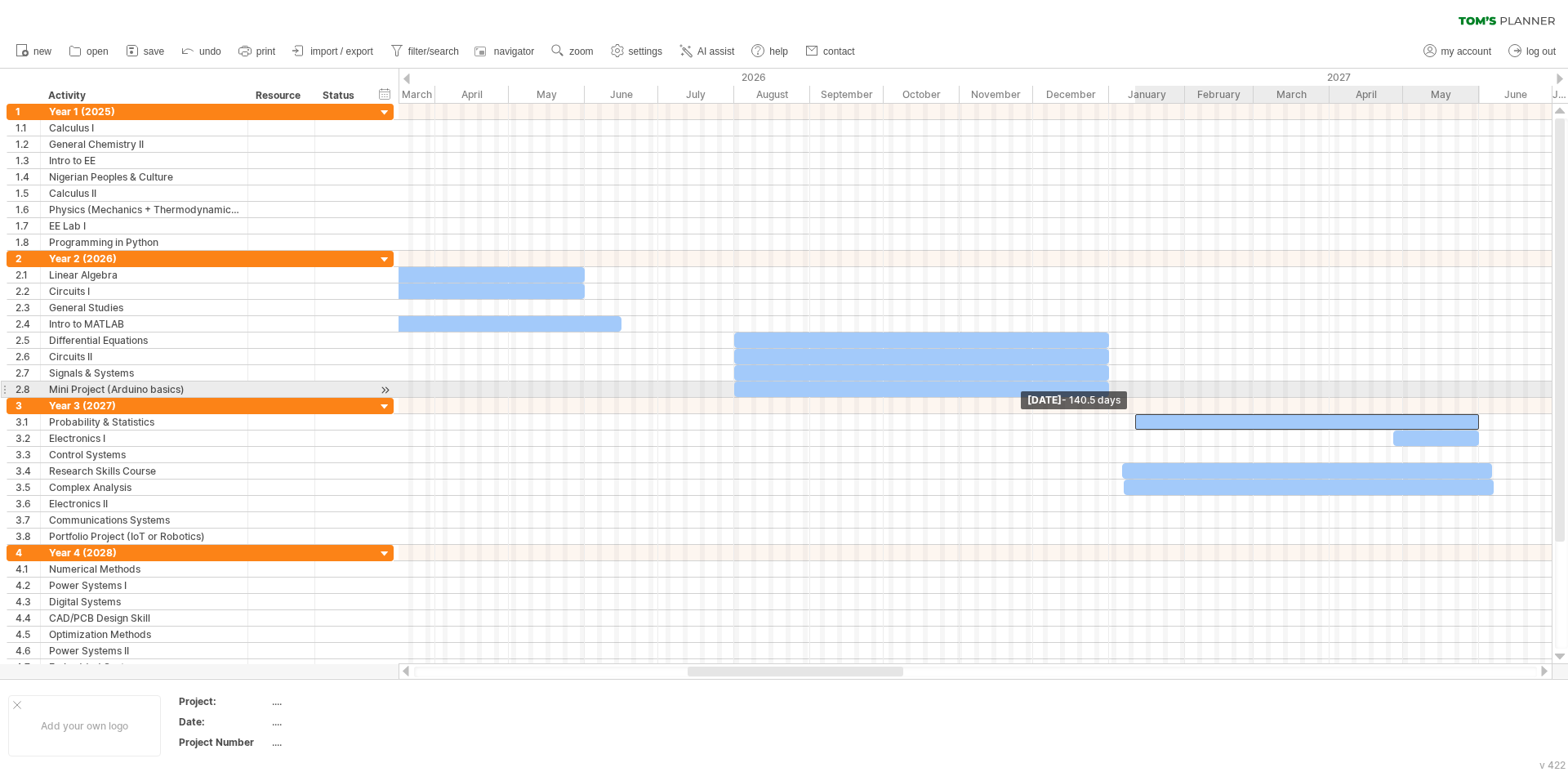
drag, startPoint x: 1395, startPoint y: 429, endPoint x: 1136, endPoint y: 394, distance: 261.4
click at [1136, 394] on div "[DATE] [DATE] - 140.5 days" at bounding box center [976, 384] width 1154 height 561
click at [1129, 394] on div at bounding box center [976, 389] width 1154 height 16
drag, startPoint x: 1391, startPoint y: 445, endPoint x: 1136, endPoint y: 384, distance: 262.2
click at [1136, 384] on div "[DATE] [DATE] - 139.5 days" at bounding box center [976, 384] width 1154 height 561
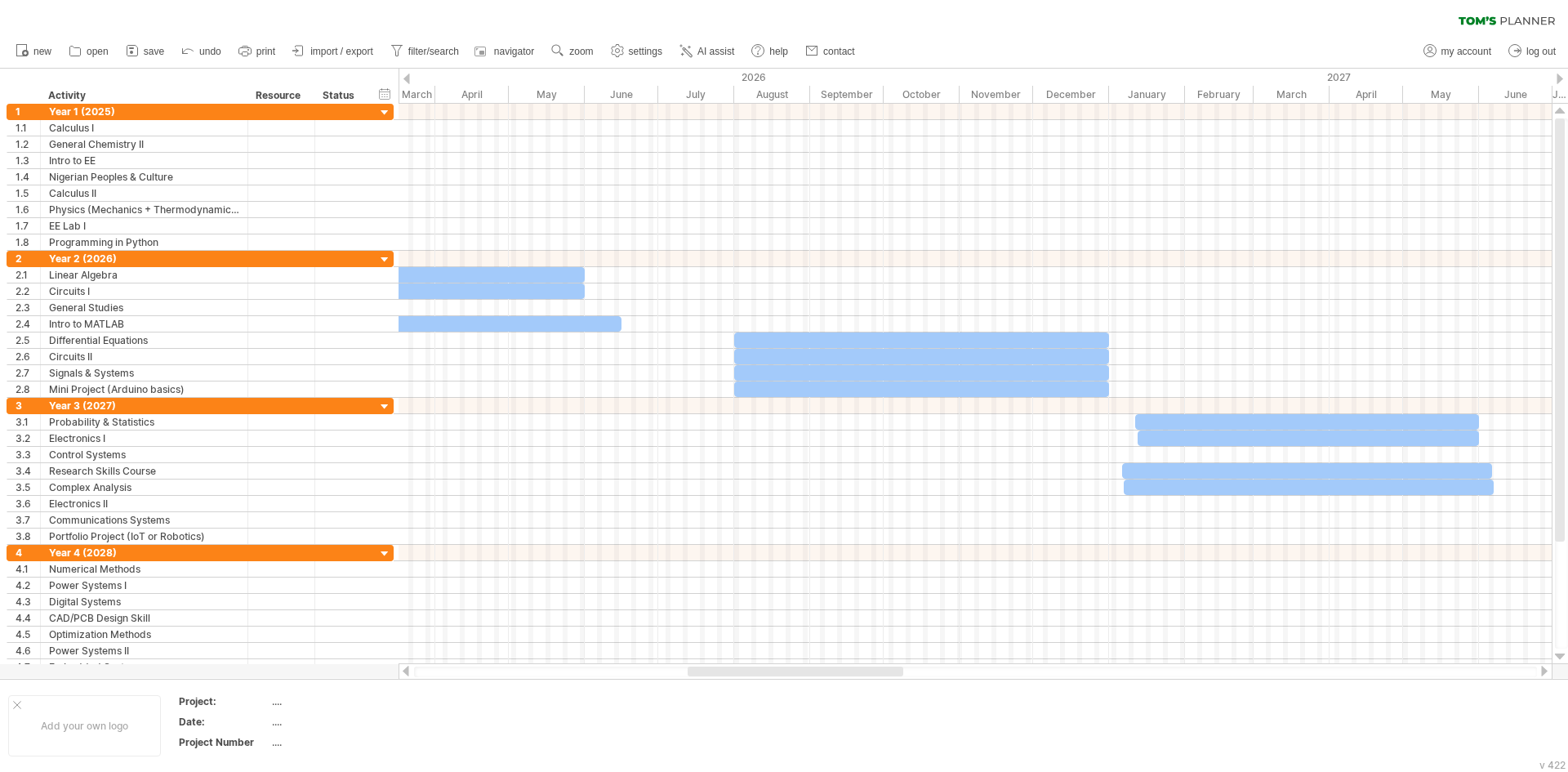
click at [1539, 672] on div at bounding box center [1544, 671] width 13 height 10
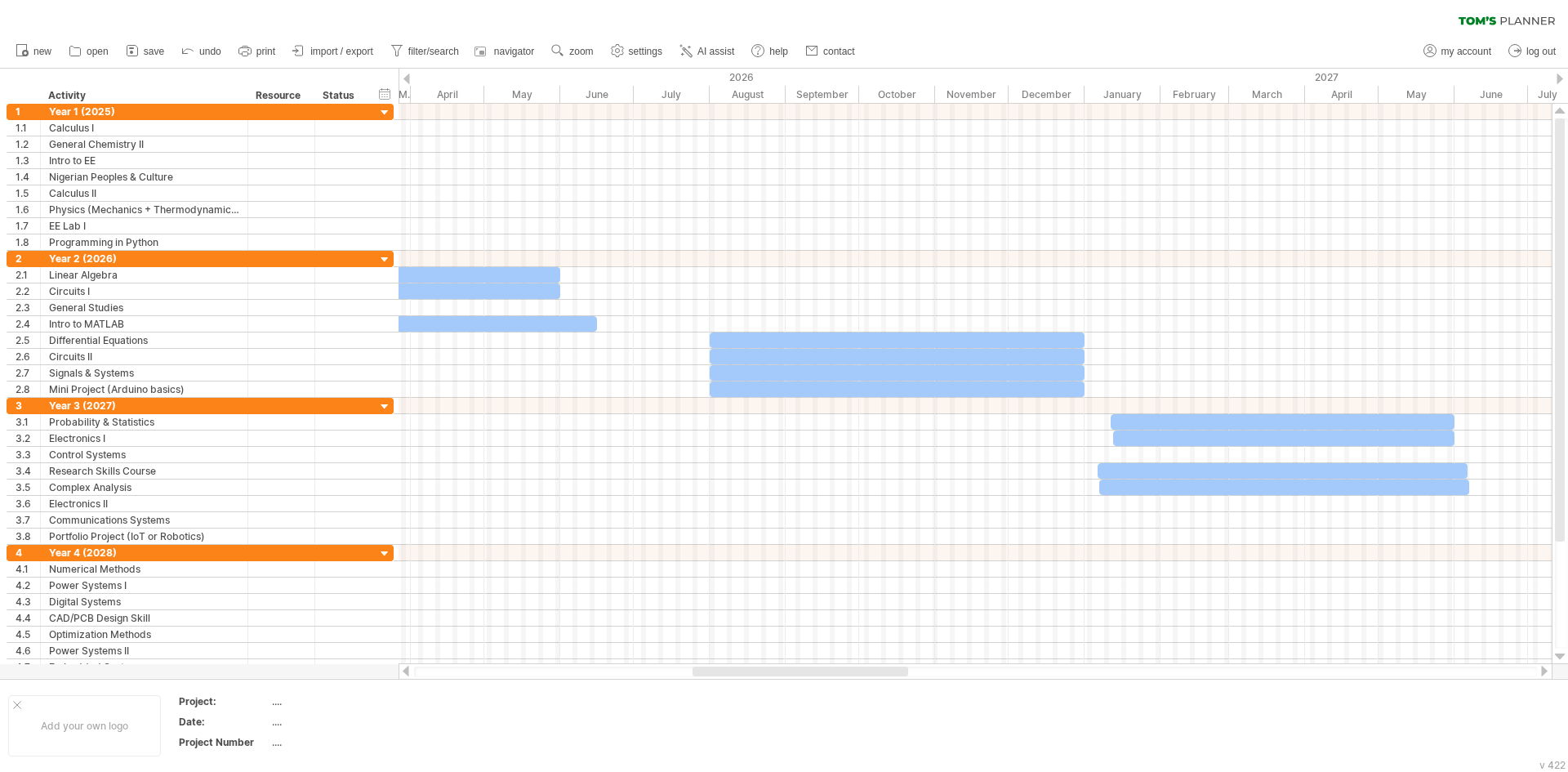
click at [1539, 672] on div at bounding box center [1544, 671] width 13 height 10
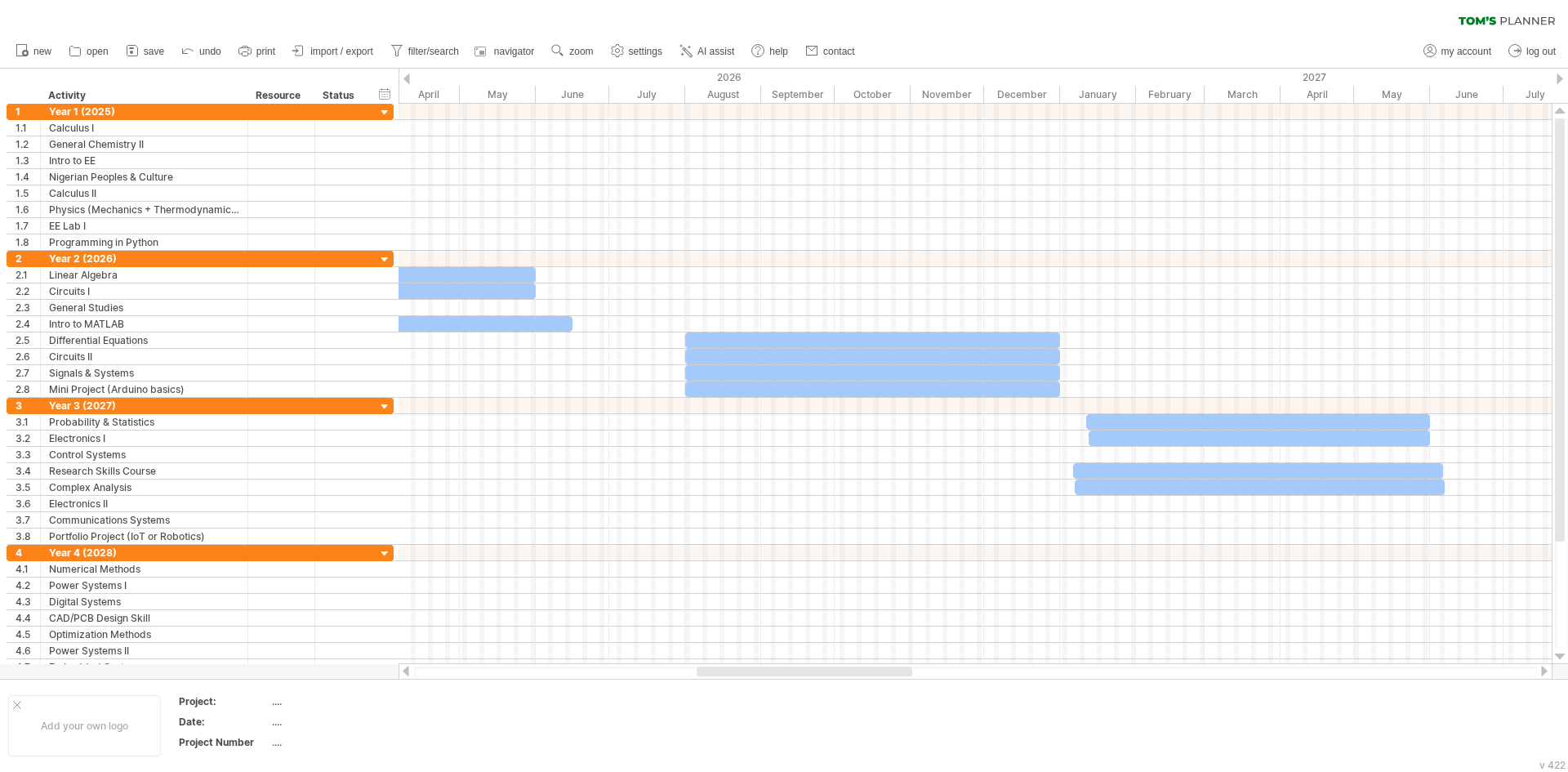
click at [1540, 671] on div at bounding box center [1544, 671] width 13 height 10
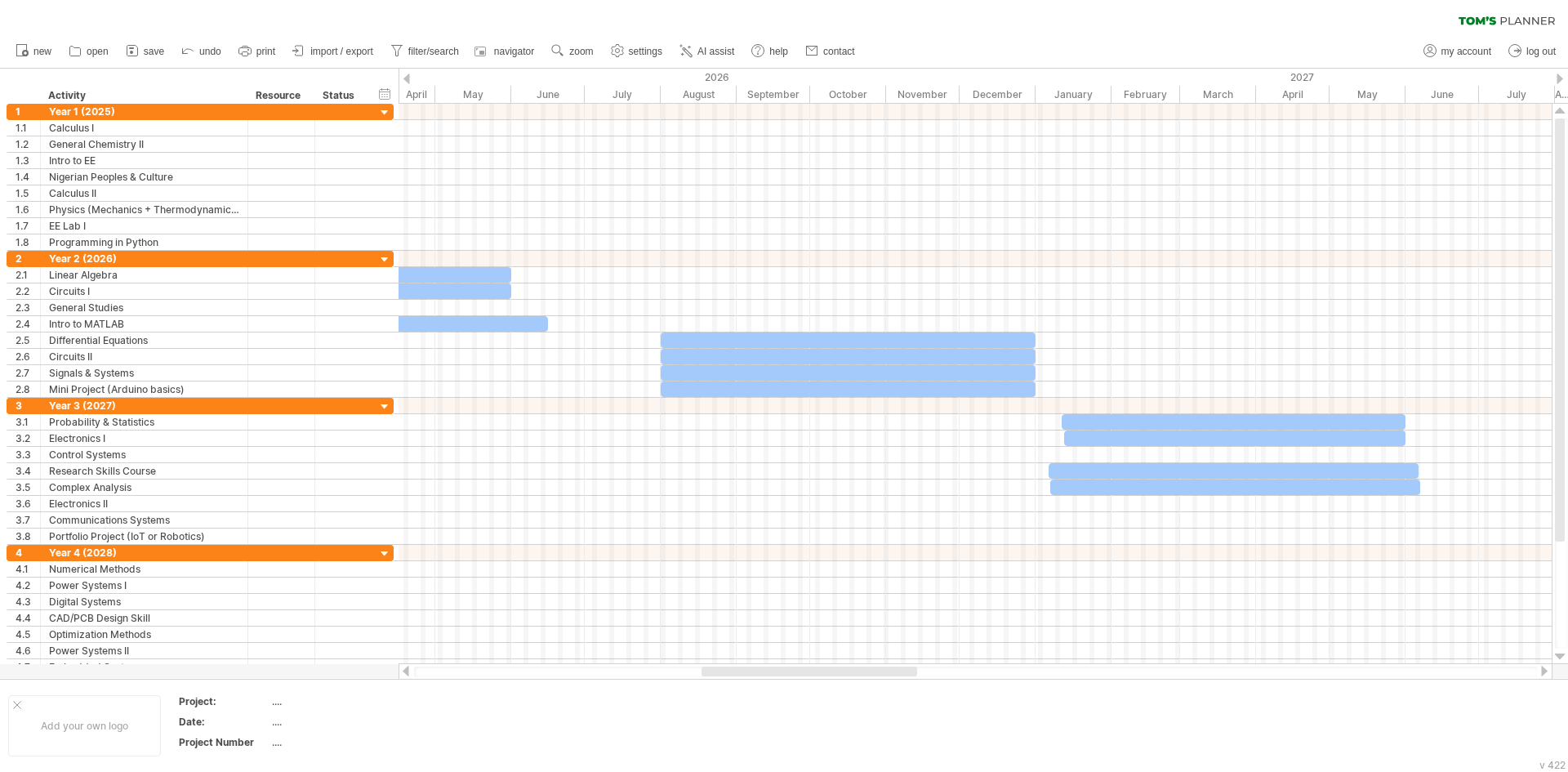
click at [1540, 671] on div at bounding box center [1544, 671] width 13 height 10
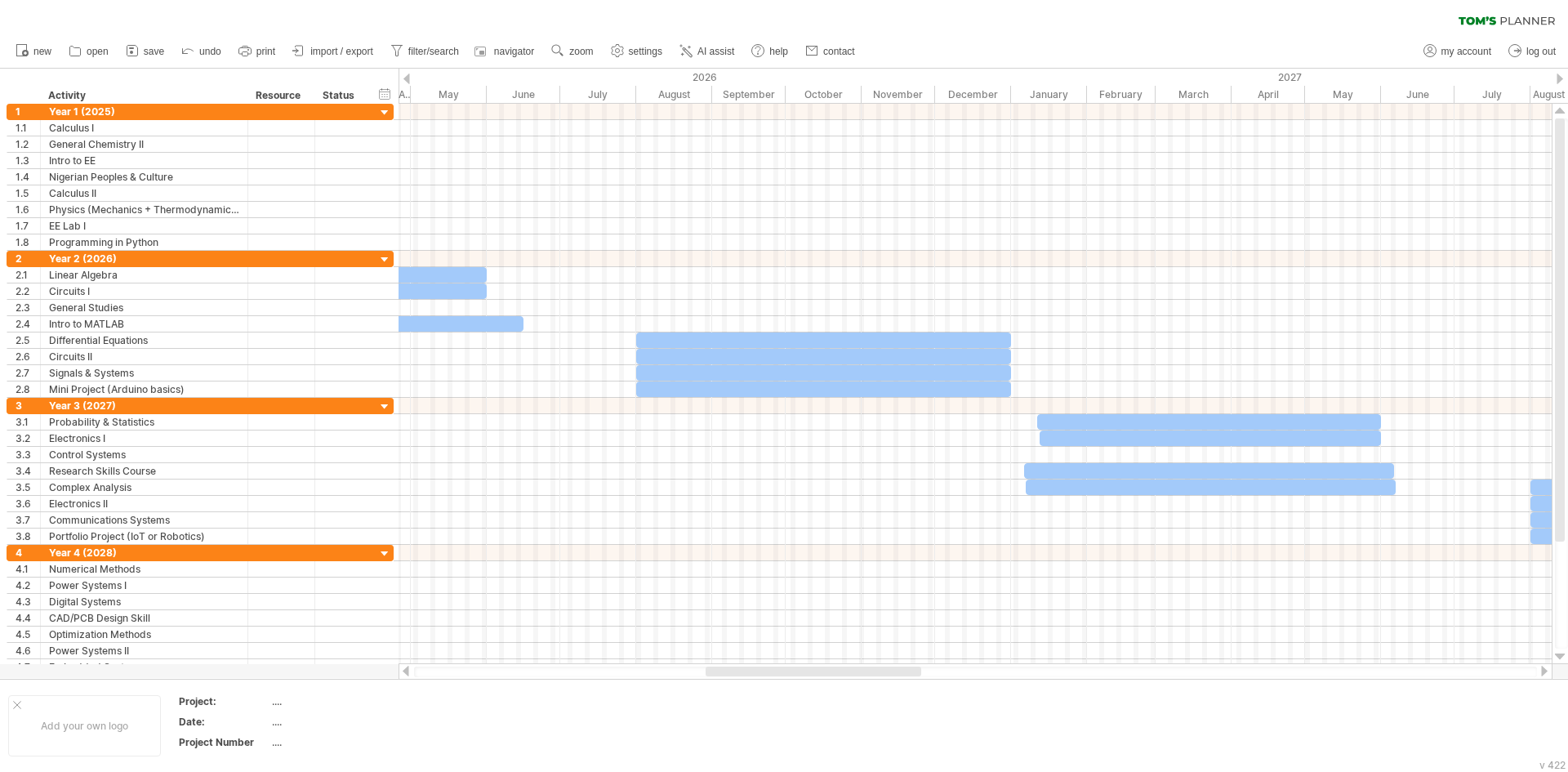
click at [1540, 671] on div at bounding box center [1544, 671] width 13 height 10
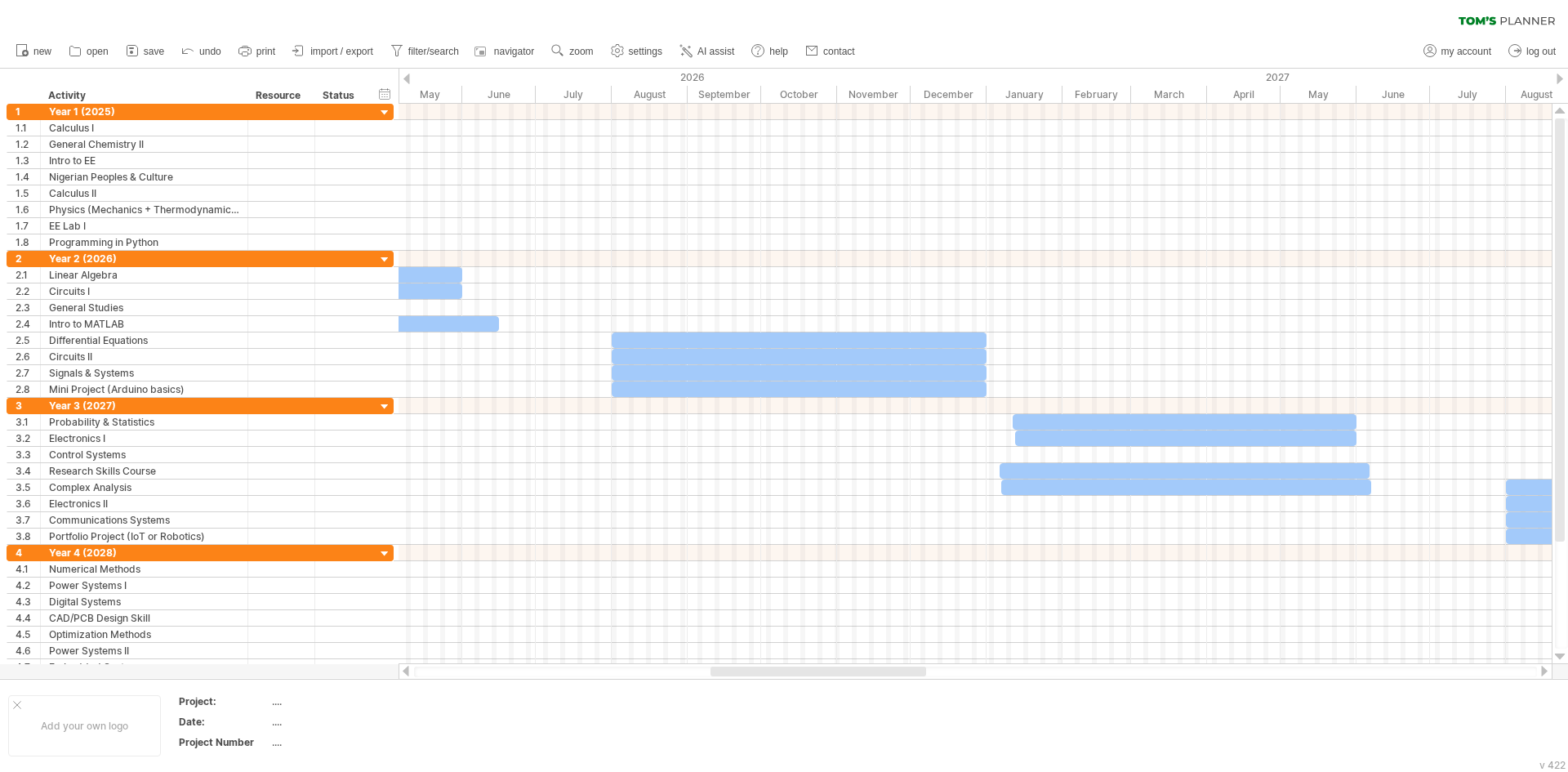
click at [1540, 671] on div at bounding box center [1544, 671] width 13 height 10
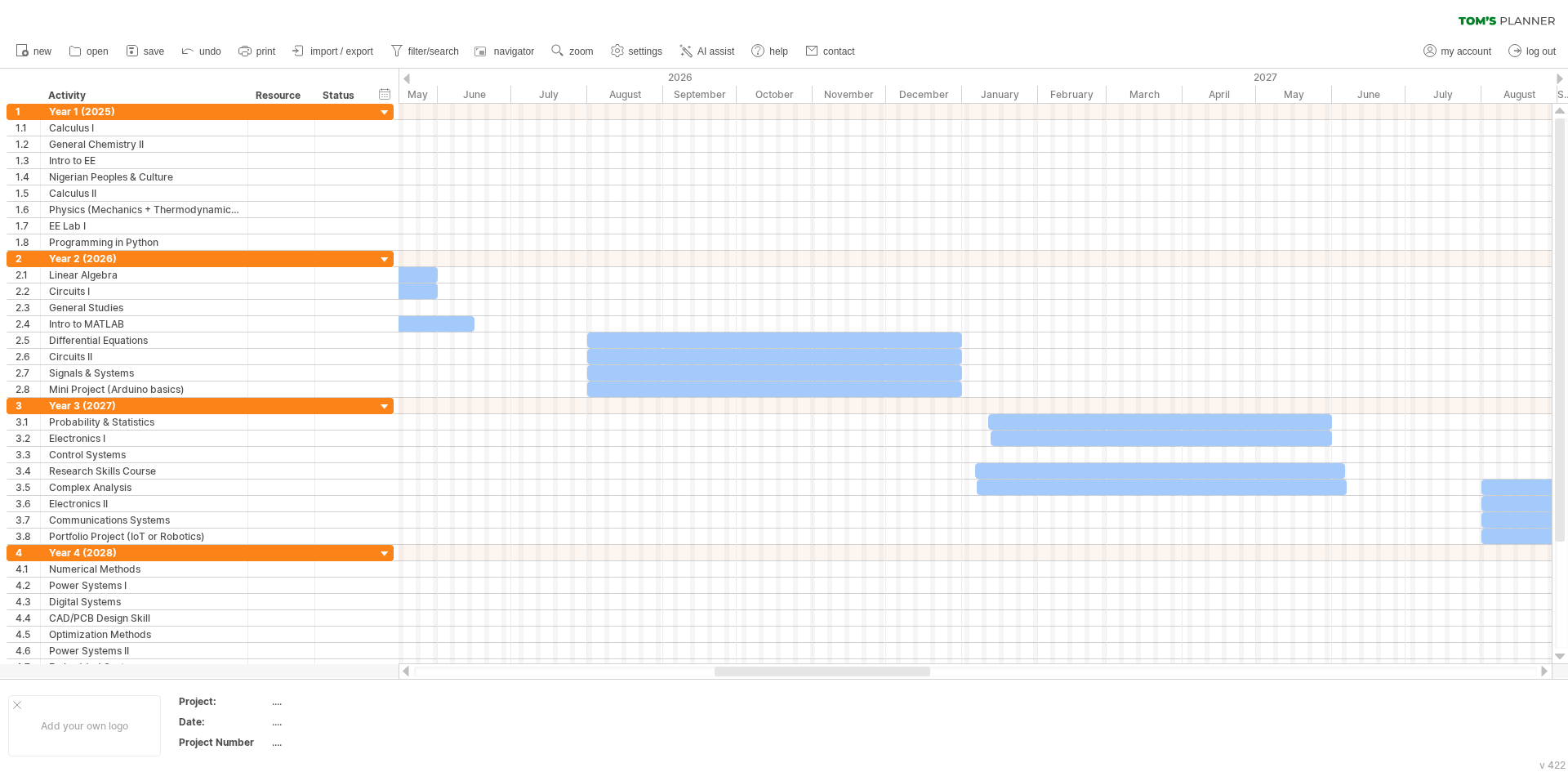
click at [1540, 671] on div at bounding box center [1544, 671] width 13 height 10
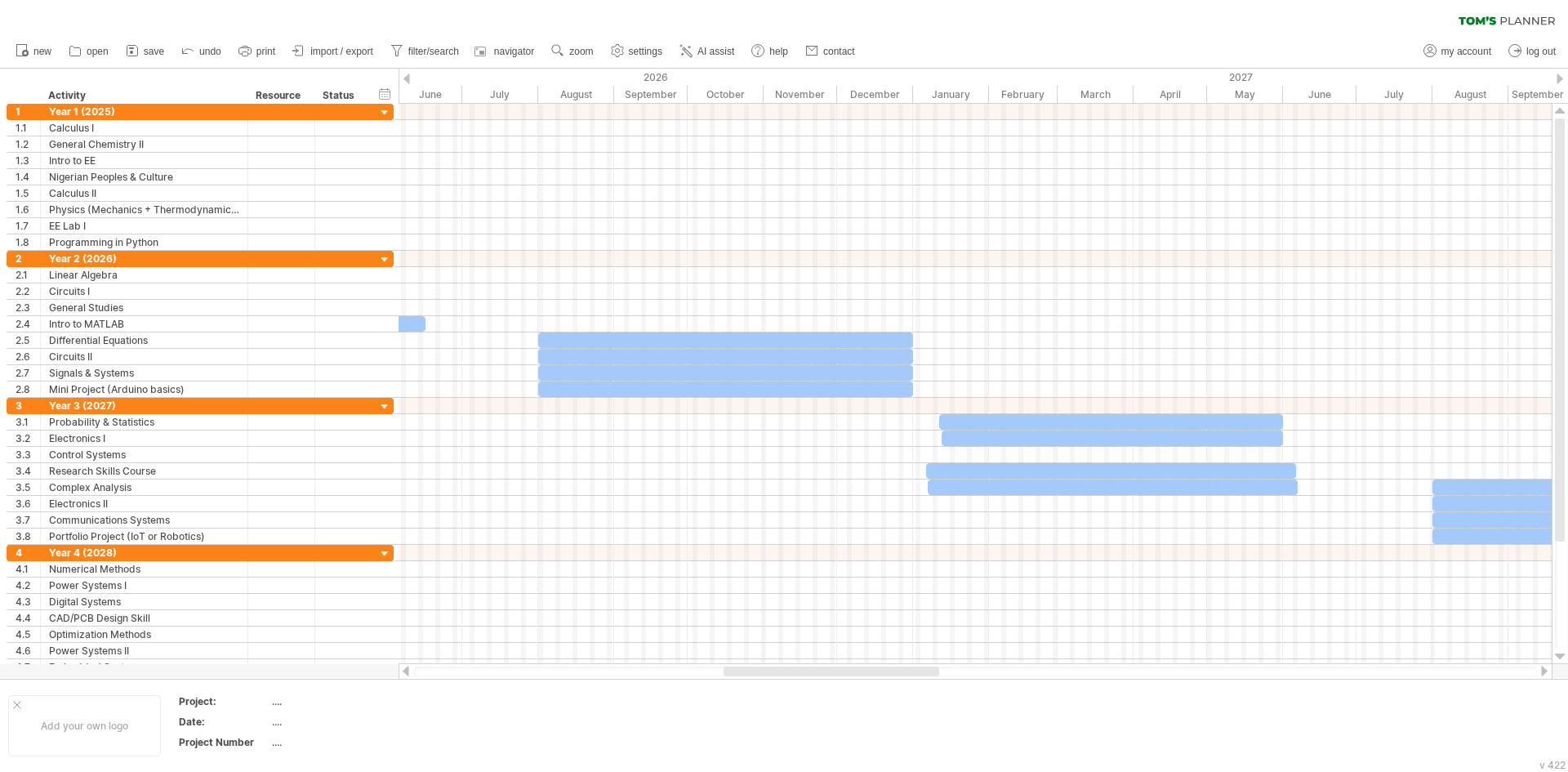
click at [1540, 671] on div at bounding box center [1544, 671] width 13 height 10
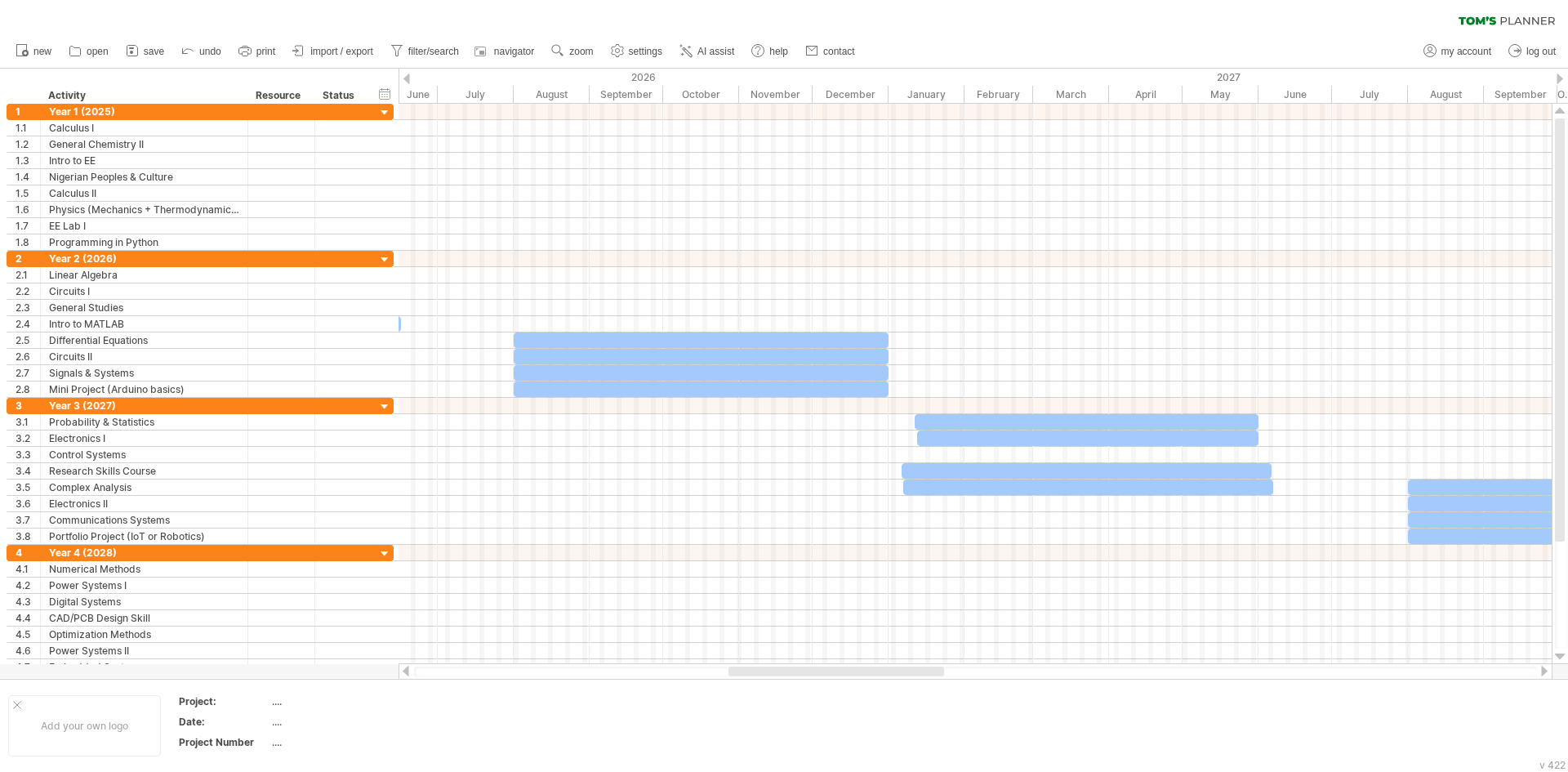
click at [1540, 671] on div at bounding box center [1544, 671] width 13 height 10
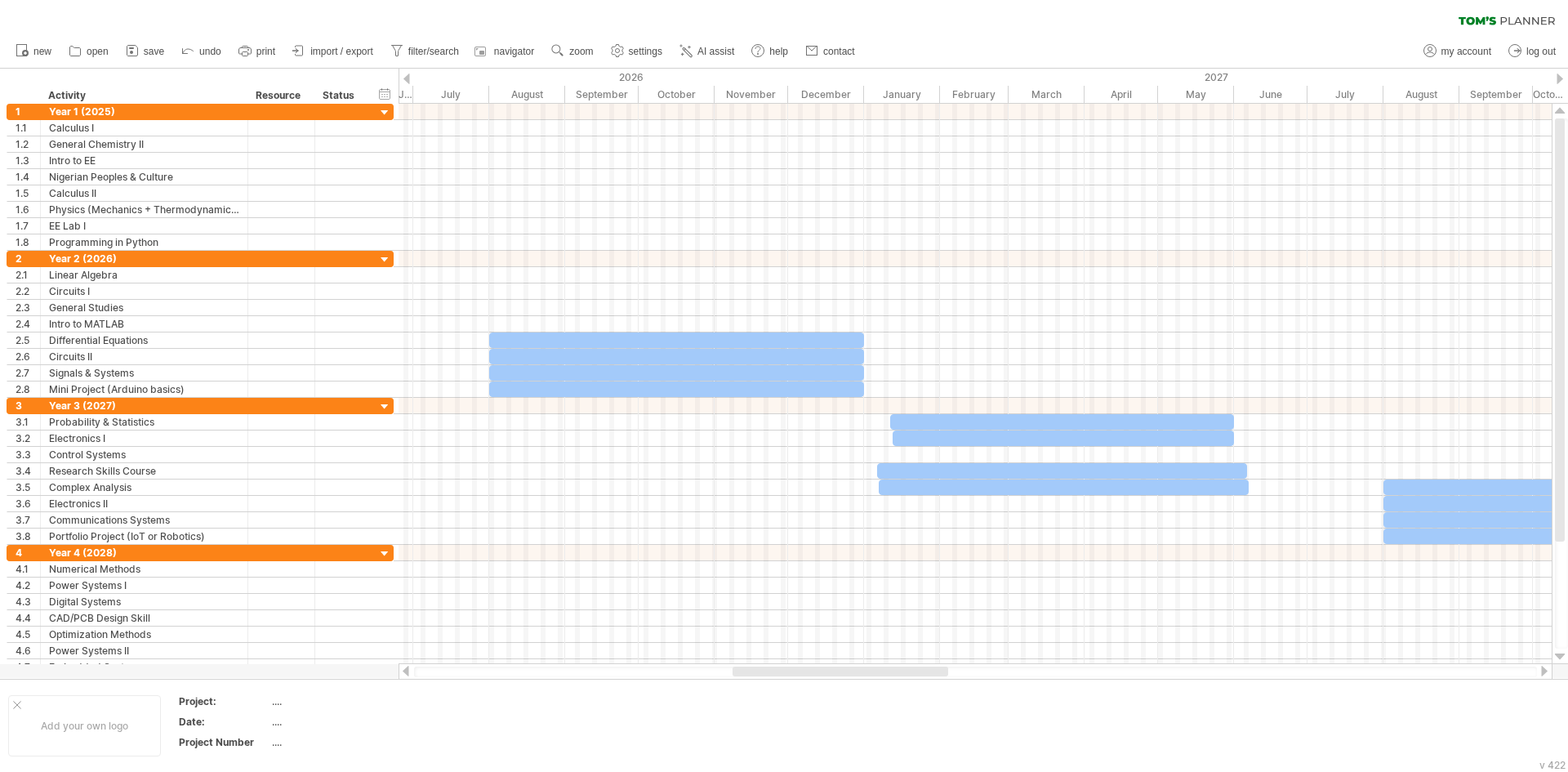
click at [1540, 671] on div at bounding box center [1544, 671] width 13 height 10
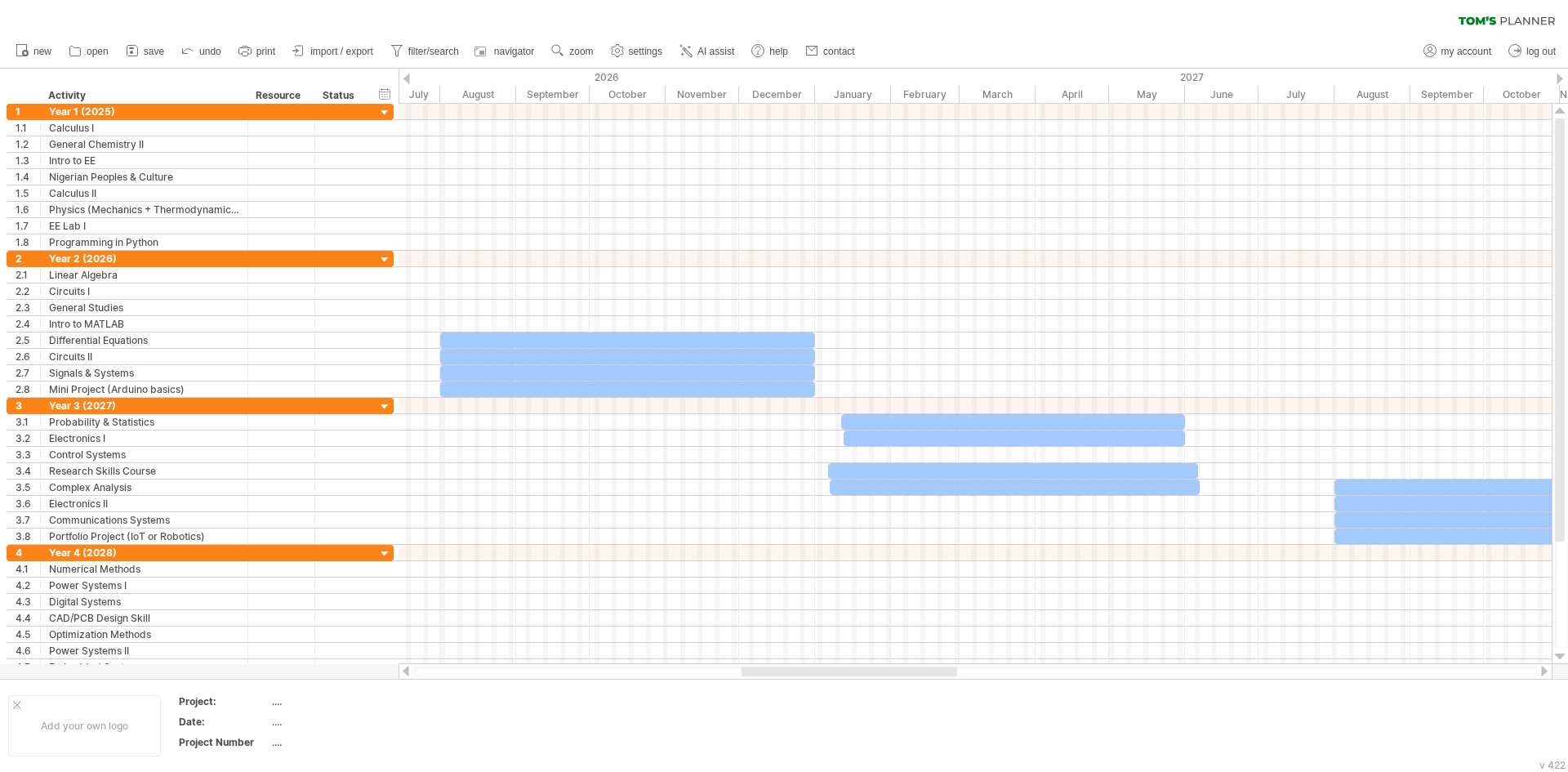
click at [1540, 671] on div at bounding box center [1544, 671] width 13 height 10
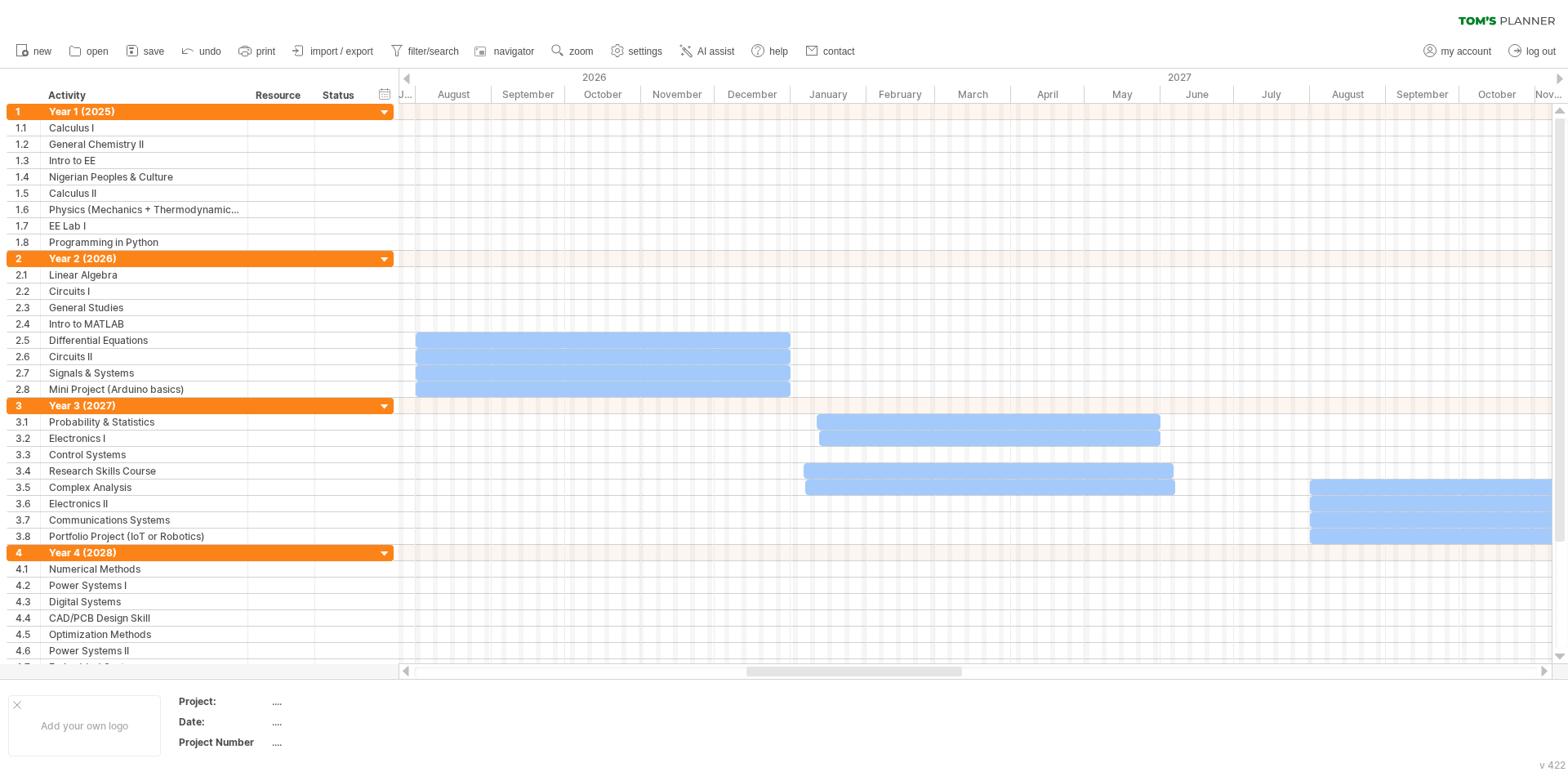
click at [1540, 671] on div at bounding box center [1544, 671] width 13 height 10
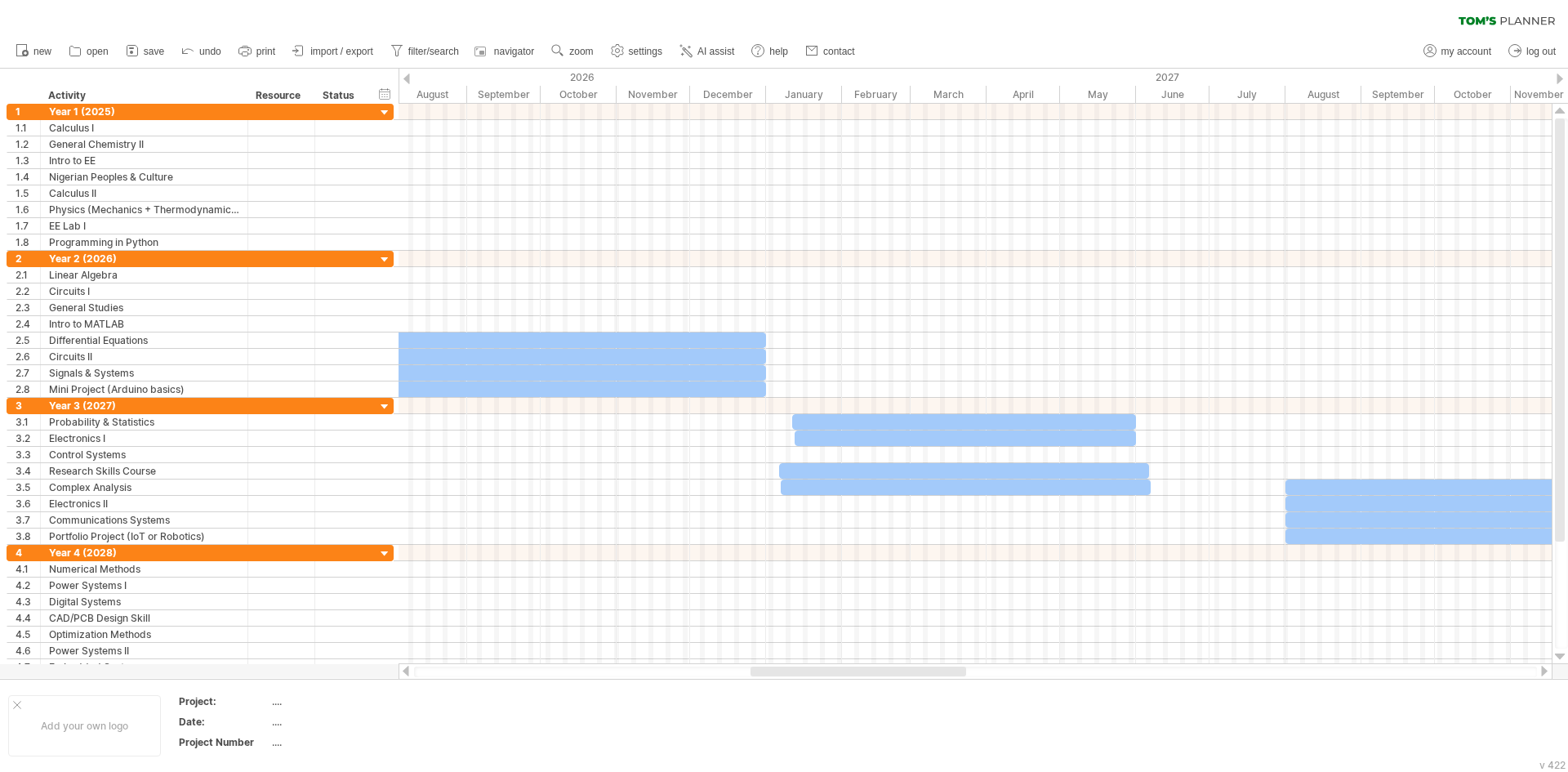
click at [1540, 671] on div at bounding box center [1544, 671] width 13 height 10
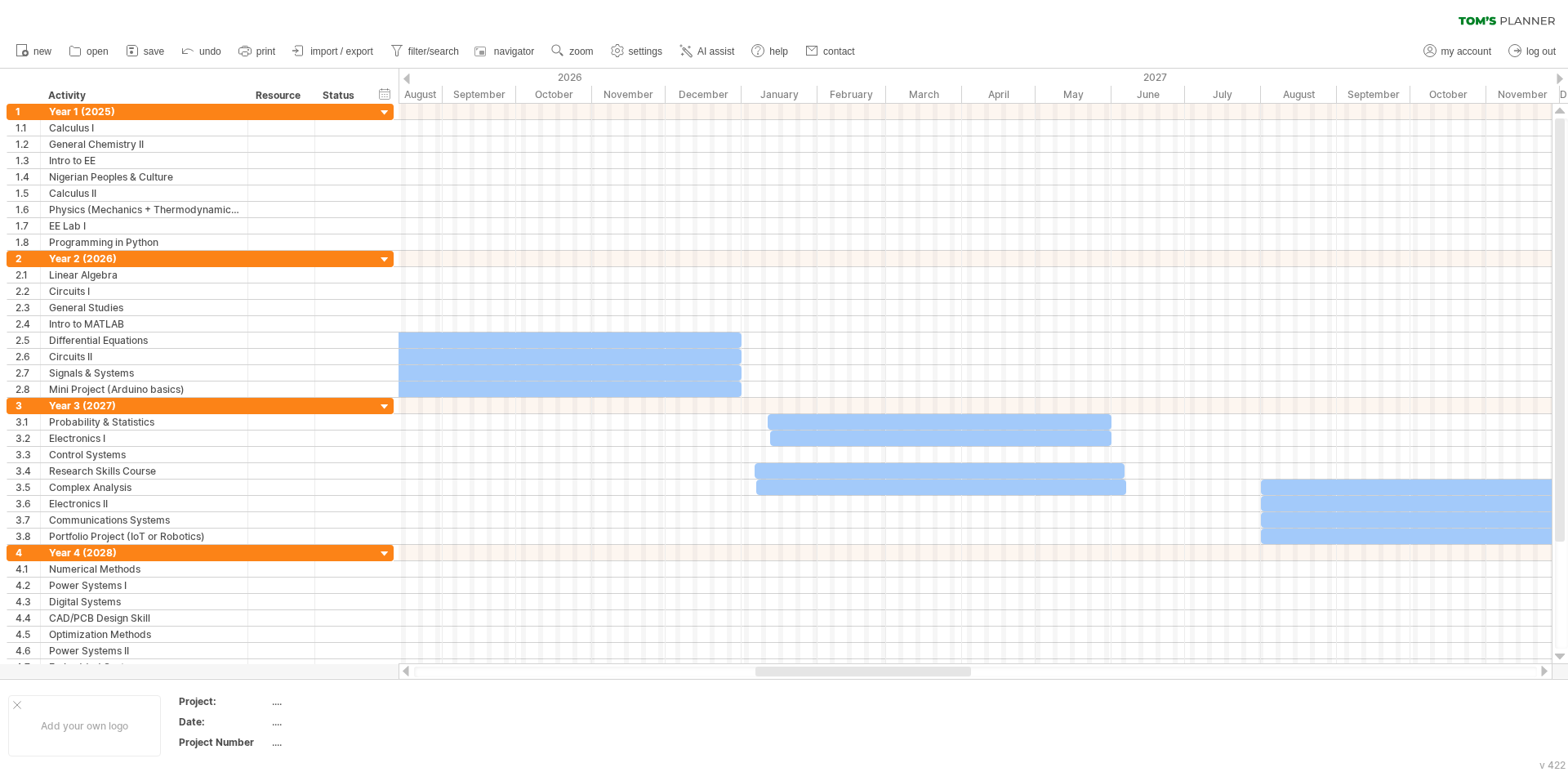
click at [1540, 671] on div at bounding box center [1544, 671] width 13 height 10
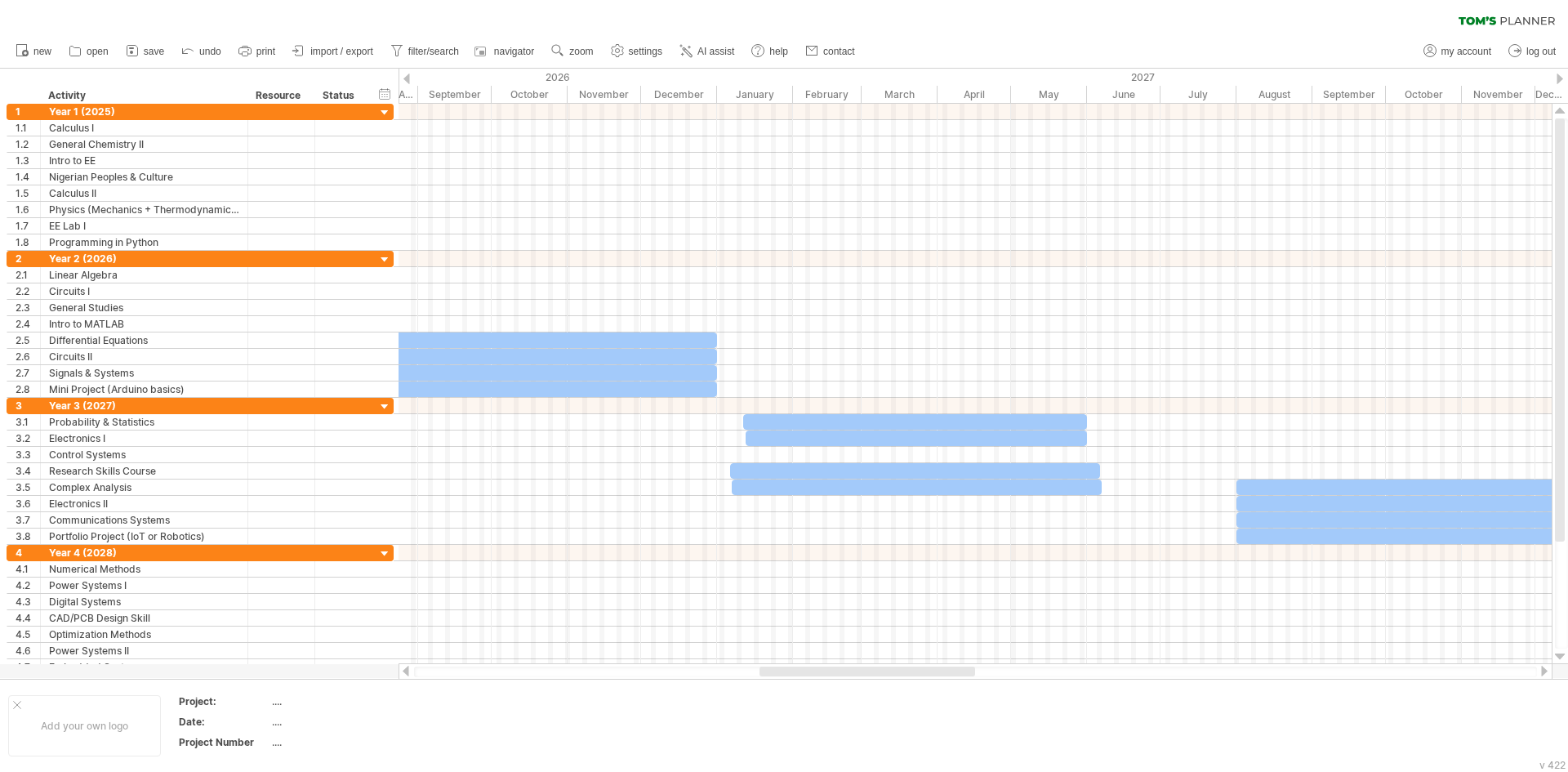
click at [1540, 671] on div at bounding box center [1544, 671] width 13 height 10
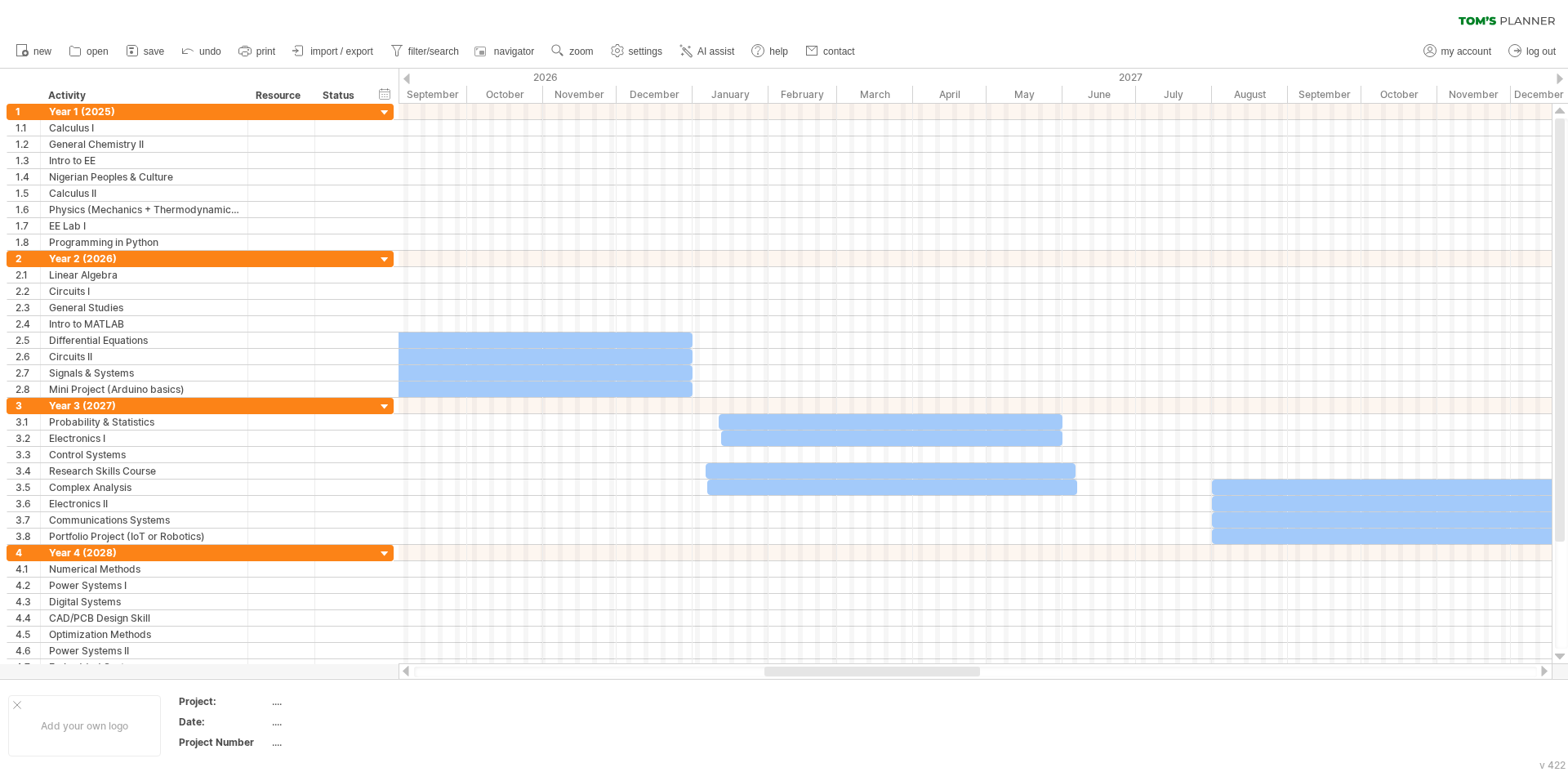
click at [1540, 671] on div at bounding box center [1544, 671] width 13 height 10
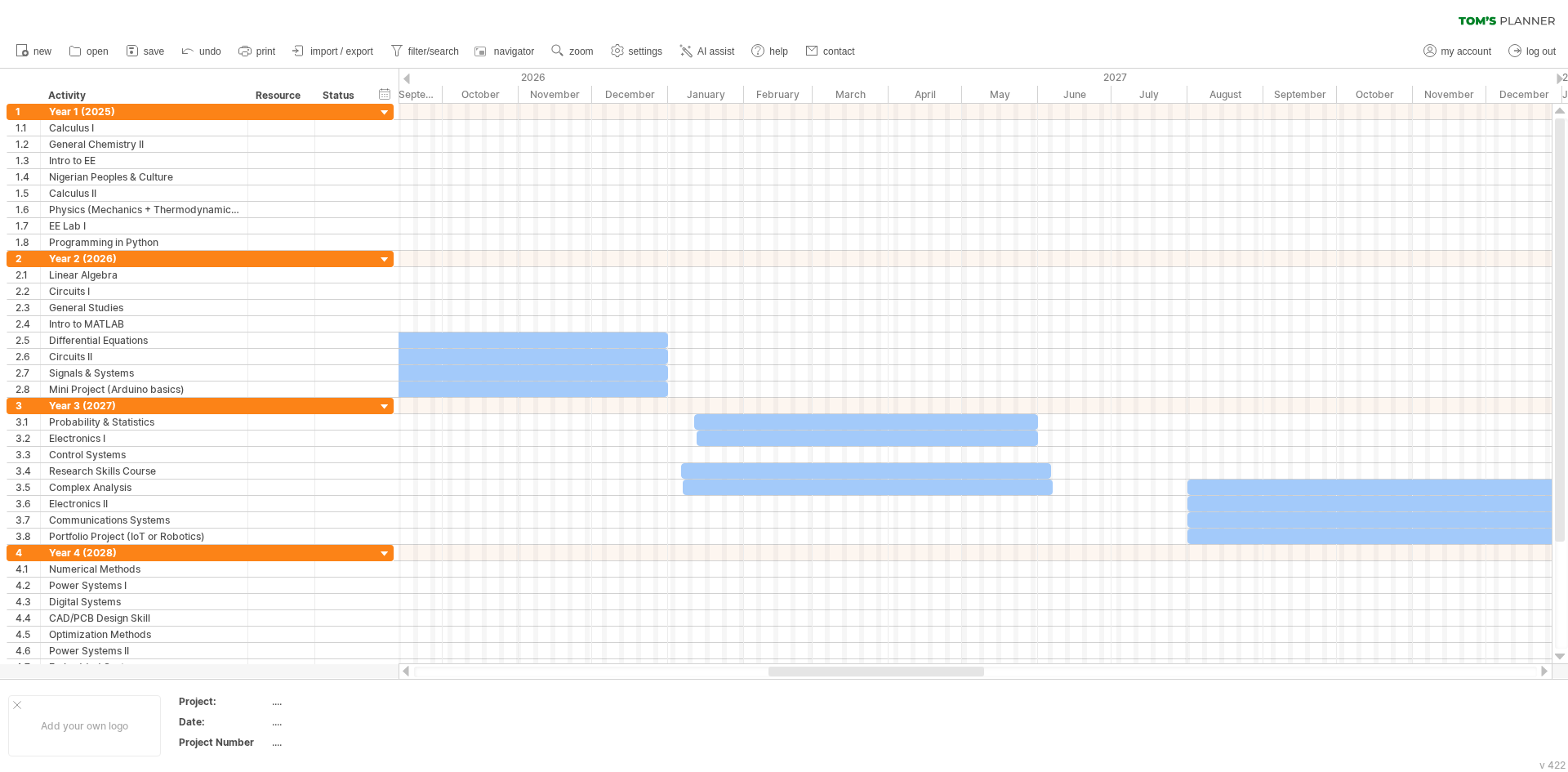
click at [1540, 676] on div at bounding box center [1544, 671] width 13 height 10
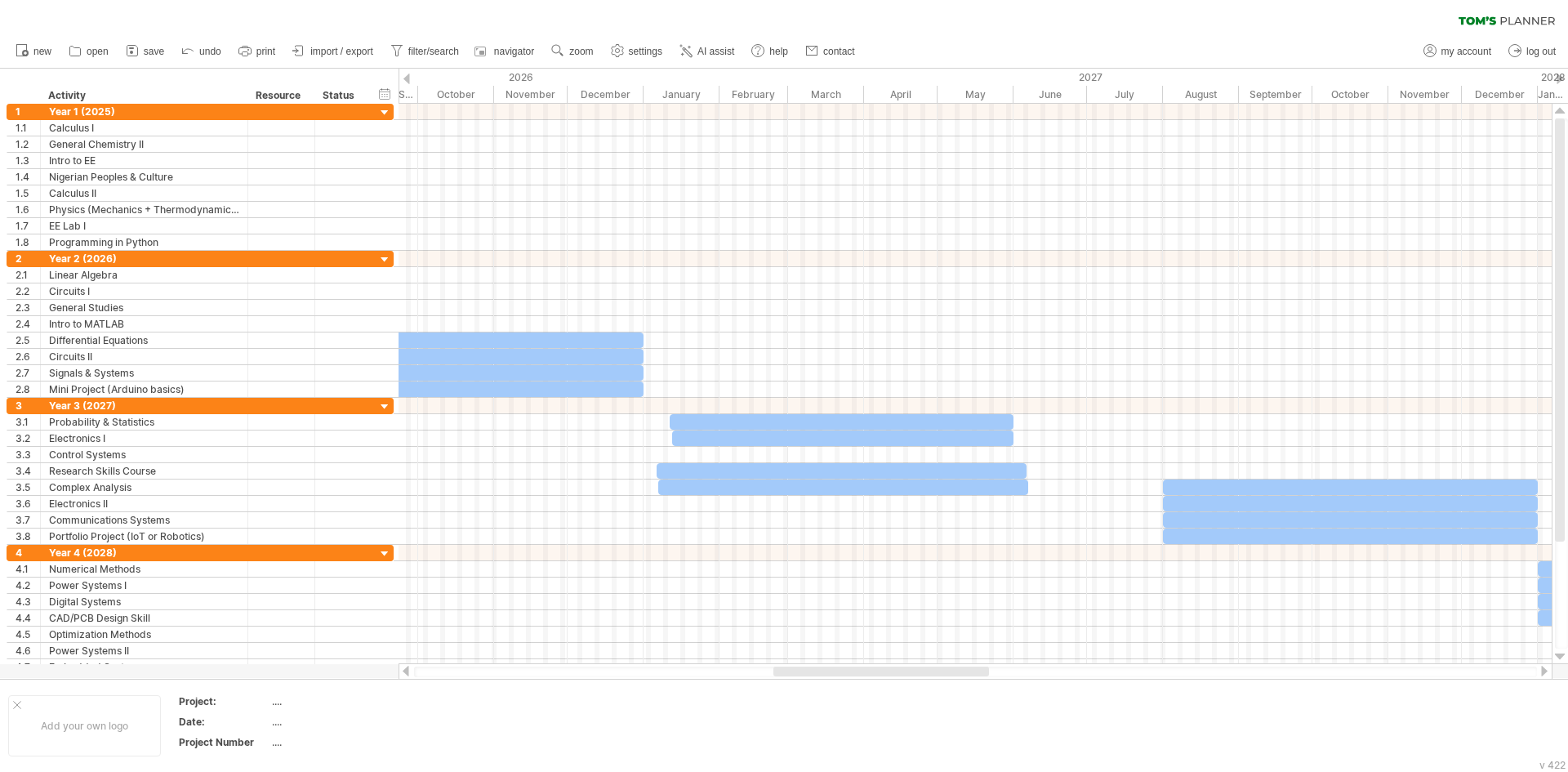
click at [1540, 676] on div at bounding box center [1544, 671] width 13 height 10
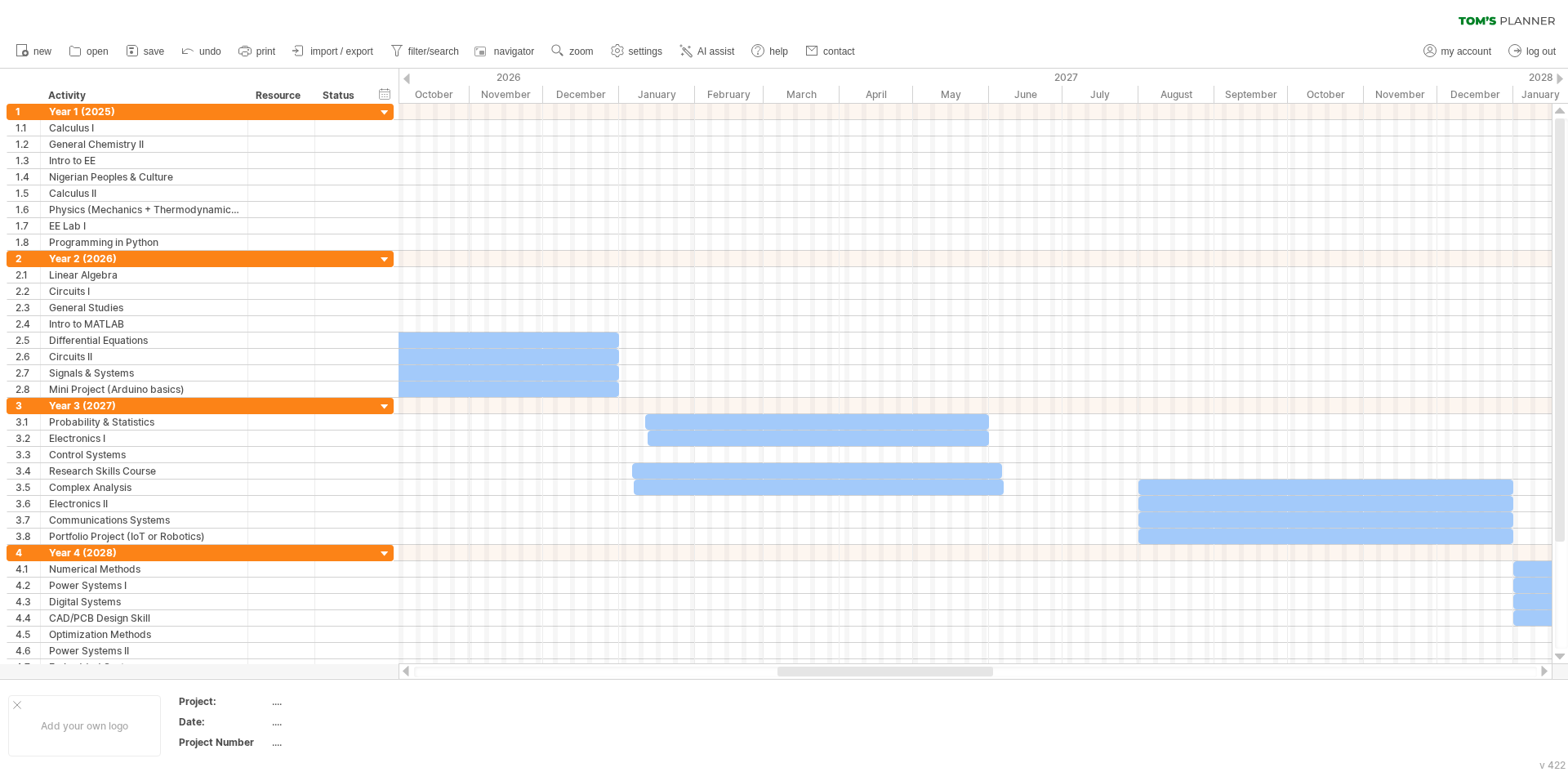
click at [1540, 676] on div at bounding box center [1544, 671] width 13 height 10
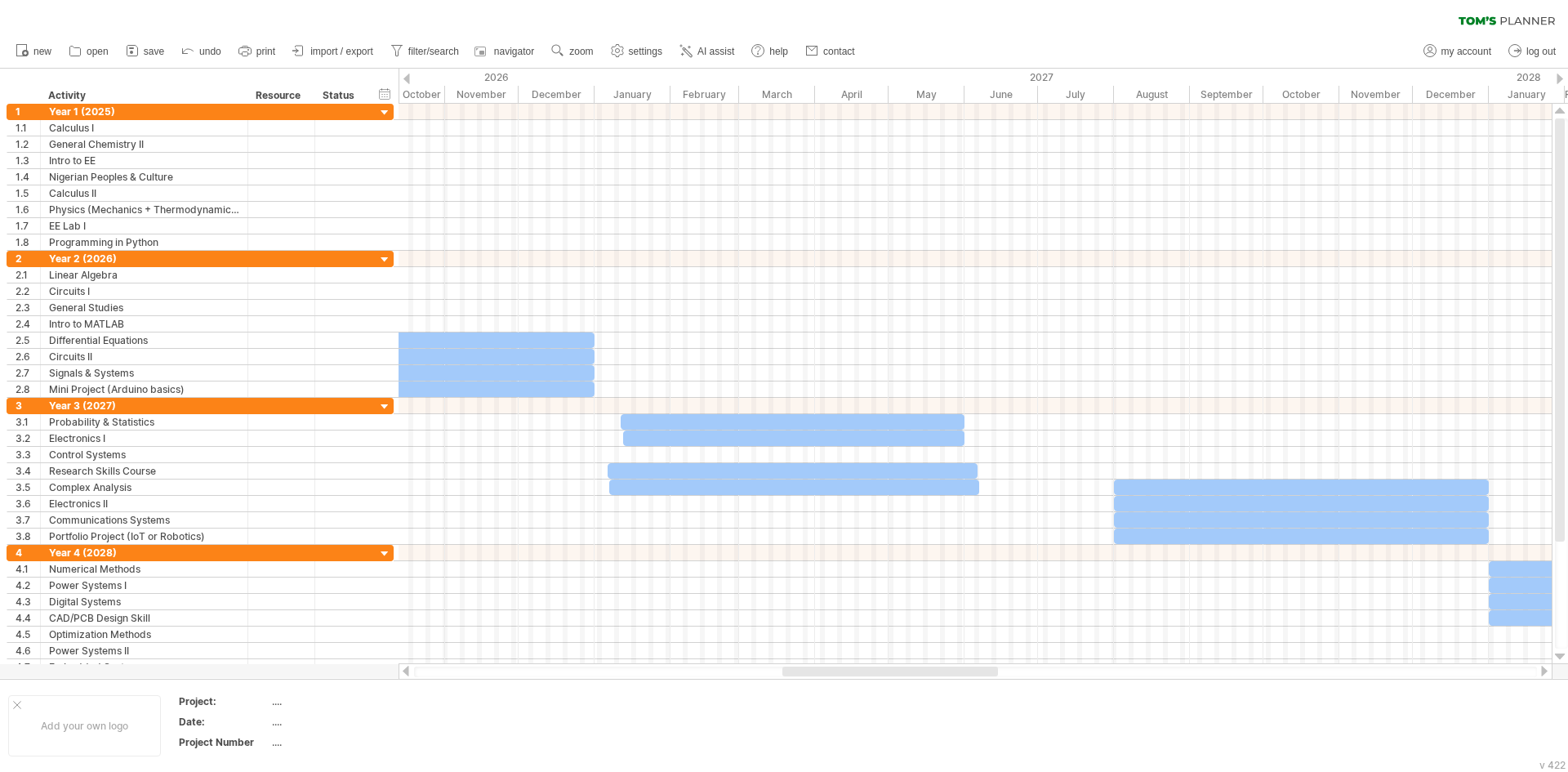
click at [1540, 676] on div at bounding box center [1544, 671] width 13 height 10
